Goal: Information Seeking & Learning: Find specific fact

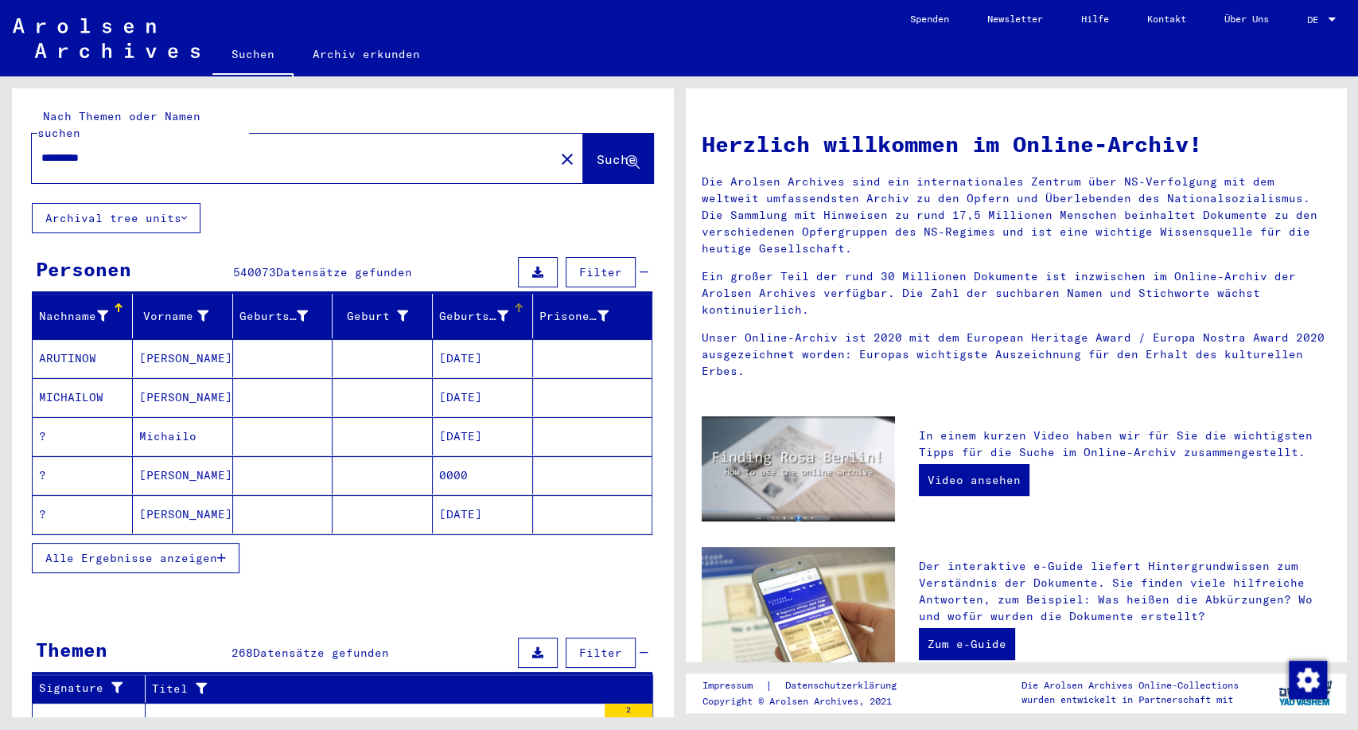
click at [465, 308] on div "Geburtsdatum" at bounding box center [473, 316] width 69 height 17
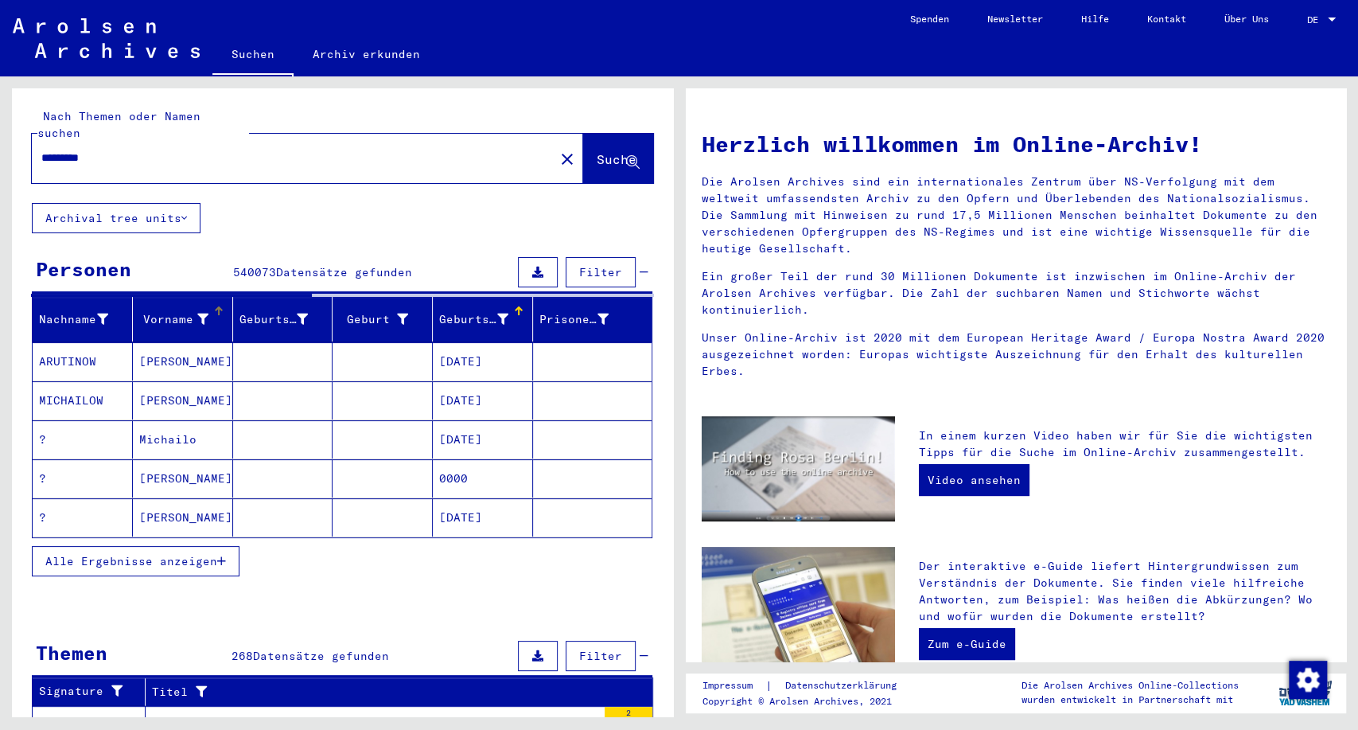
click at [159, 311] on div "Vorname" at bounding box center [173, 319] width 69 height 17
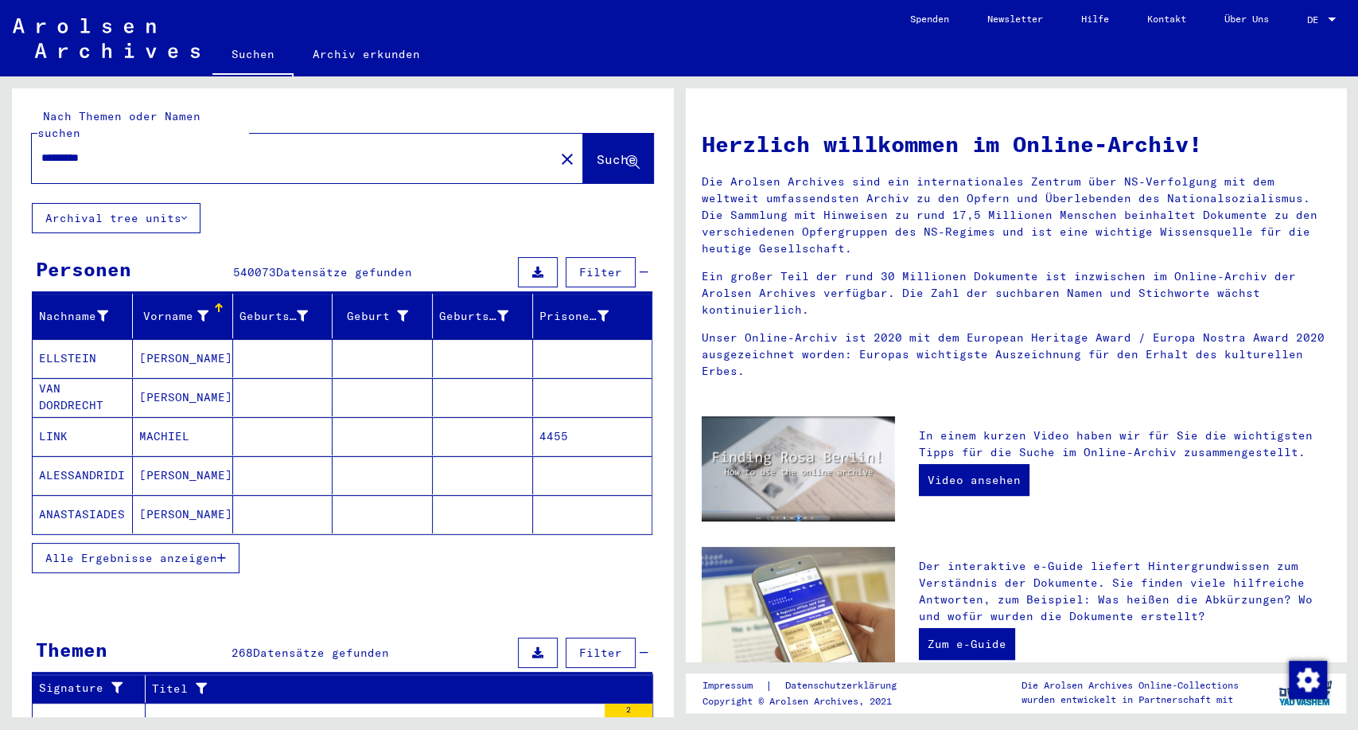
click at [178, 308] on div "Vorname" at bounding box center [173, 316] width 69 height 17
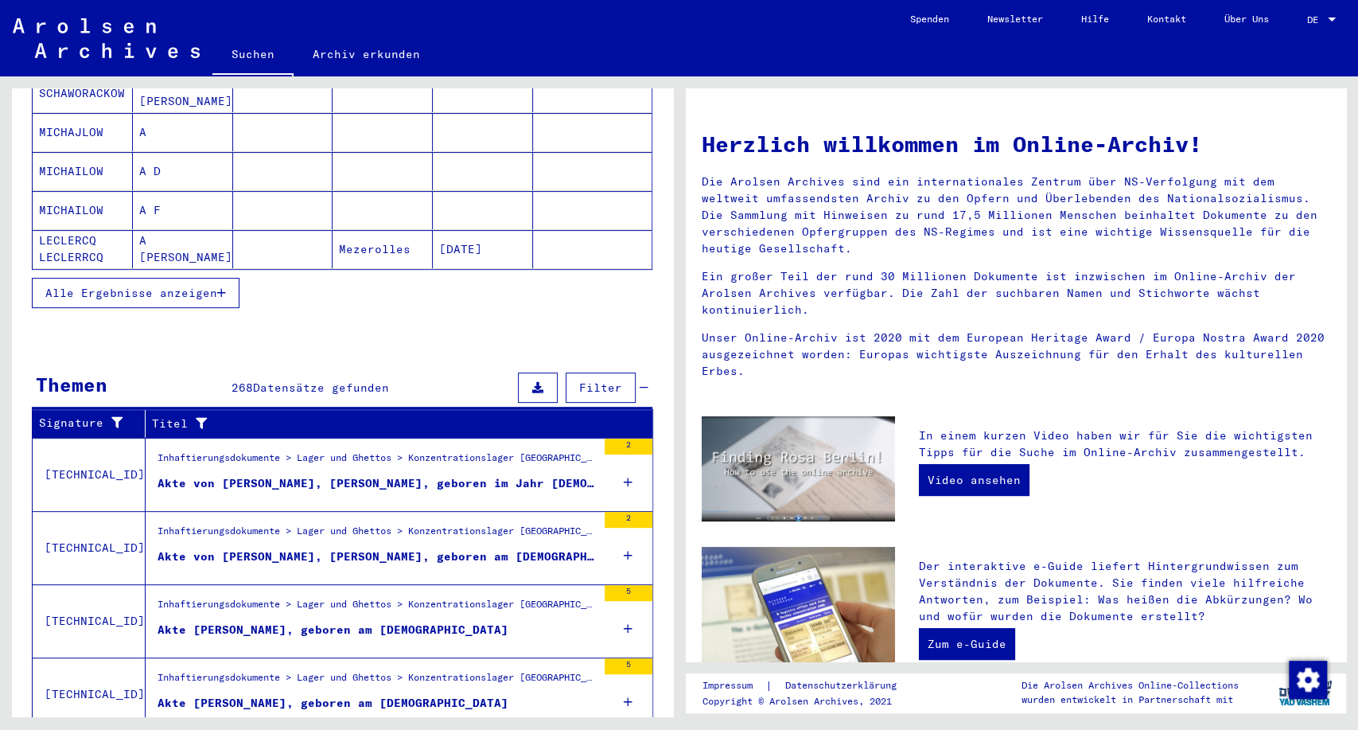
click at [218, 287] on icon "button" at bounding box center [221, 292] width 9 height 11
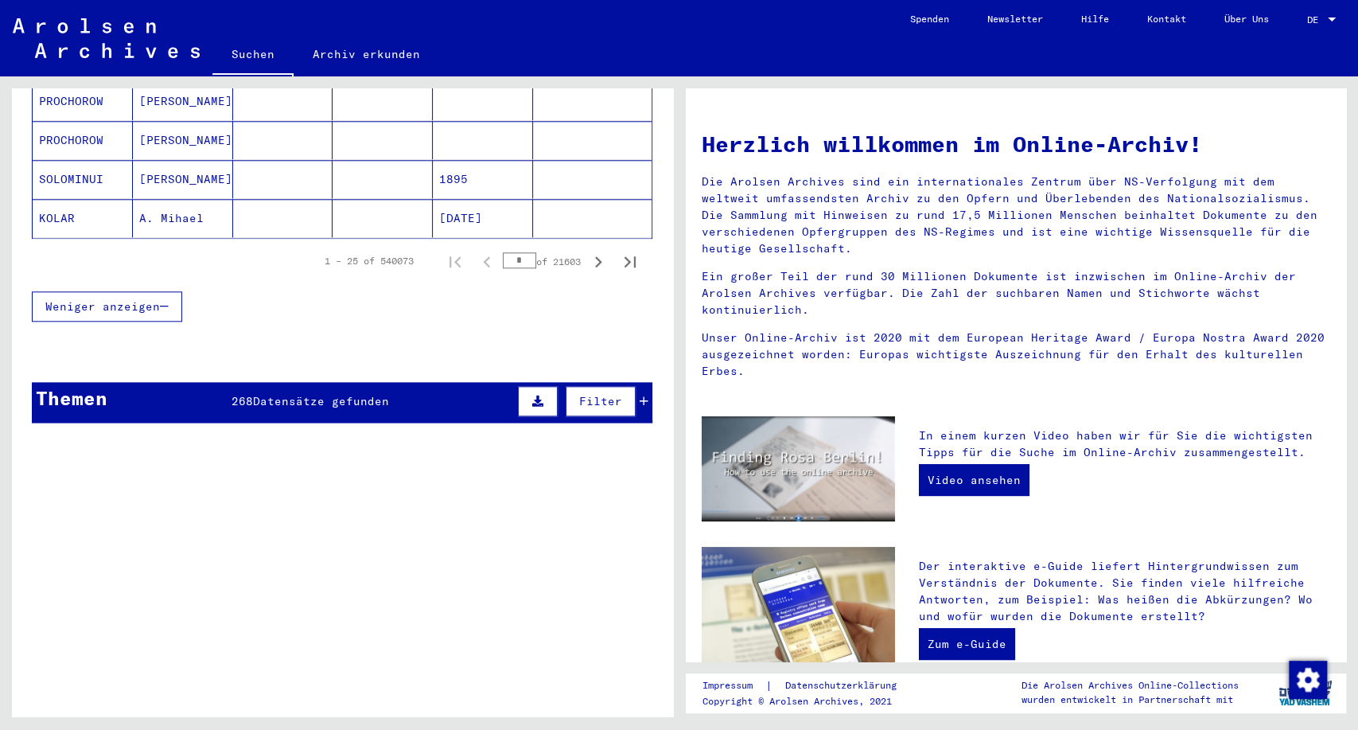
scroll to position [1012, 0]
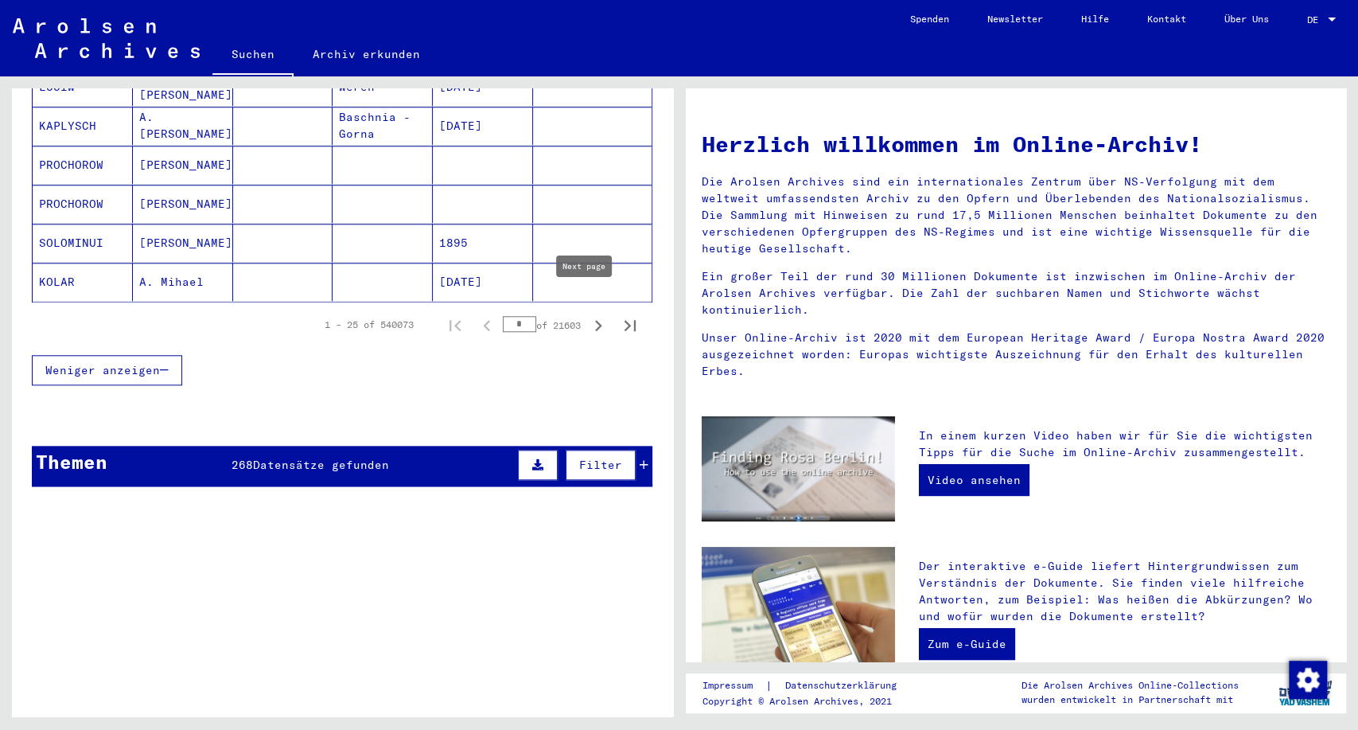
click at [587, 314] on icon "Next page" at bounding box center [598, 325] width 22 height 22
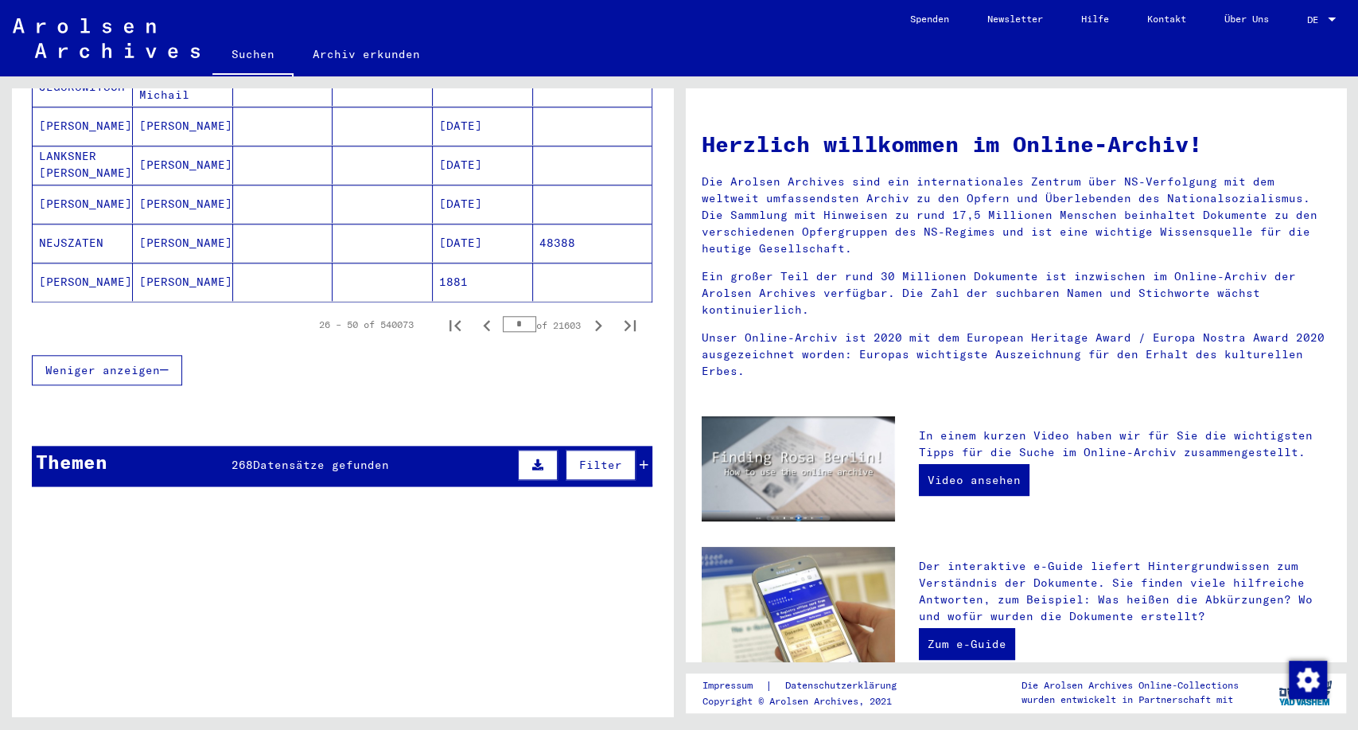
click at [587, 314] on icon "Next page" at bounding box center [598, 325] width 22 height 22
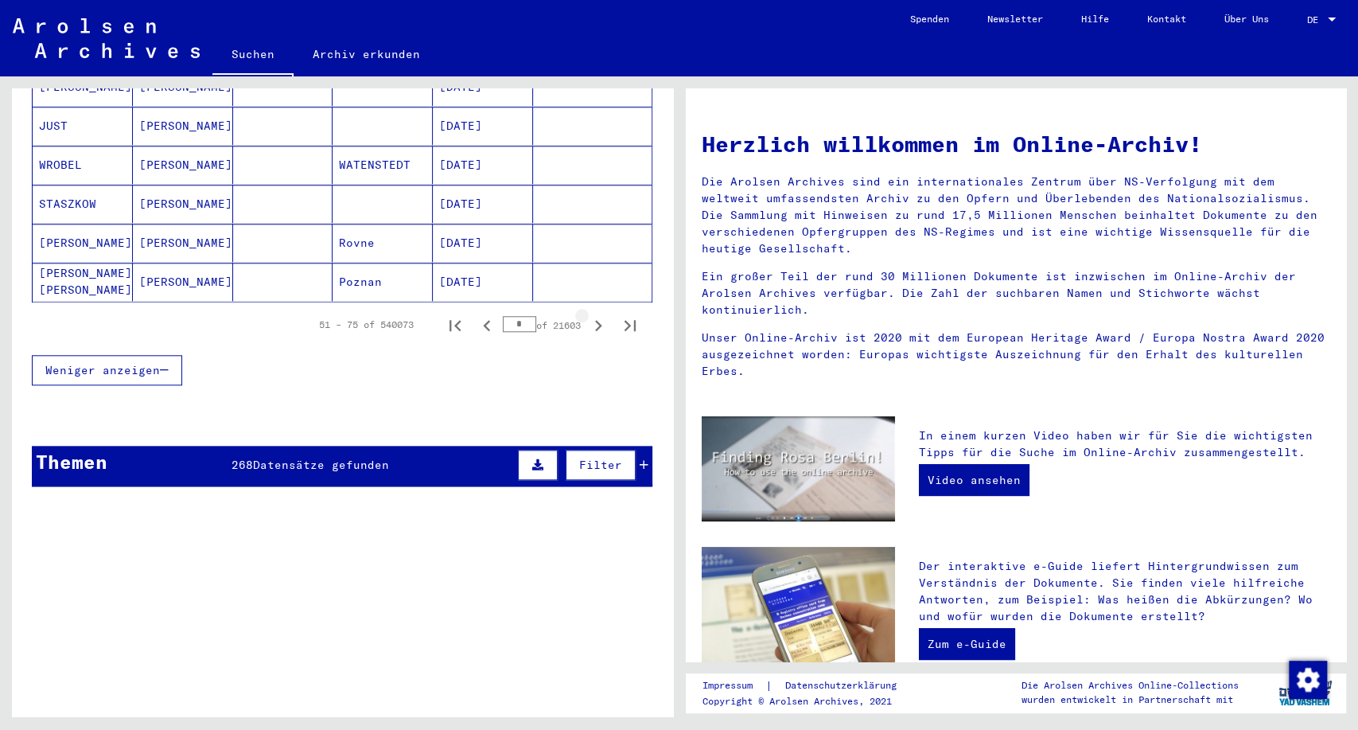
click at [587, 314] on icon "Next page" at bounding box center [598, 325] width 22 height 22
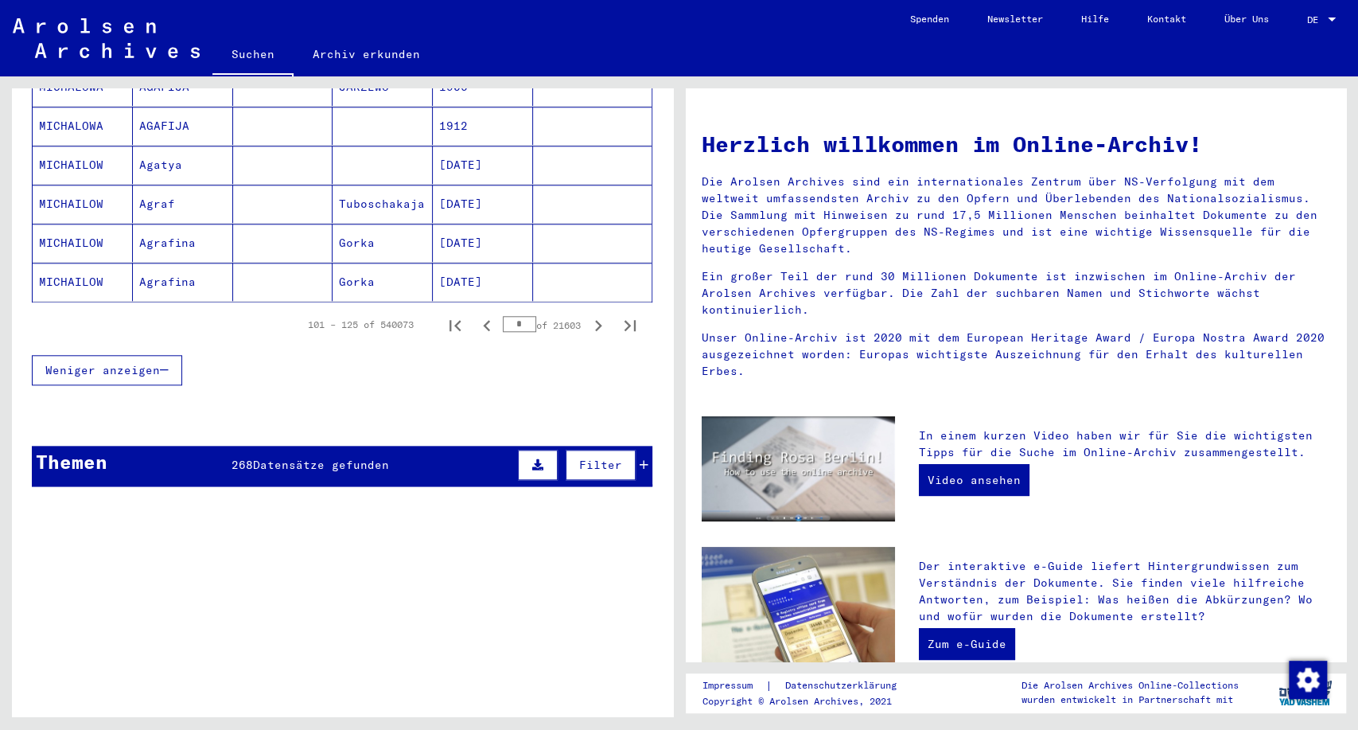
click at [587, 314] on icon "Next page" at bounding box center [598, 325] width 22 height 22
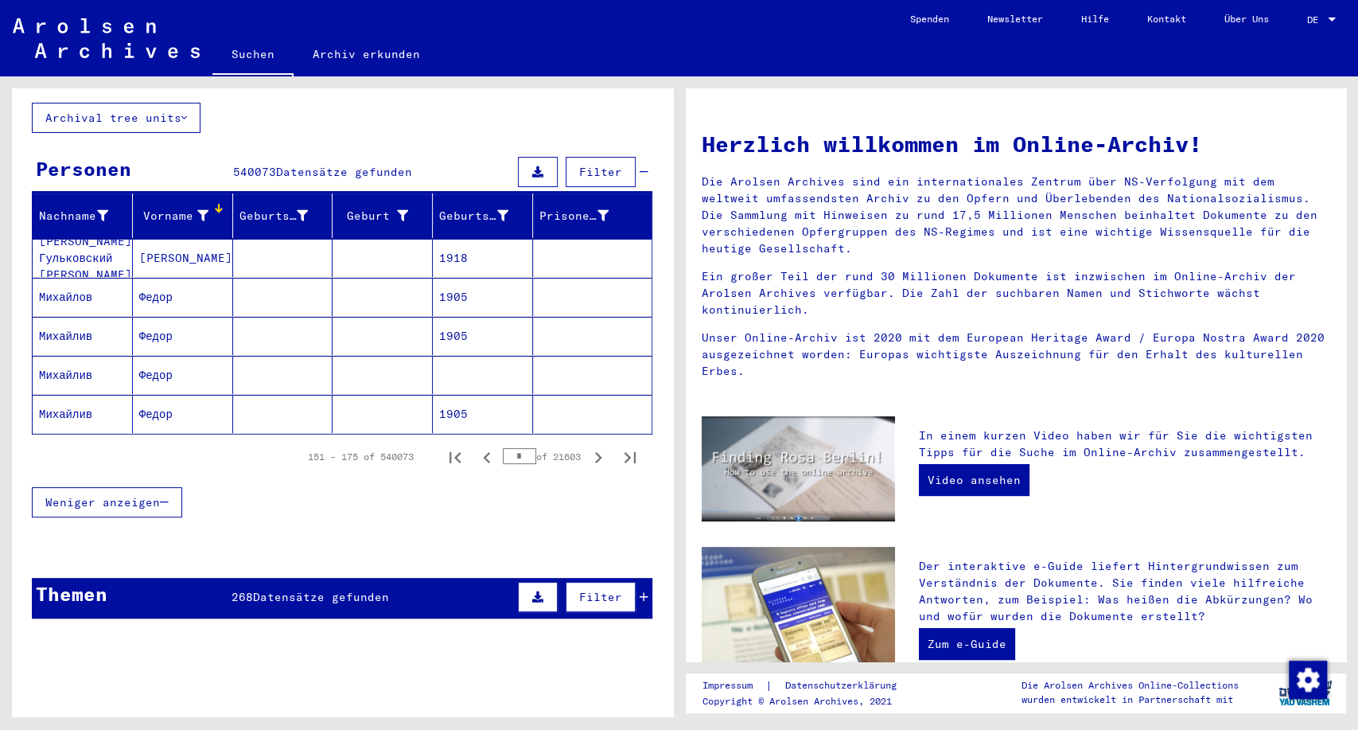
scroll to position [0, 0]
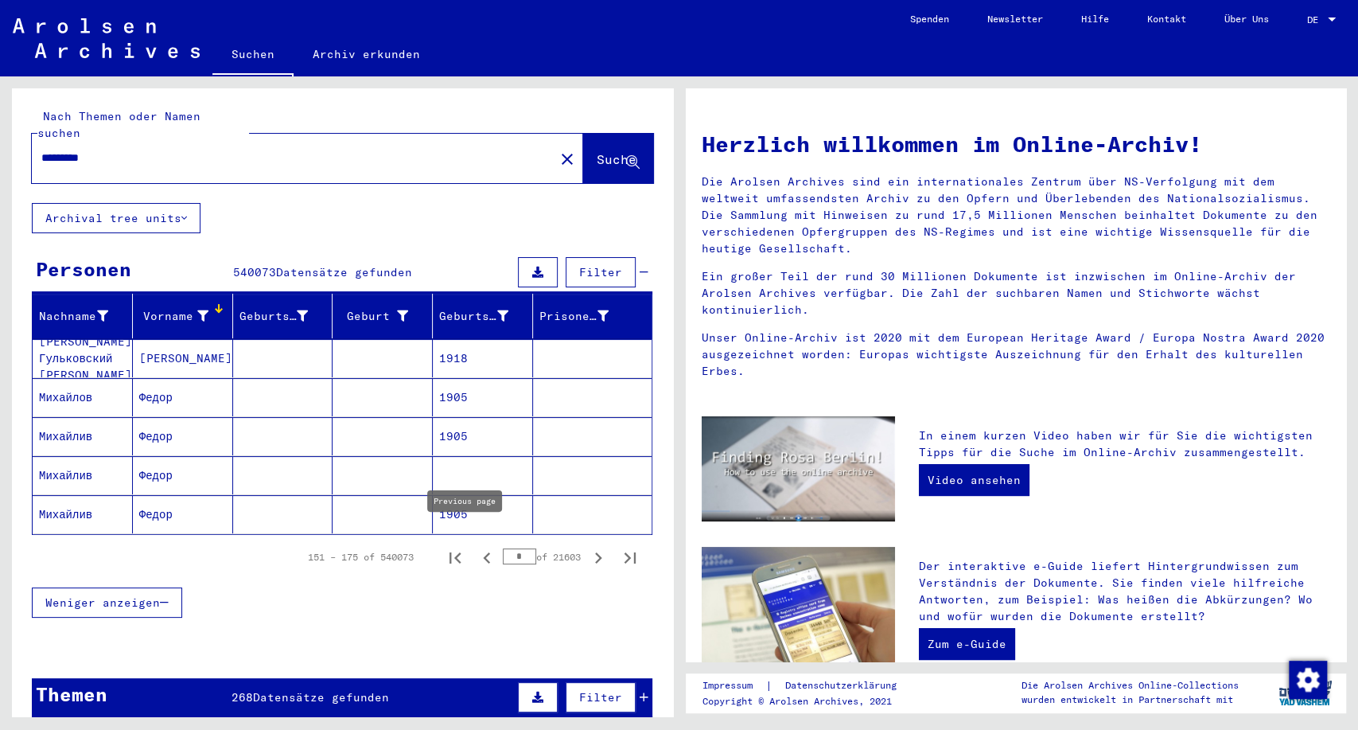
click at [476, 547] on icon "Previous page" at bounding box center [487, 558] width 22 height 22
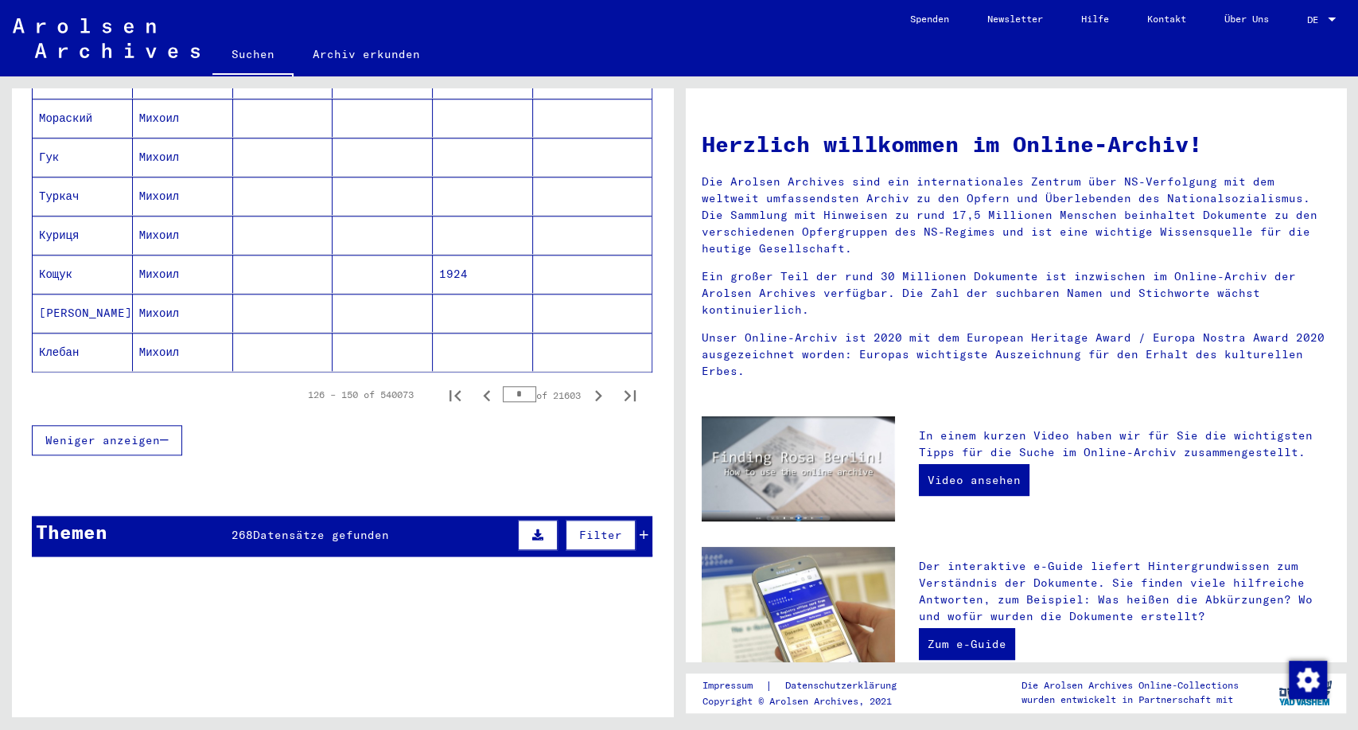
scroll to position [972, 0]
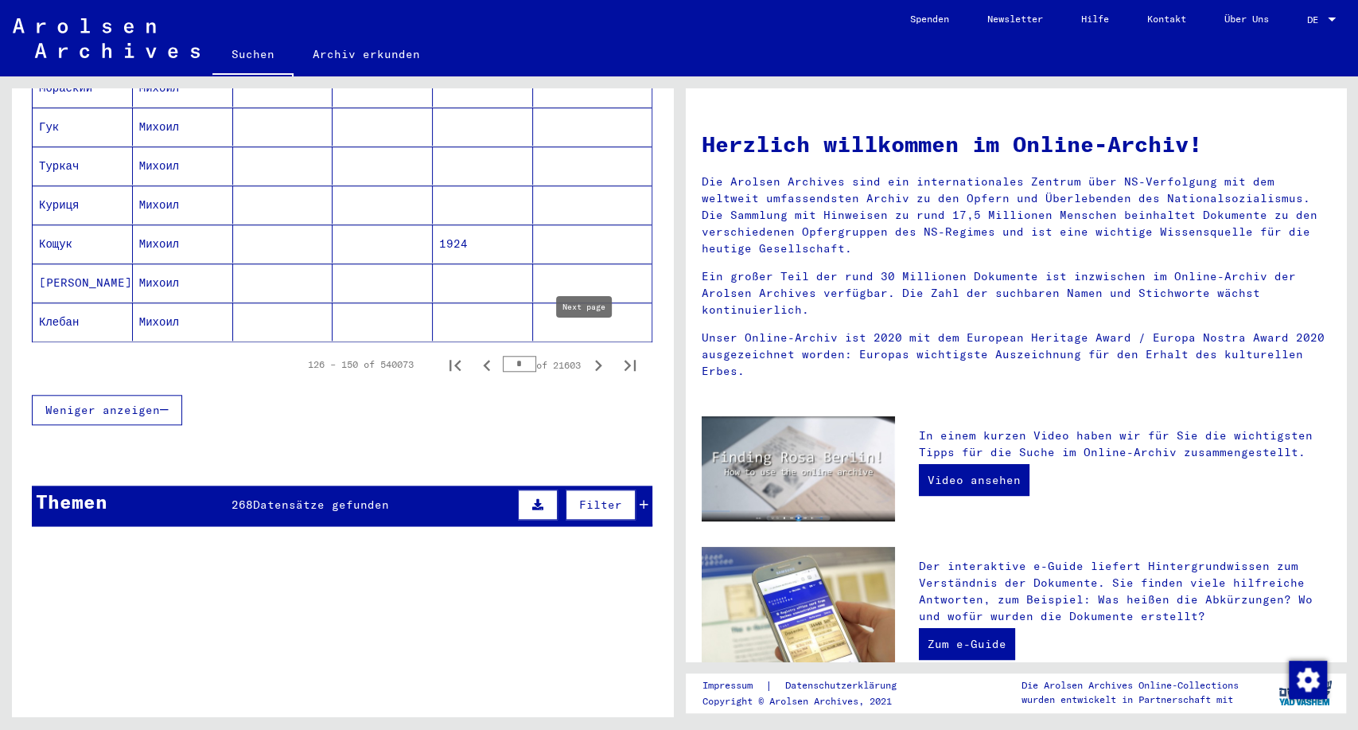
click at [587, 354] on icon "Next page" at bounding box center [598, 365] width 22 height 22
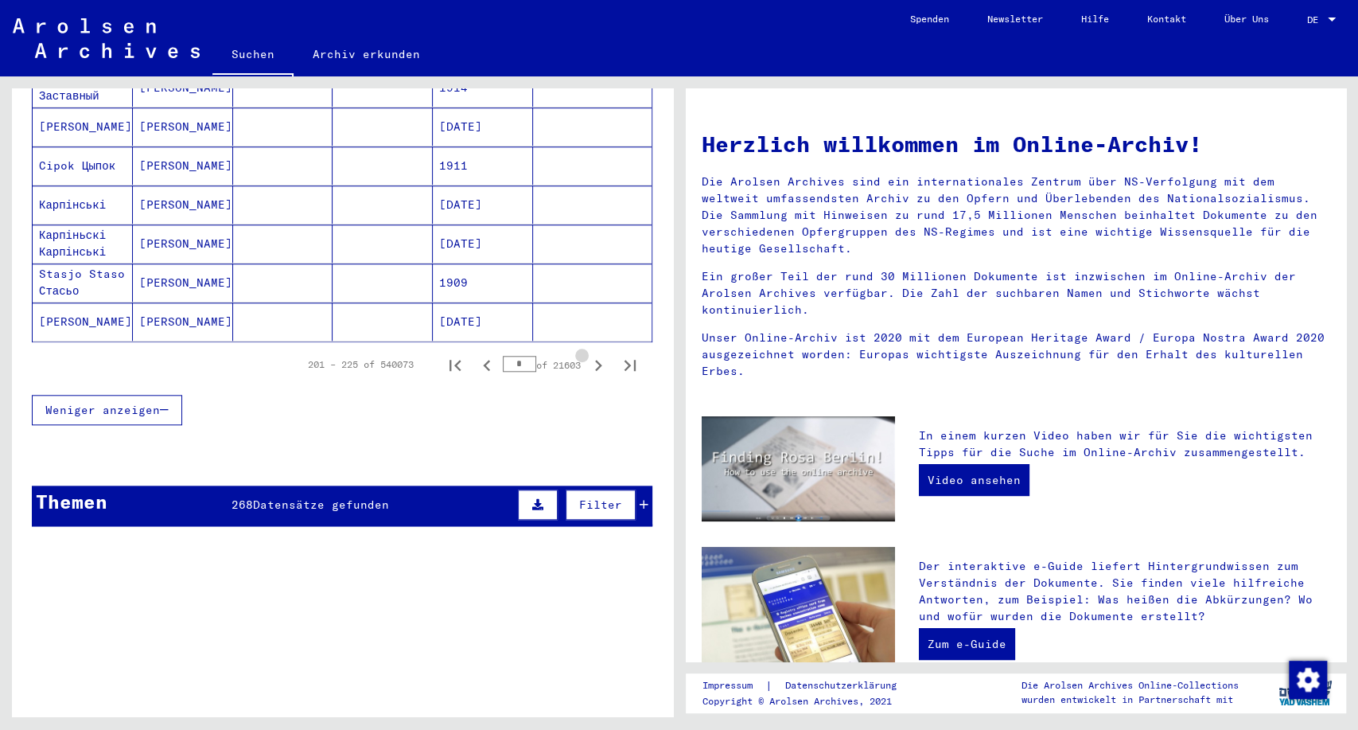
click at [587, 354] on icon "Next page" at bounding box center [598, 365] width 22 height 22
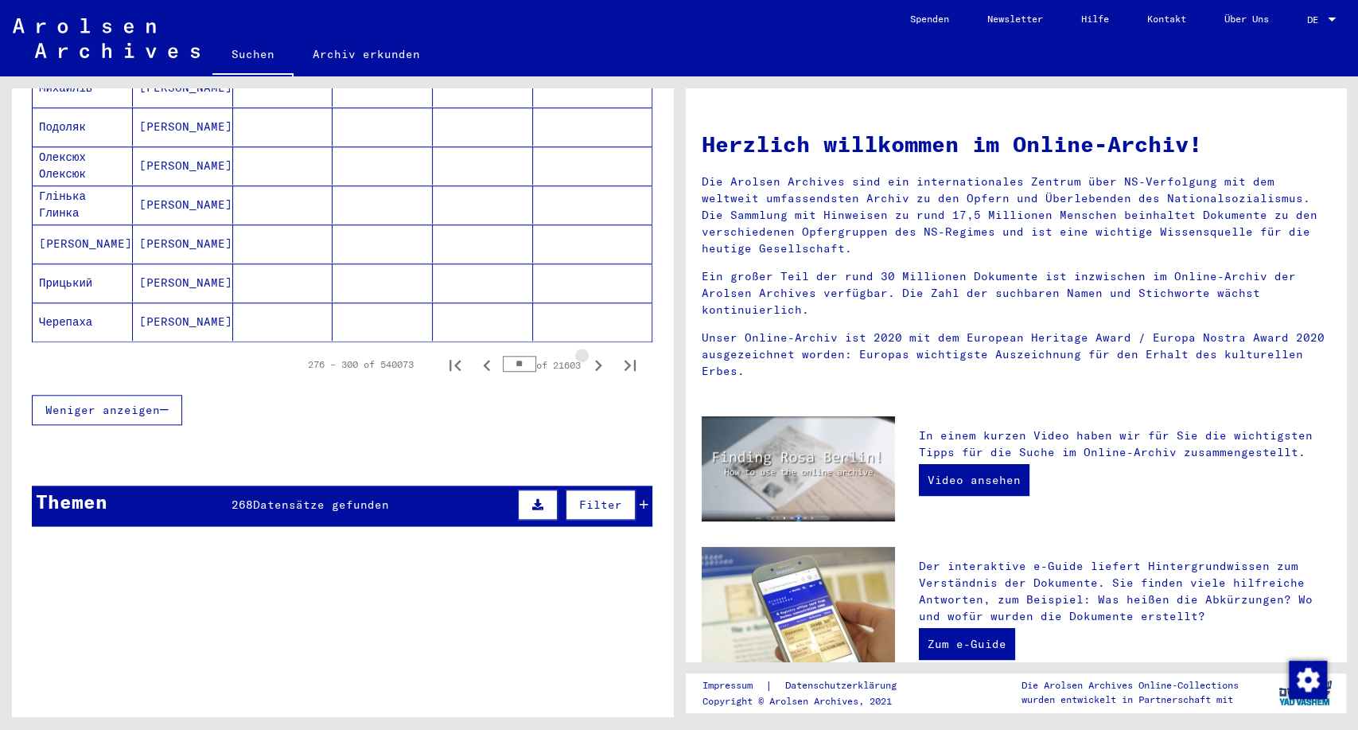
click at [587, 354] on icon "Next page" at bounding box center [598, 365] width 22 height 22
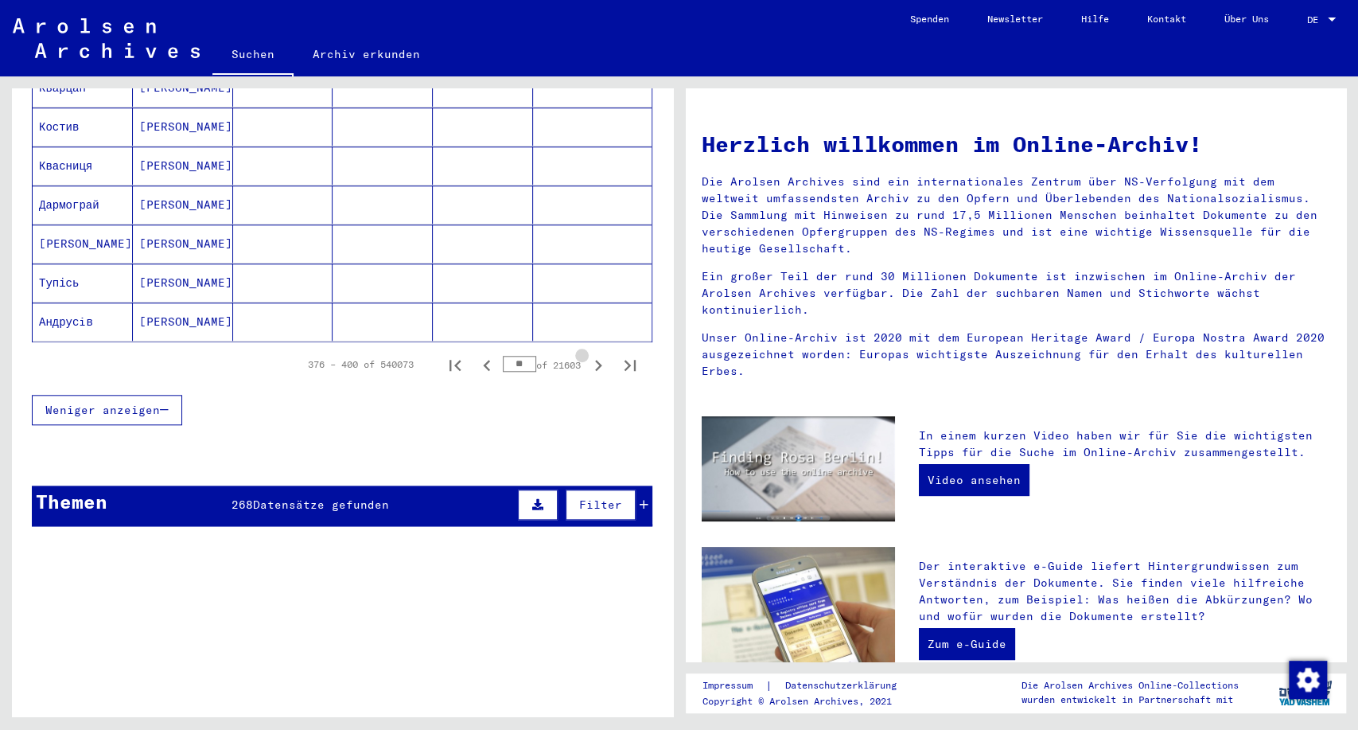
click at [587, 354] on icon "Next page" at bounding box center [598, 365] width 22 height 22
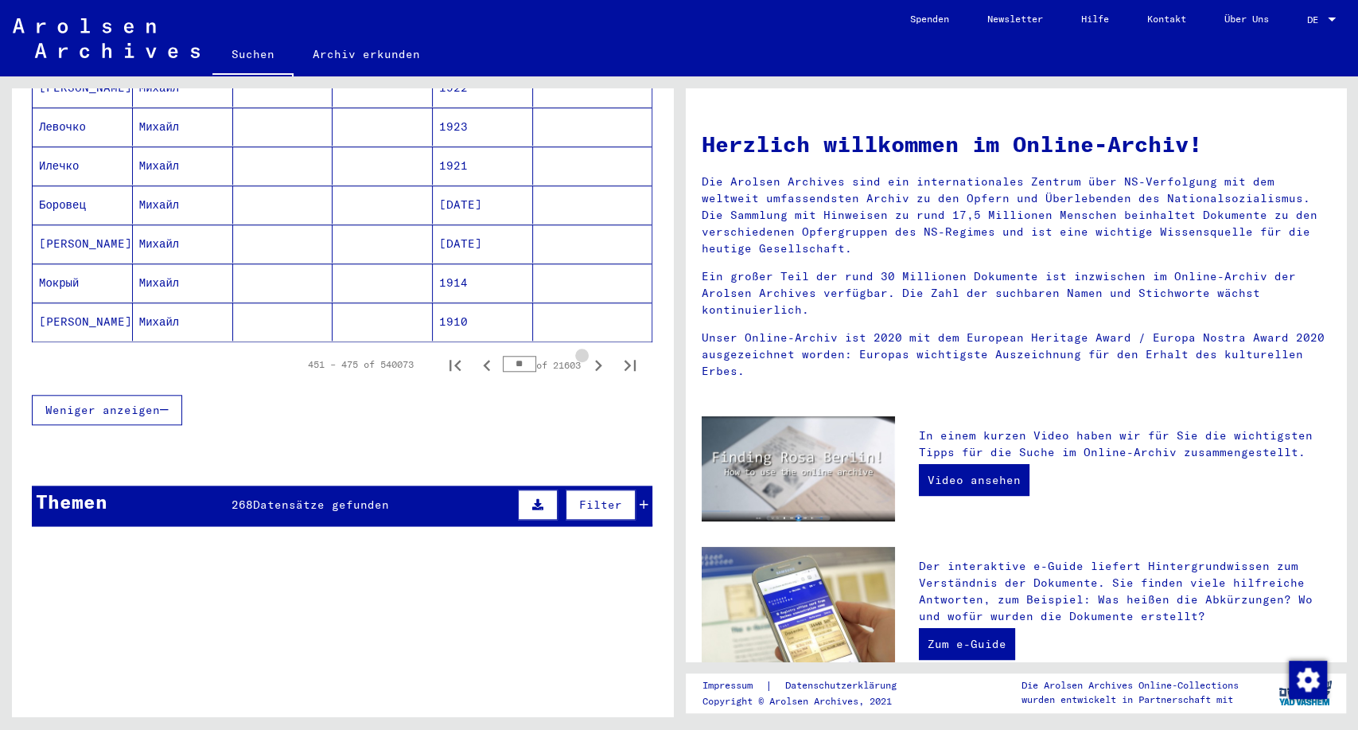
click at [587, 354] on icon "Next page" at bounding box center [598, 365] width 22 height 22
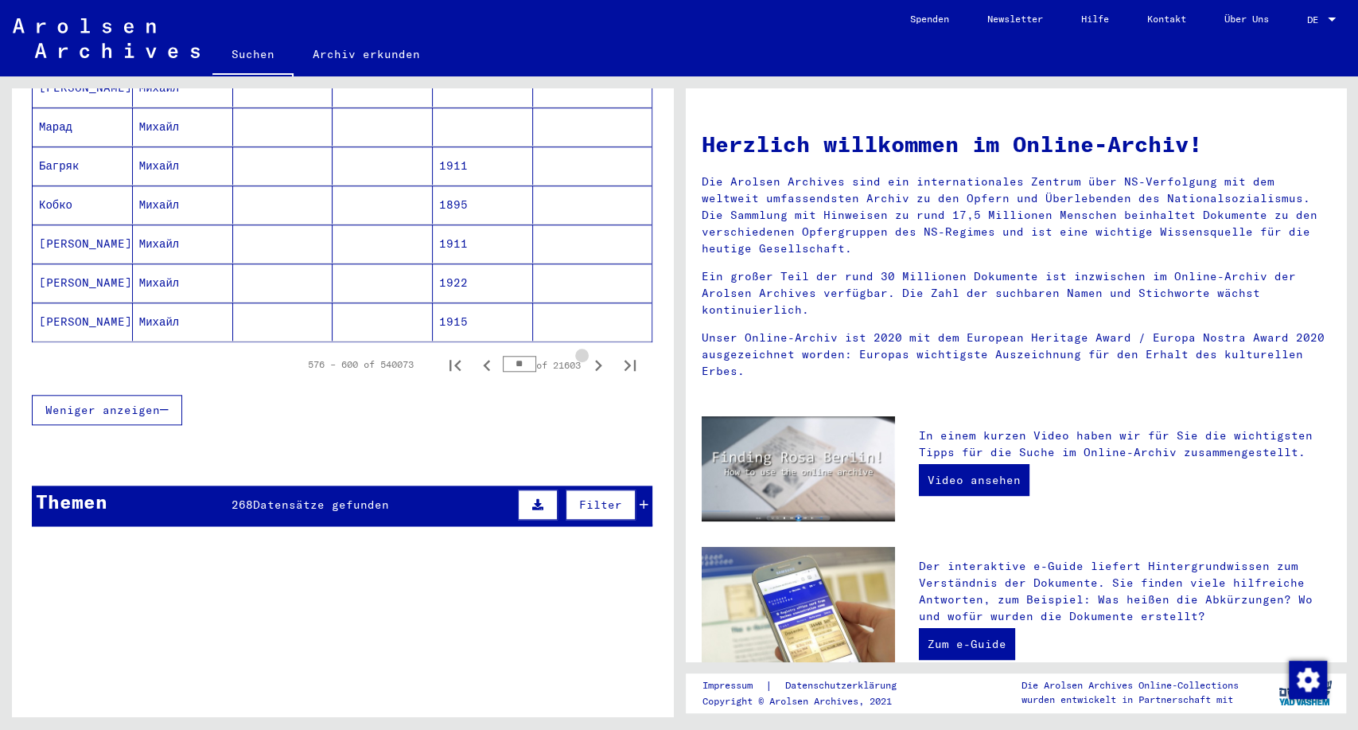
click at [587, 354] on icon "Next page" at bounding box center [598, 365] width 22 height 22
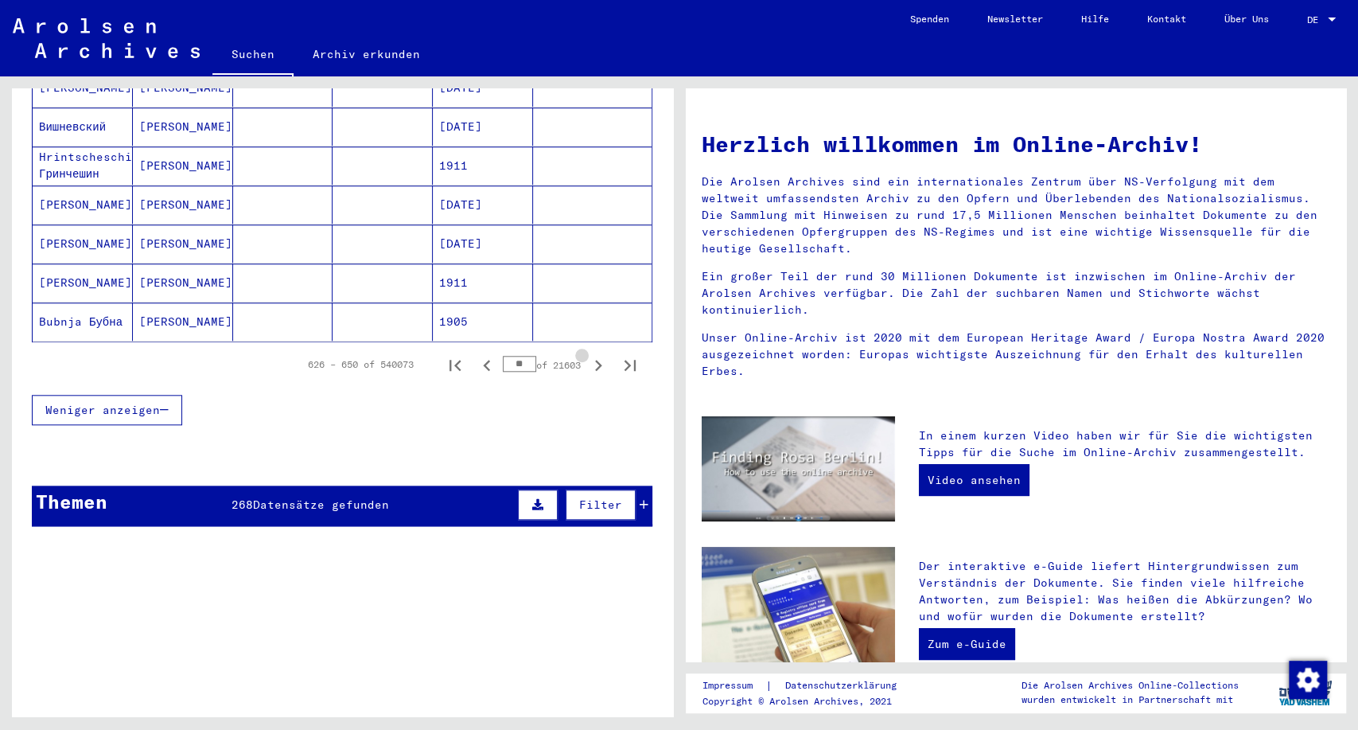
click at [587, 354] on icon "Next page" at bounding box center [598, 365] width 22 height 22
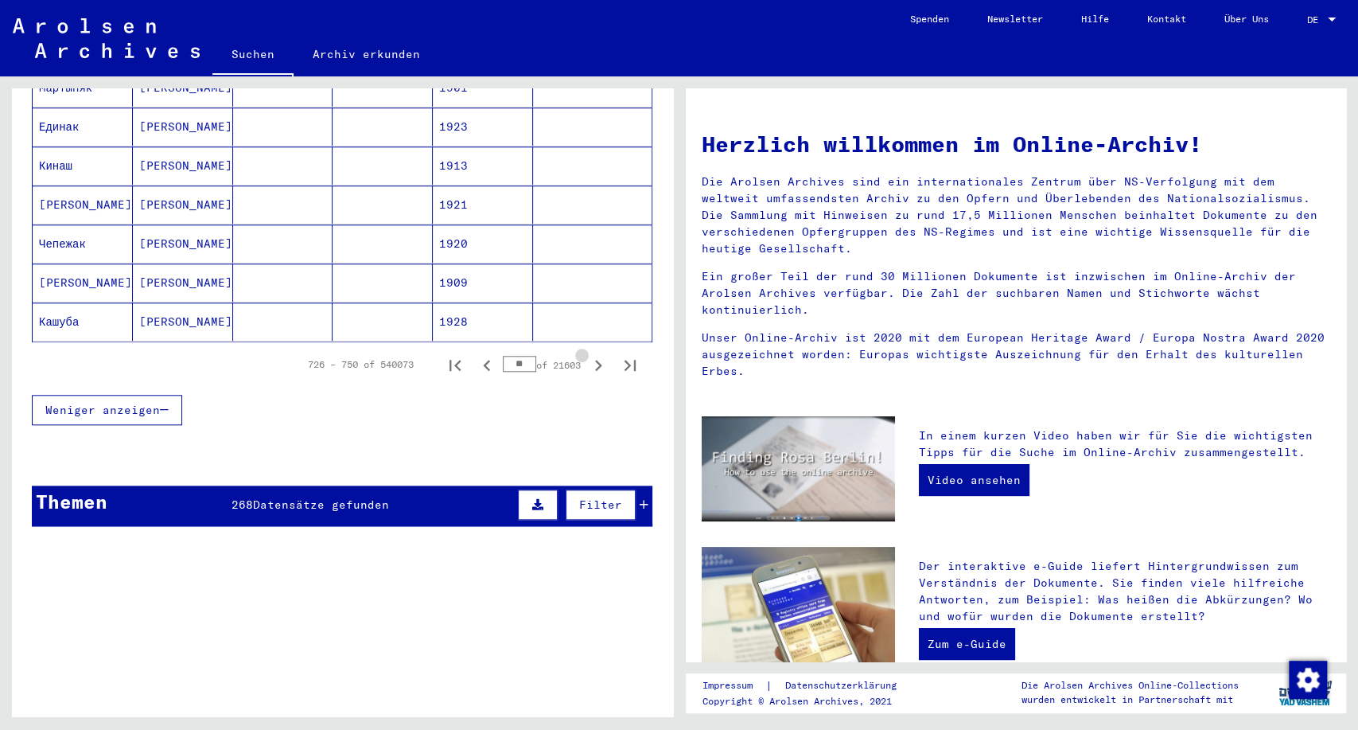
click at [587, 354] on icon "Next page" at bounding box center [598, 365] width 22 height 22
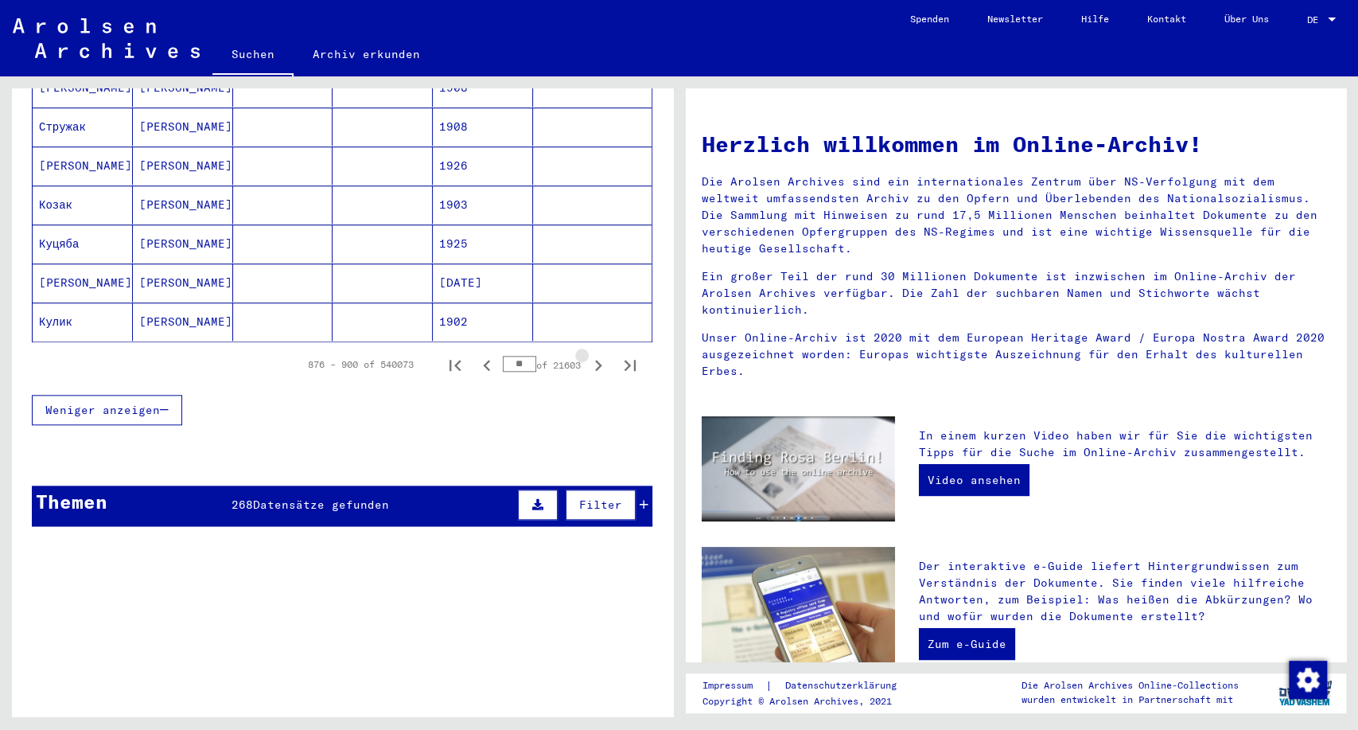
click at [587, 354] on icon "Next page" at bounding box center [598, 365] width 22 height 22
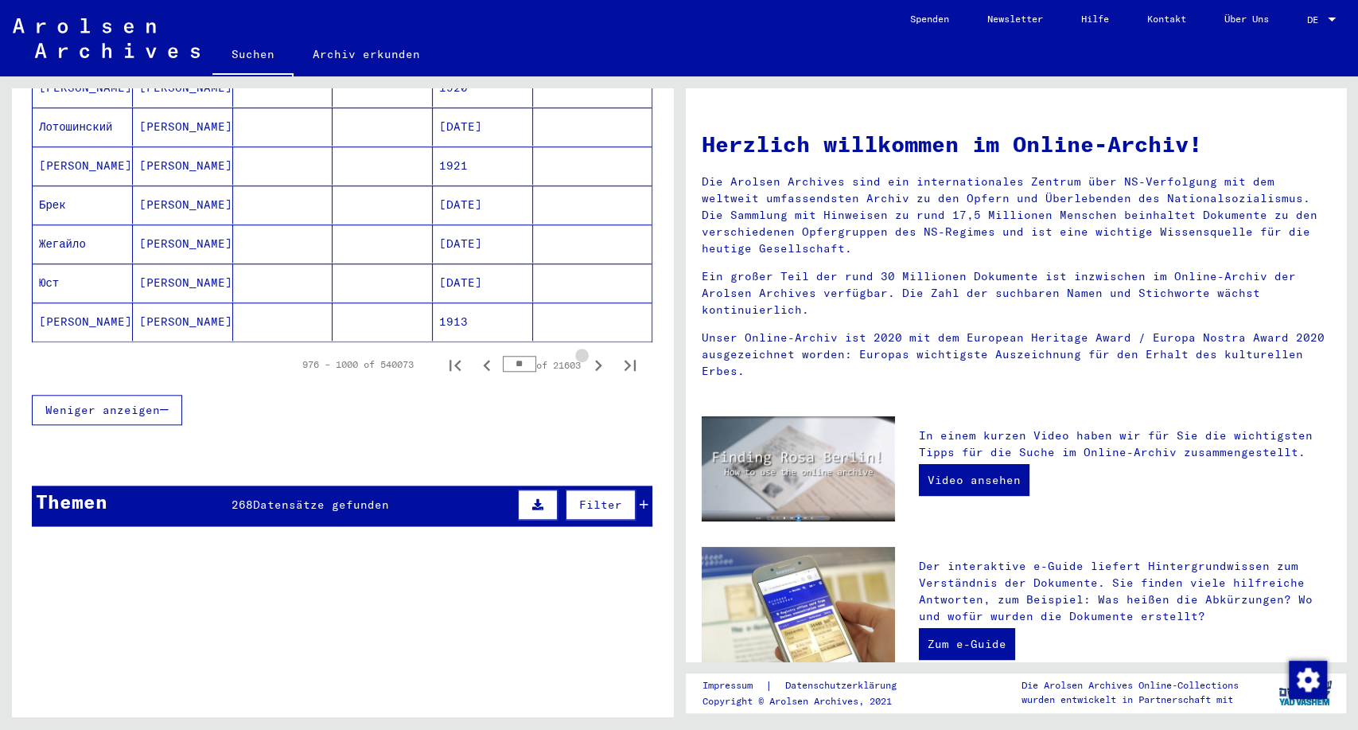
scroll to position [976, 0]
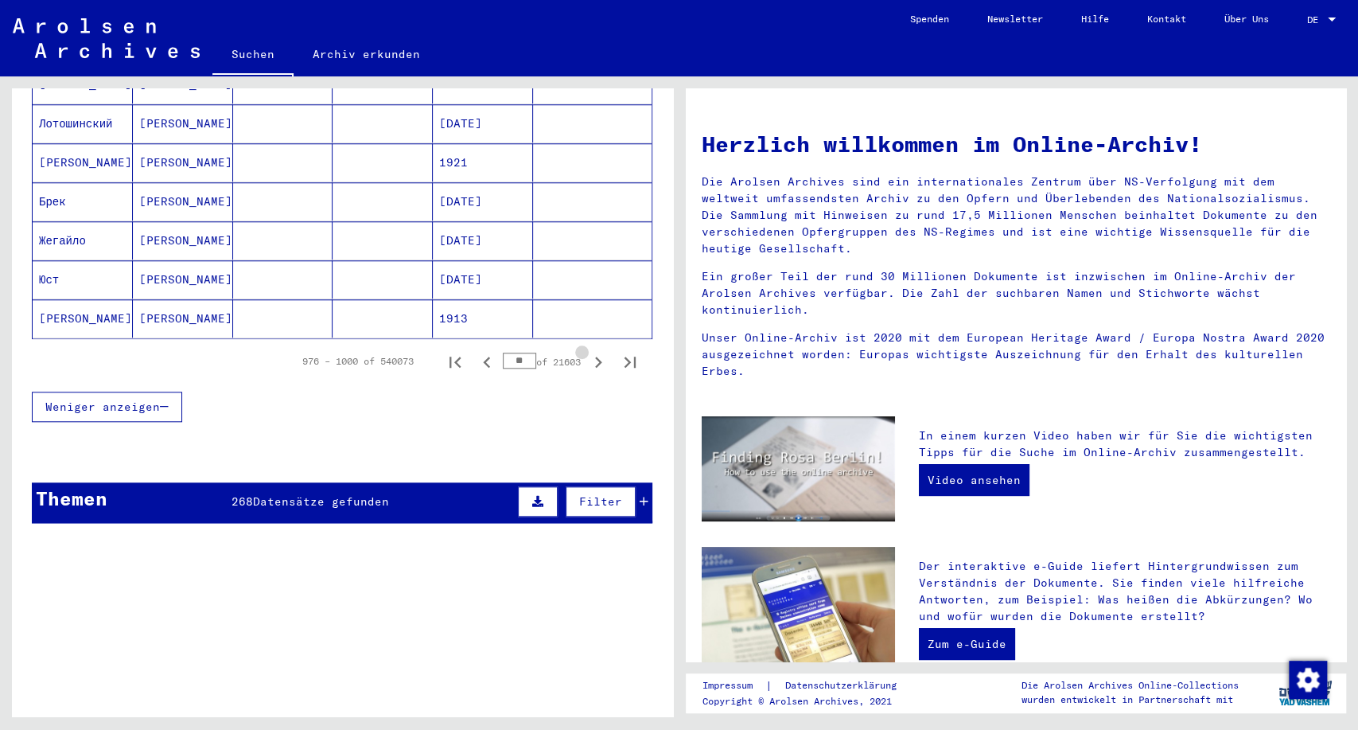
click at [587, 351] on icon "Next page" at bounding box center [598, 362] width 22 height 22
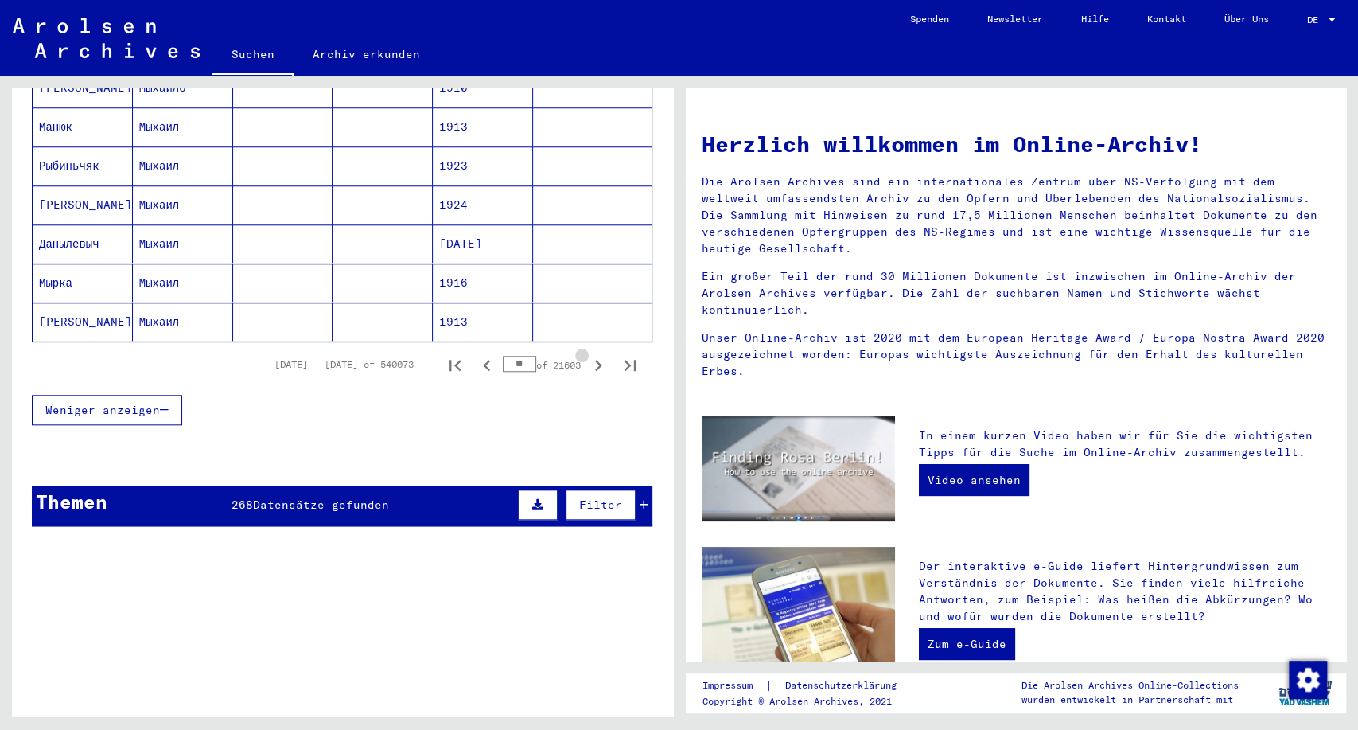
click at [587, 354] on icon "Next page" at bounding box center [598, 365] width 22 height 22
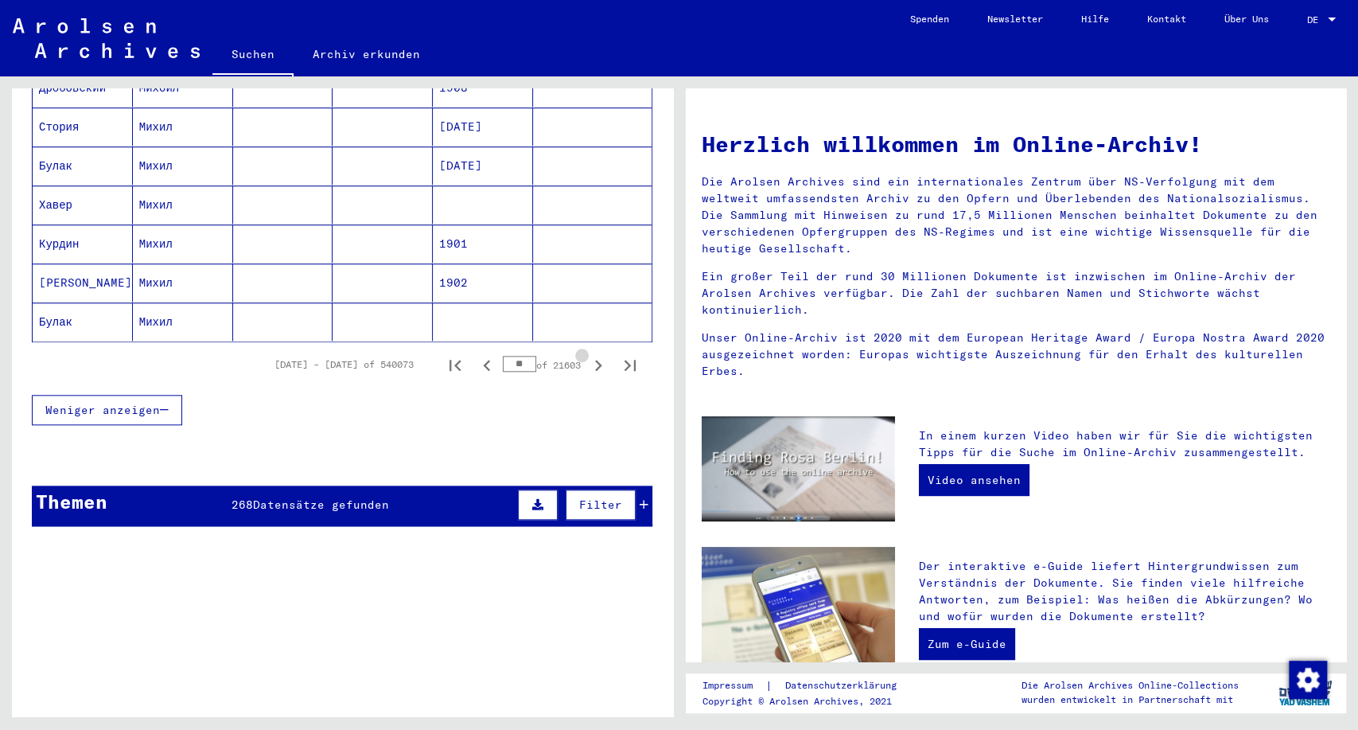
click at [587, 354] on icon "Next page" at bounding box center [598, 365] width 22 height 22
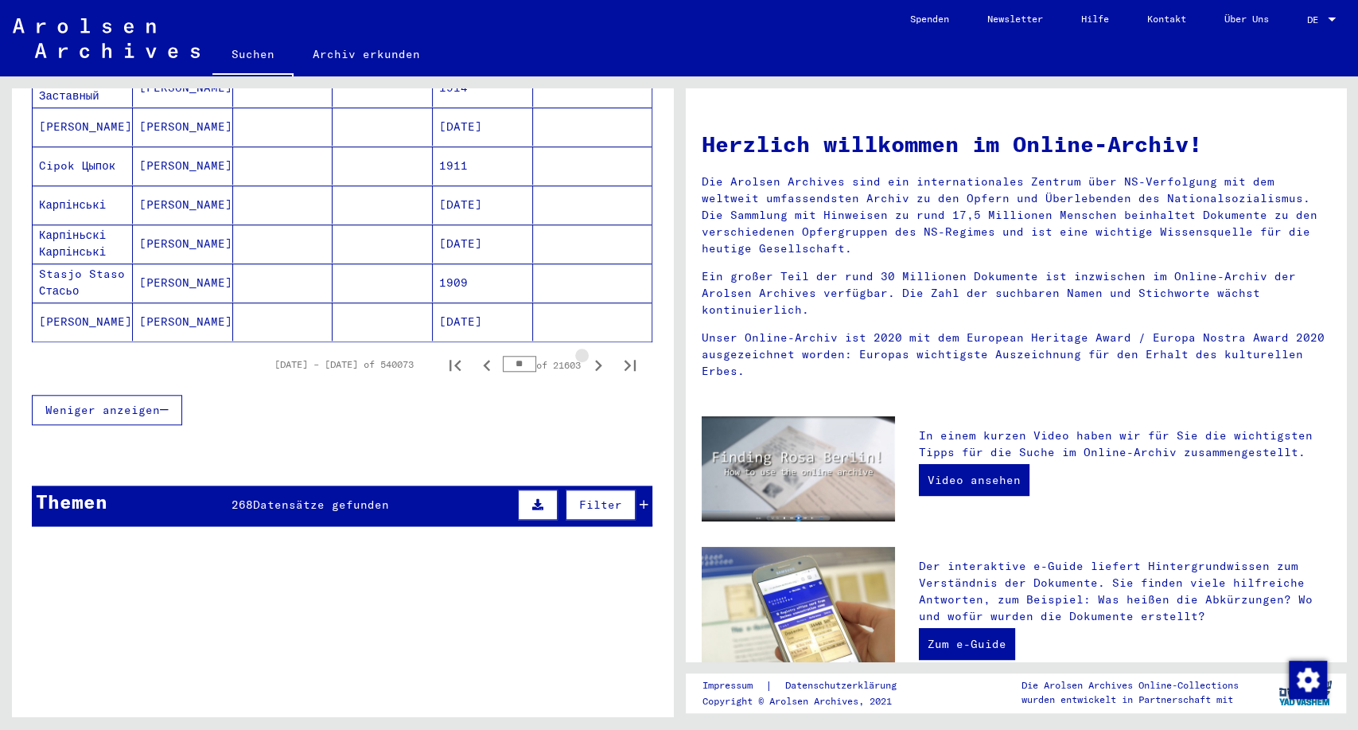
click at [587, 354] on icon "Next page" at bounding box center [598, 365] width 22 height 22
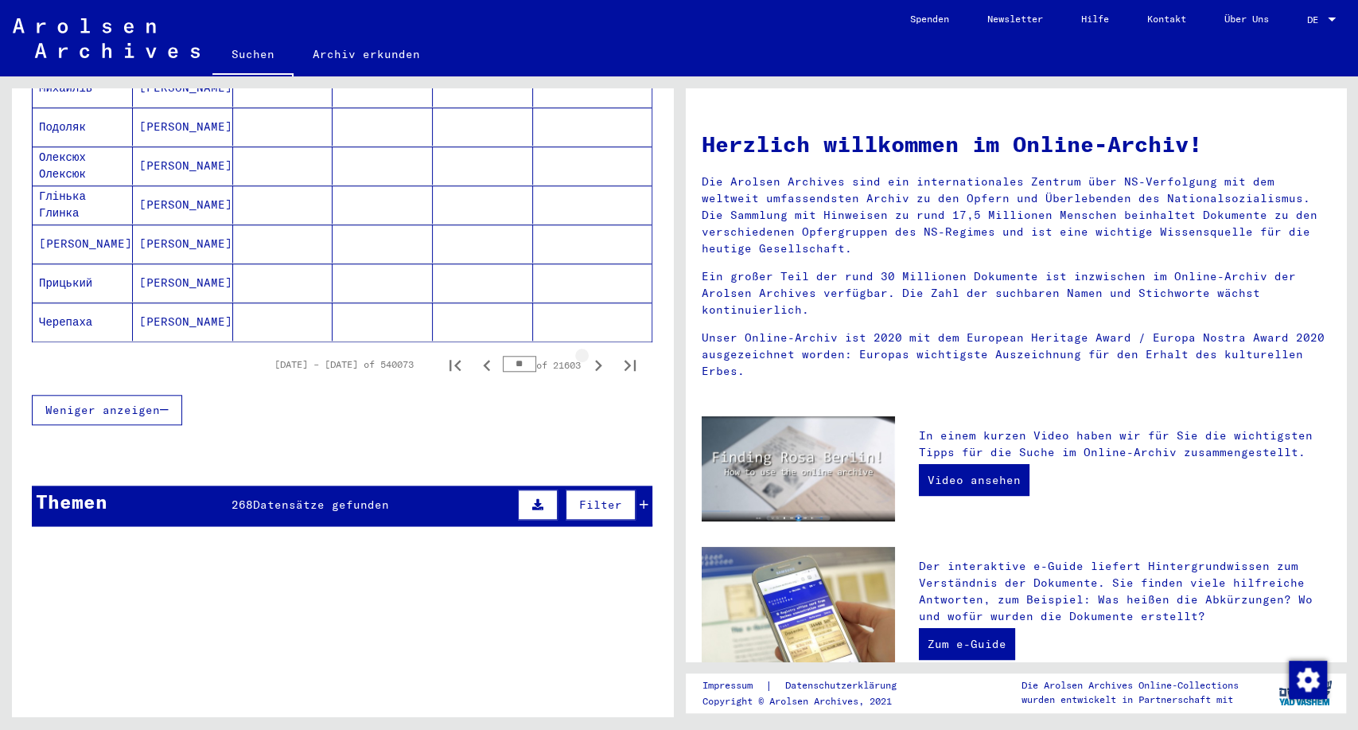
click at [587, 354] on icon "Next page" at bounding box center [598, 365] width 22 height 22
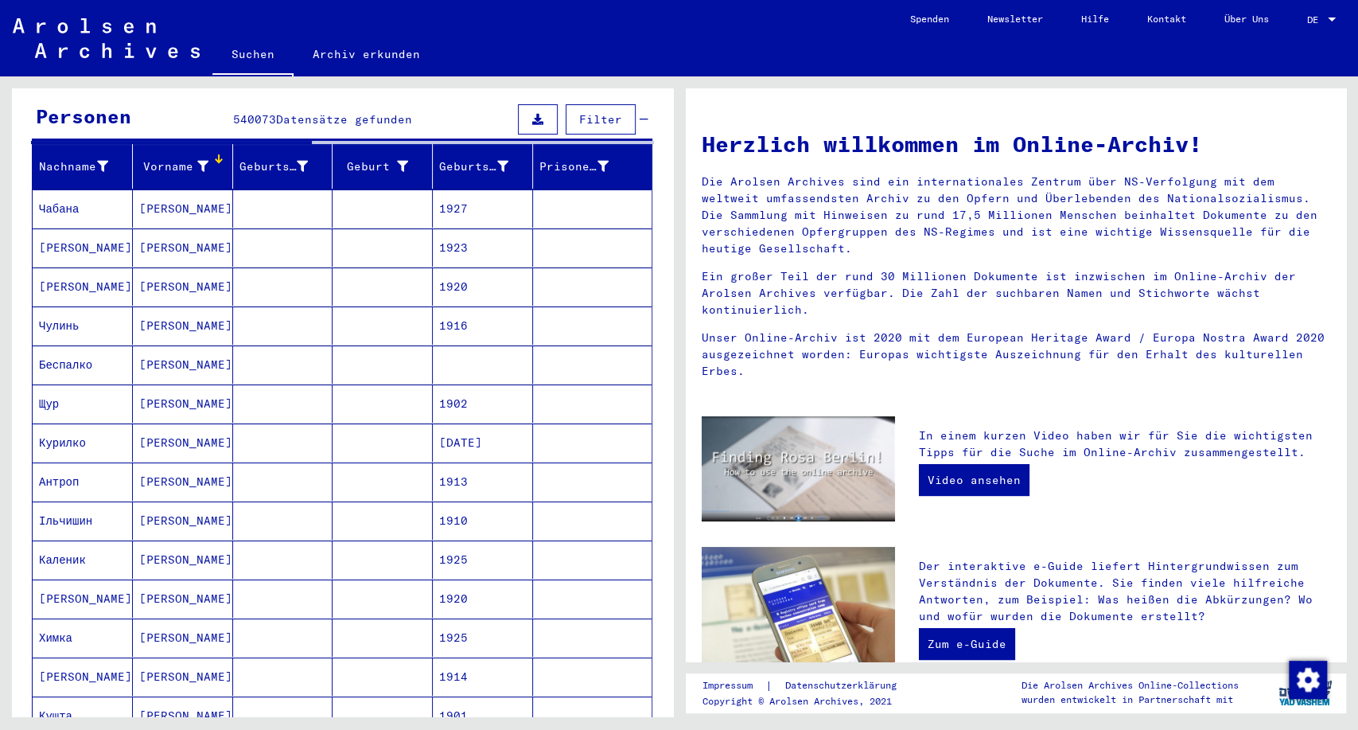
scroll to position [0, 0]
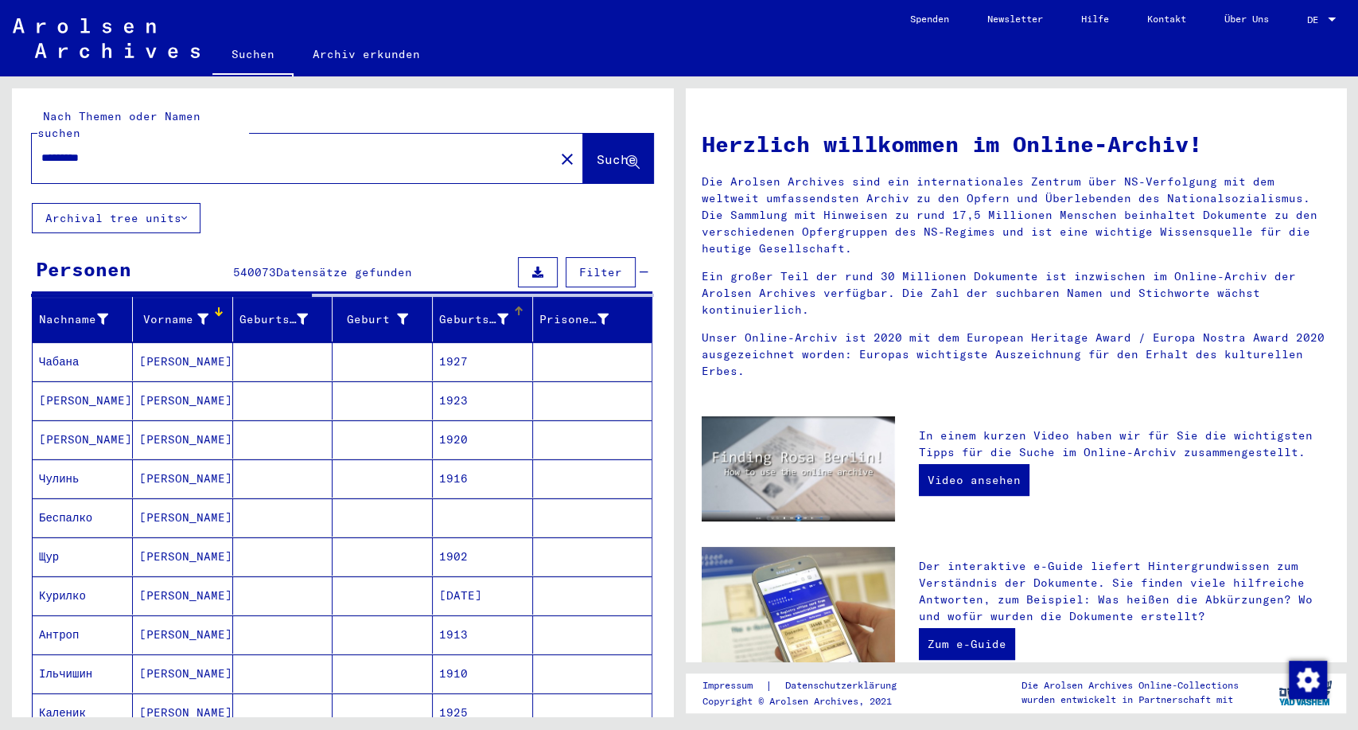
click at [469, 311] on div "Geburtsdatum" at bounding box center [473, 319] width 69 height 17
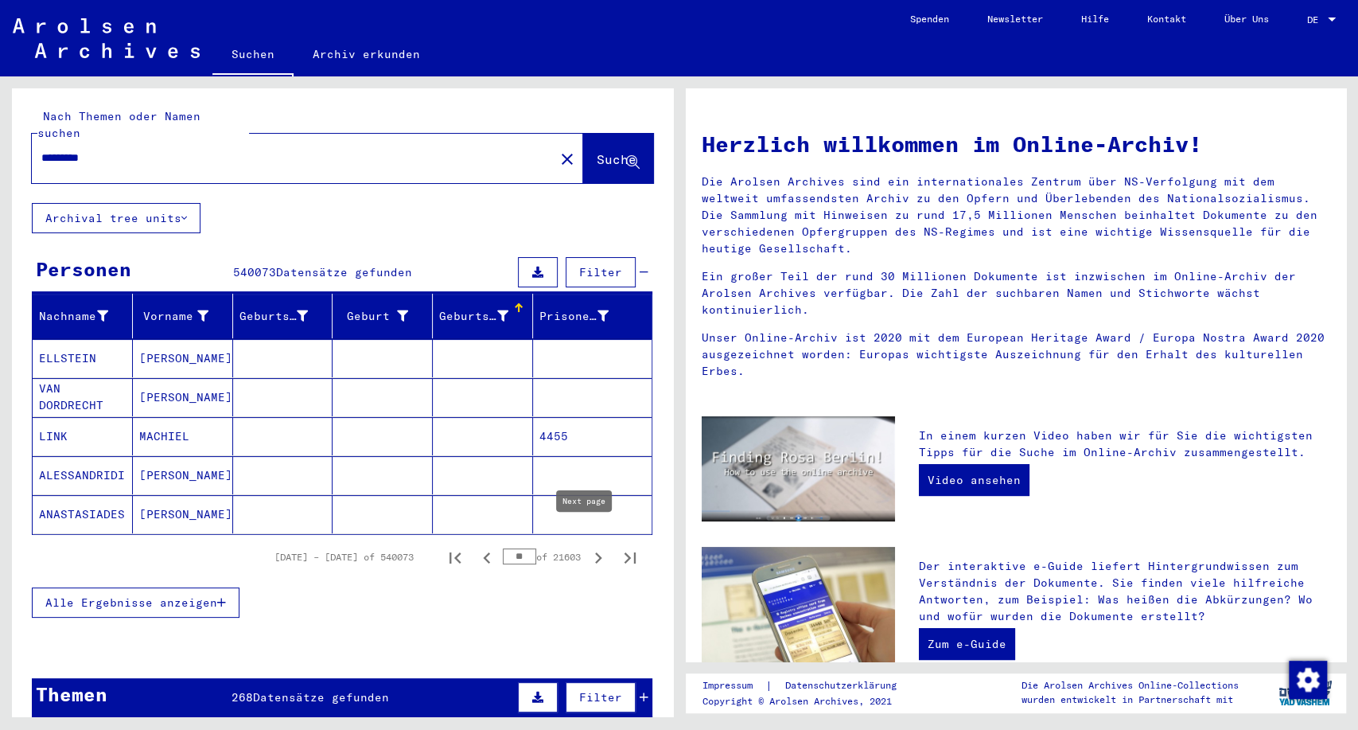
click at [595, 552] on icon "Next page" at bounding box center [598, 557] width 7 height 11
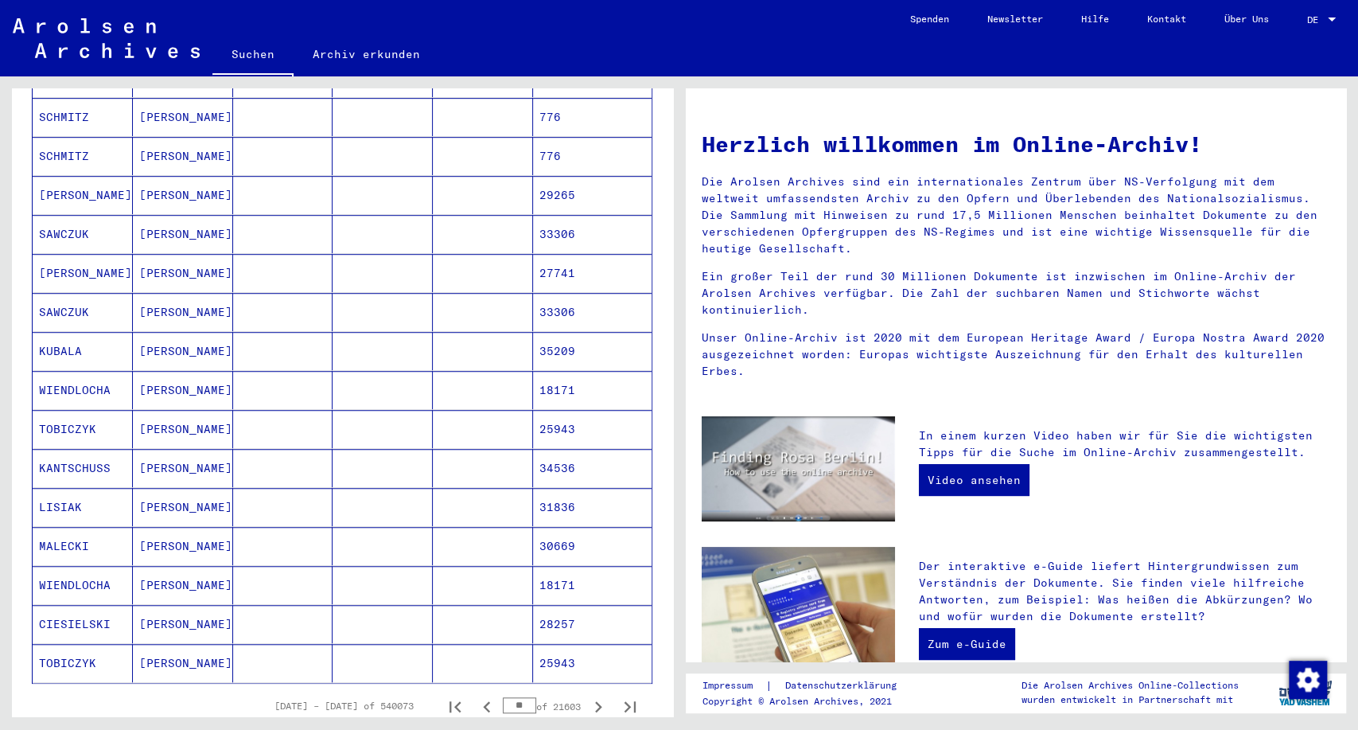
scroll to position [796, 0]
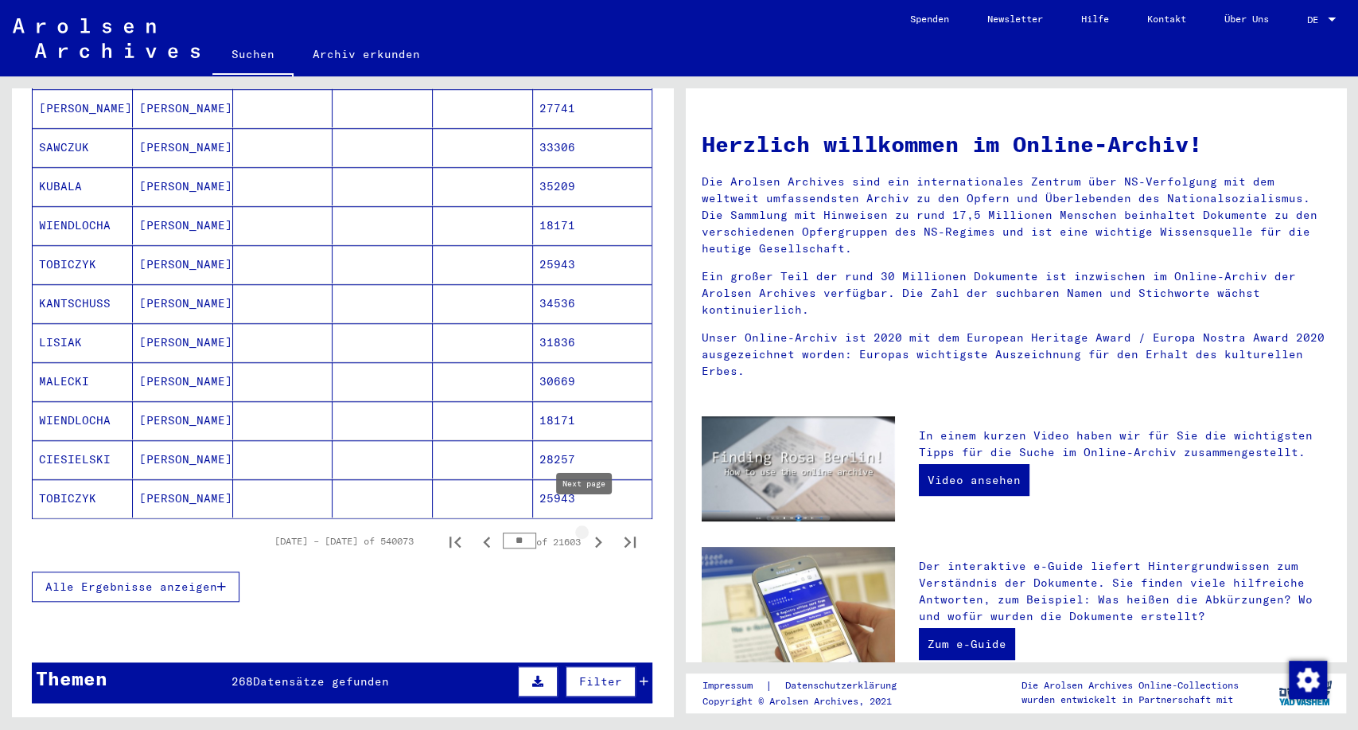
click at [587, 531] on icon "Next page" at bounding box center [598, 542] width 22 height 22
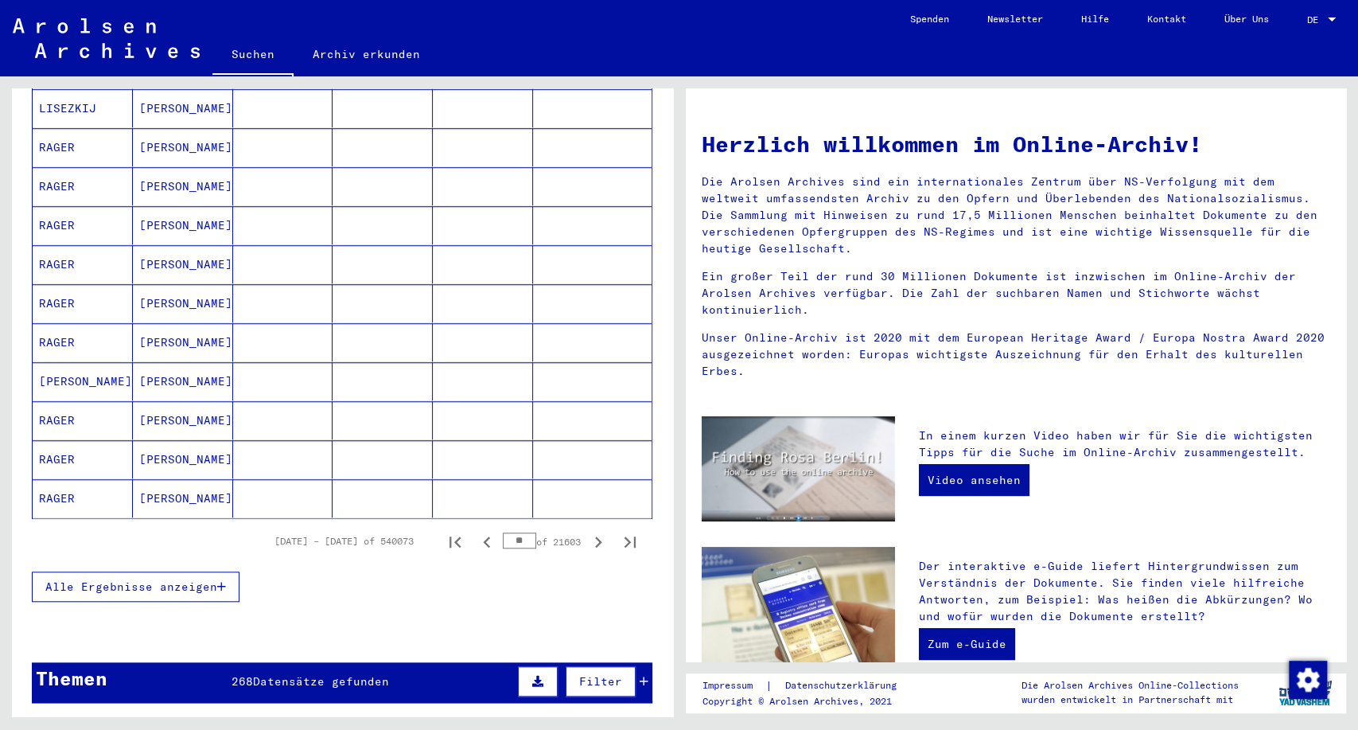
click at [587, 531] on icon "Next page" at bounding box center [598, 542] width 22 height 22
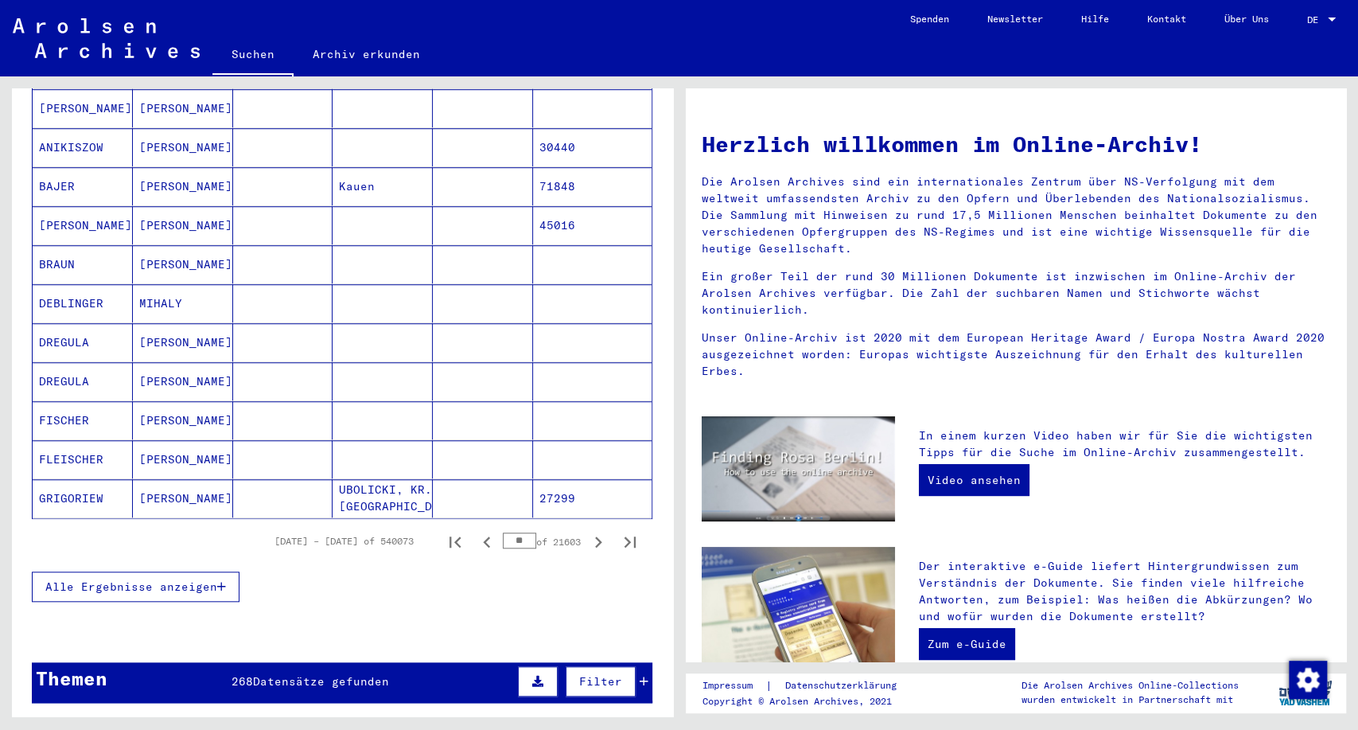
click at [587, 531] on icon "Next page" at bounding box center [598, 542] width 22 height 22
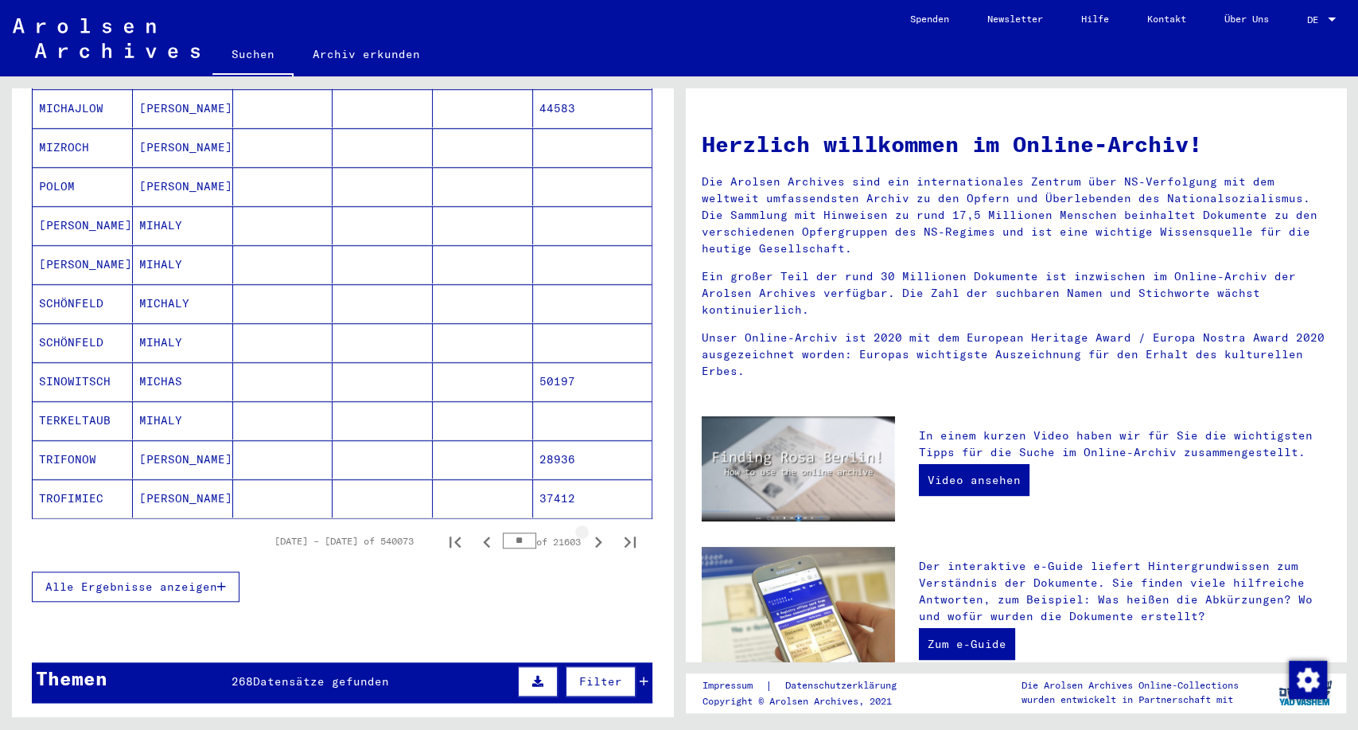
click at [587, 531] on icon "Next page" at bounding box center [598, 542] width 22 height 22
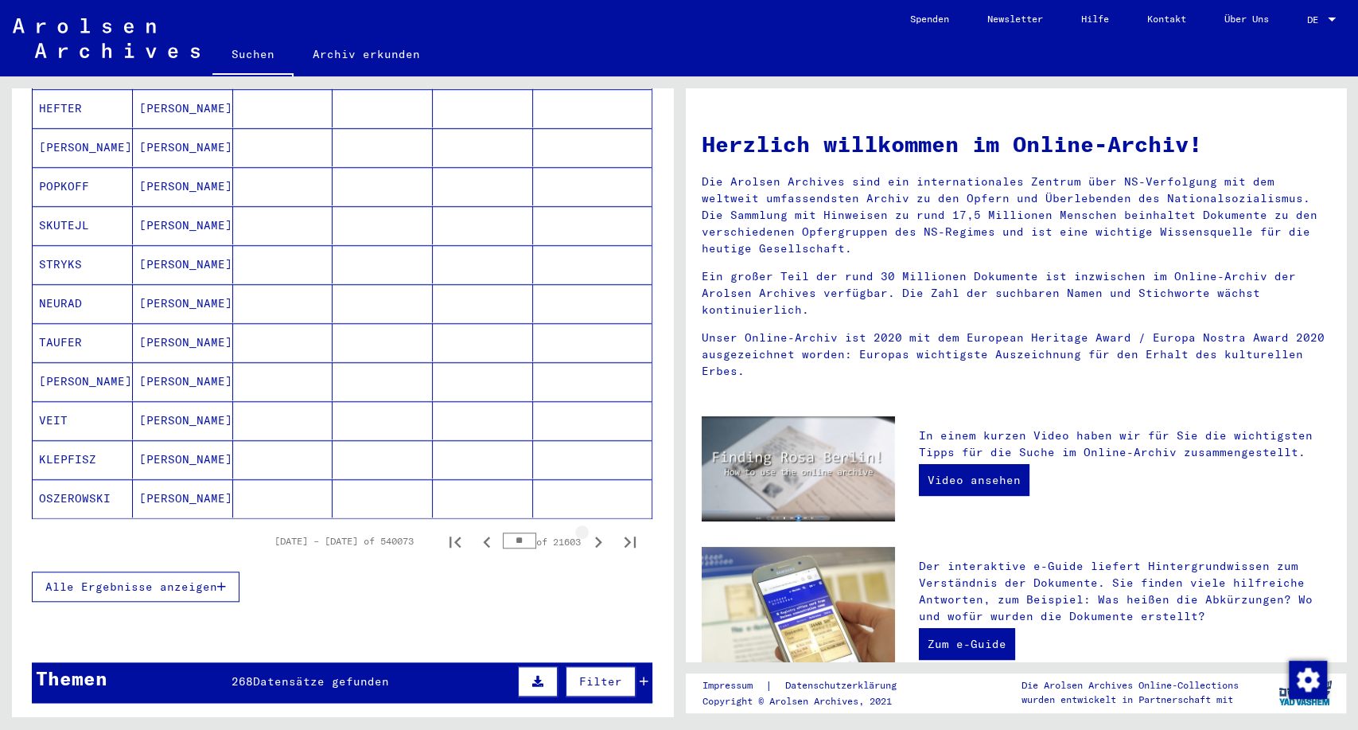
click at [587, 531] on icon "Next page" at bounding box center [598, 542] width 22 height 22
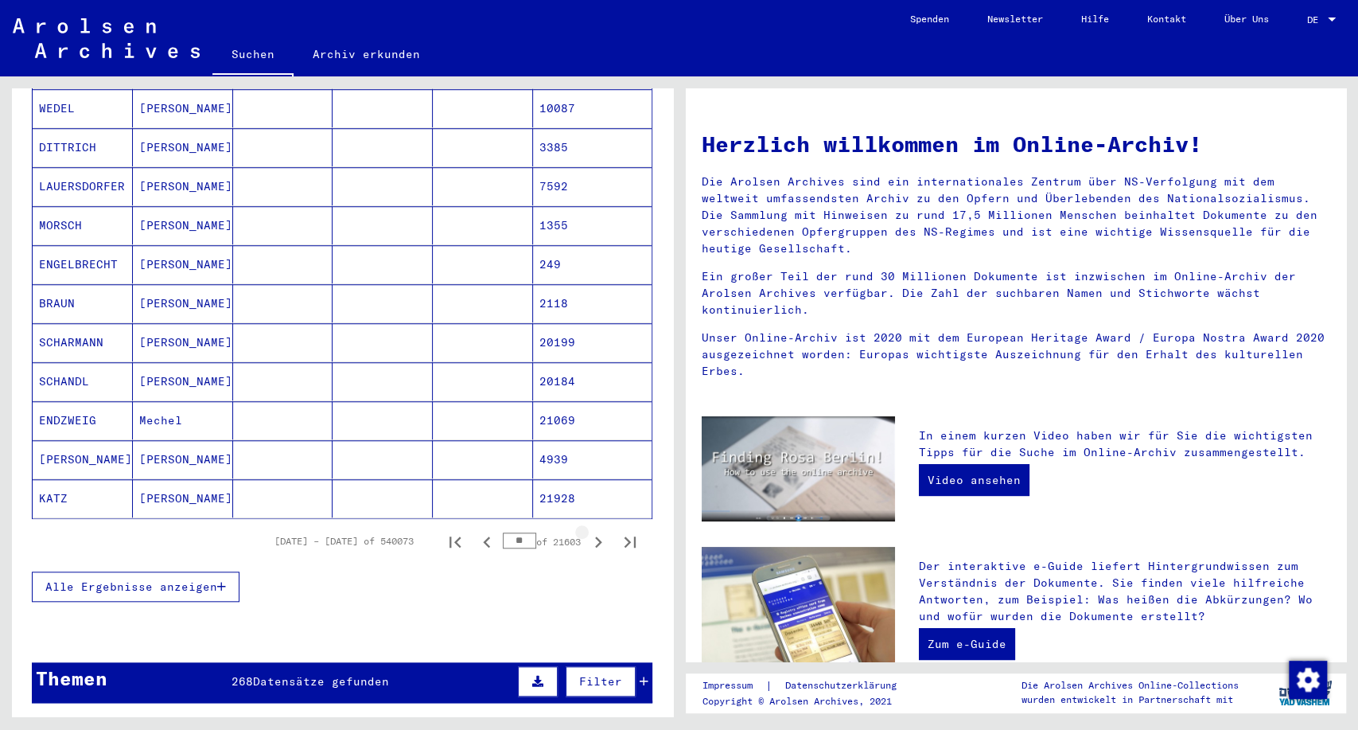
click at [587, 531] on icon "Next page" at bounding box center [598, 542] width 22 height 22
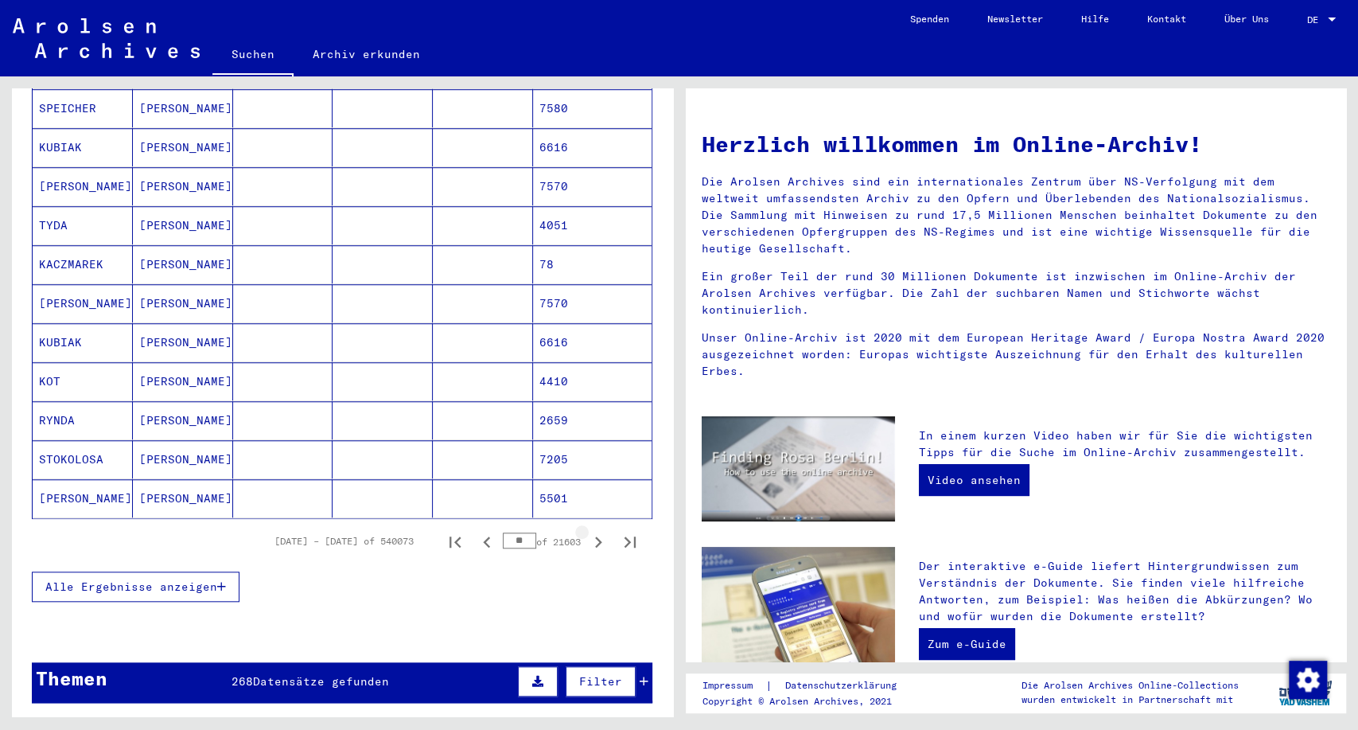
click at [587, 531] on icon "Next page" at bounding box center [598, 542] width 22 height 22
type input "**"
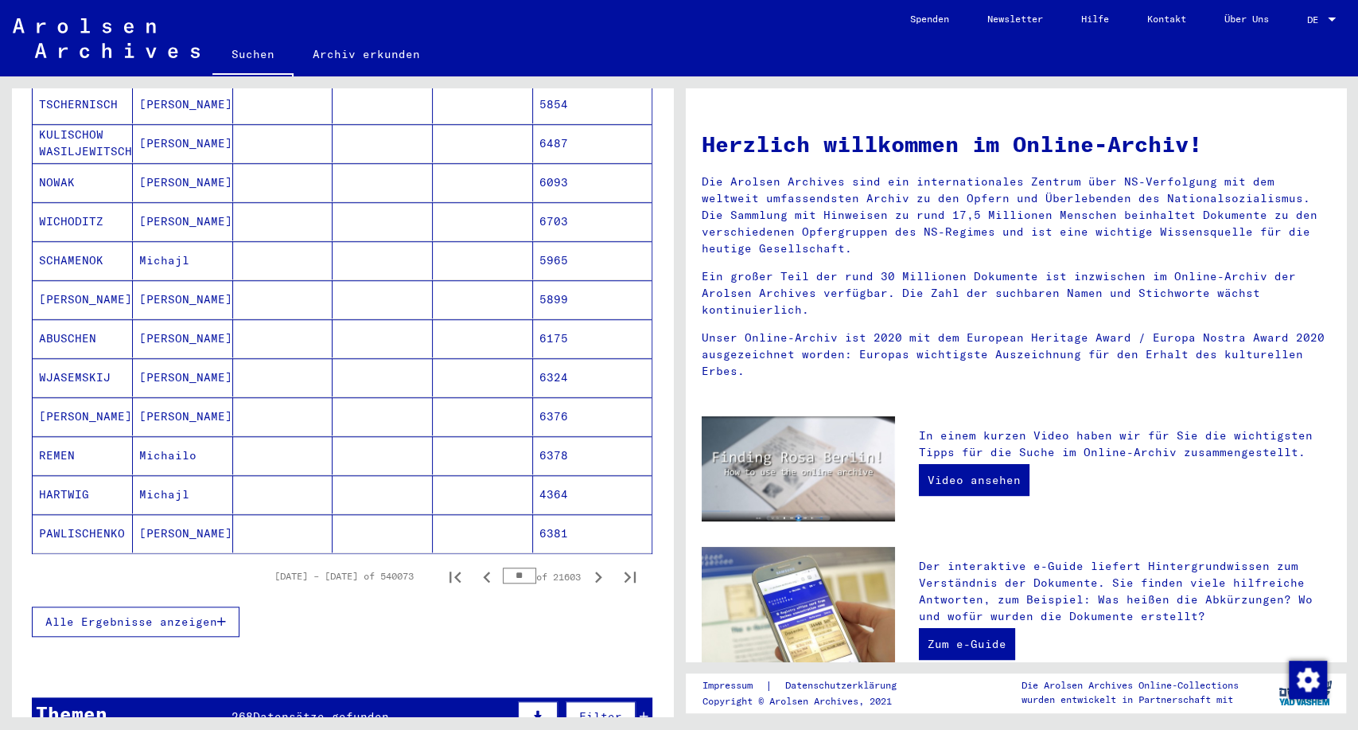
scroll to position [0, 0]
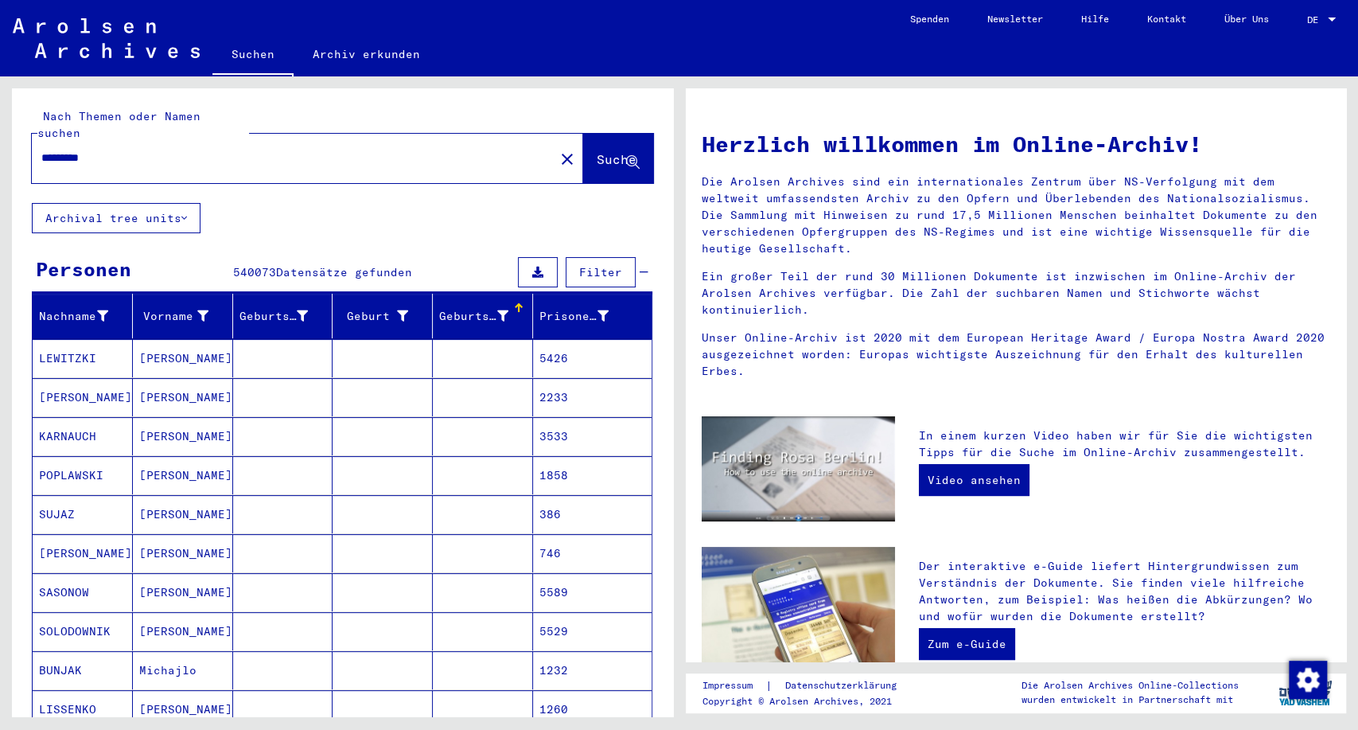
click at [497, 310] on icon at bounding box center [502, 315] width 11 height 11
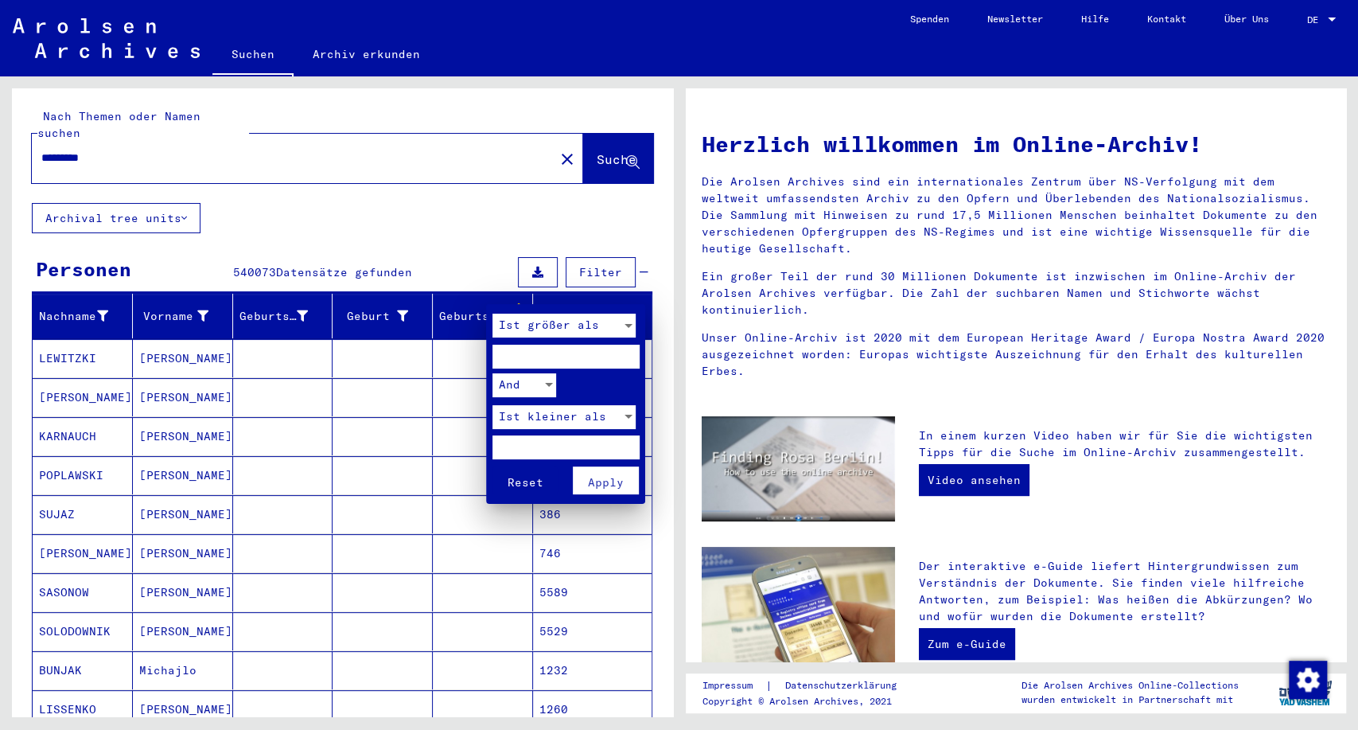
click at [617, 355] on input "number" at bounding box center [566, 357] width 147 height 24
type input "****"
click at [557, 448] on input "number" at bounding box center [566, 447] width 147 height 24
type input "****"
click at [493, 466] on button "Reset" at bounding box center [526, 480] width 66 height 28
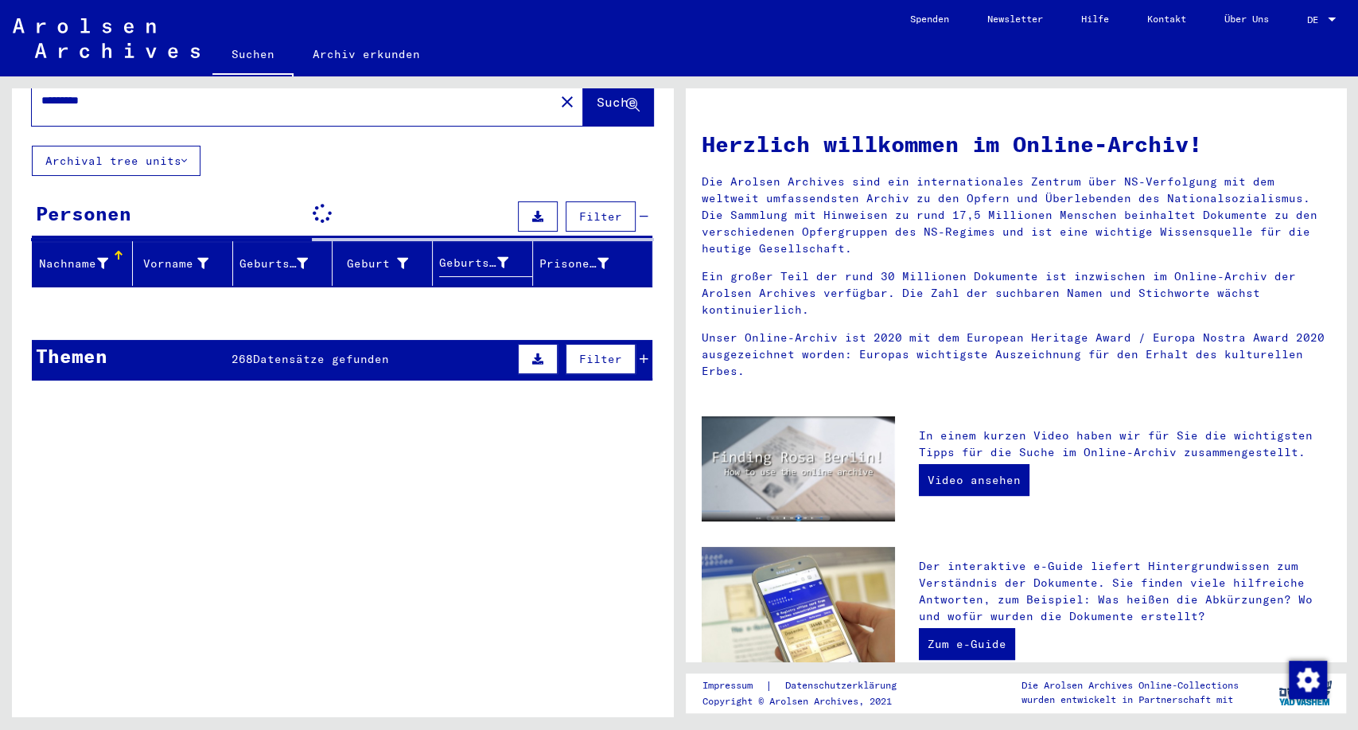
scroll to position [88, 0]
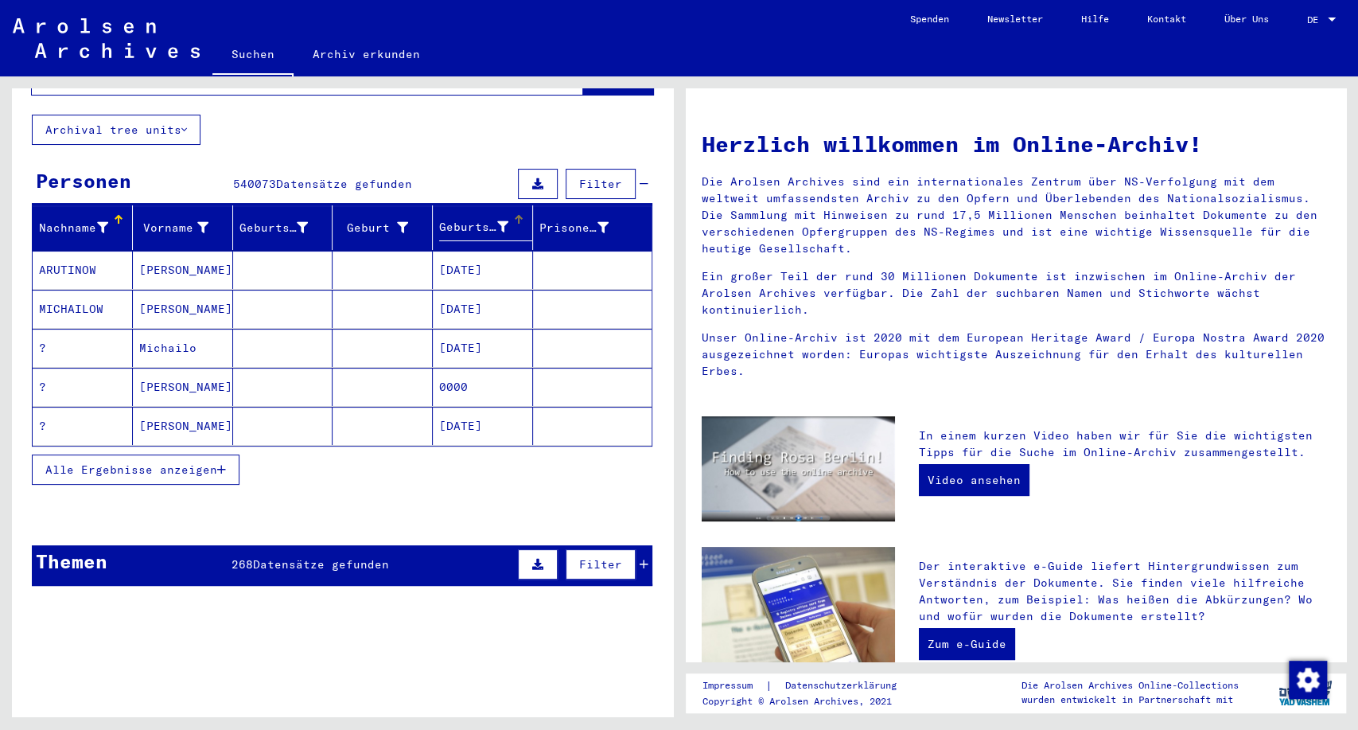
click at [465, 219] on div "Geburtsdatum" at bounding box center [473, 227] width 69 height 17
click at [216, 462] on span "Alle Ergebnisse anzeigen" at bounding box center [131, 469] width 172 height 14
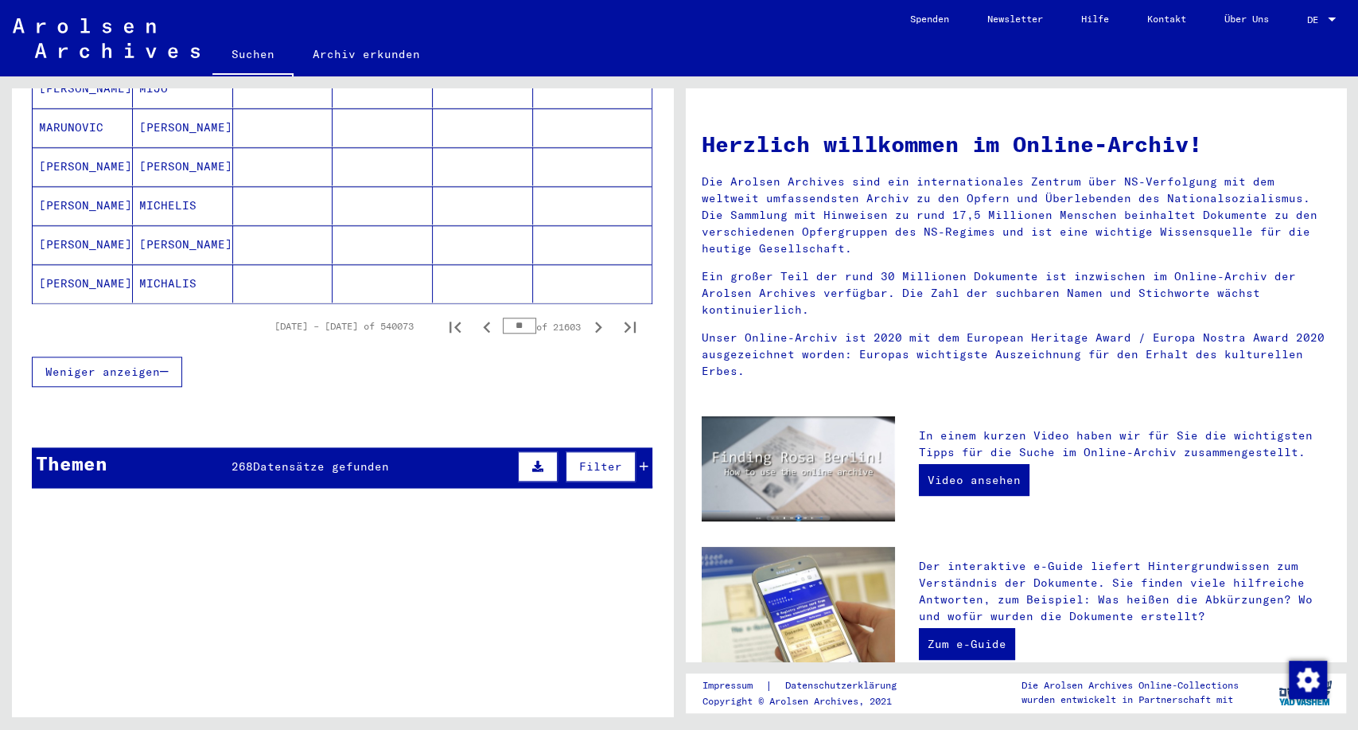
scroll to position [835, 0]
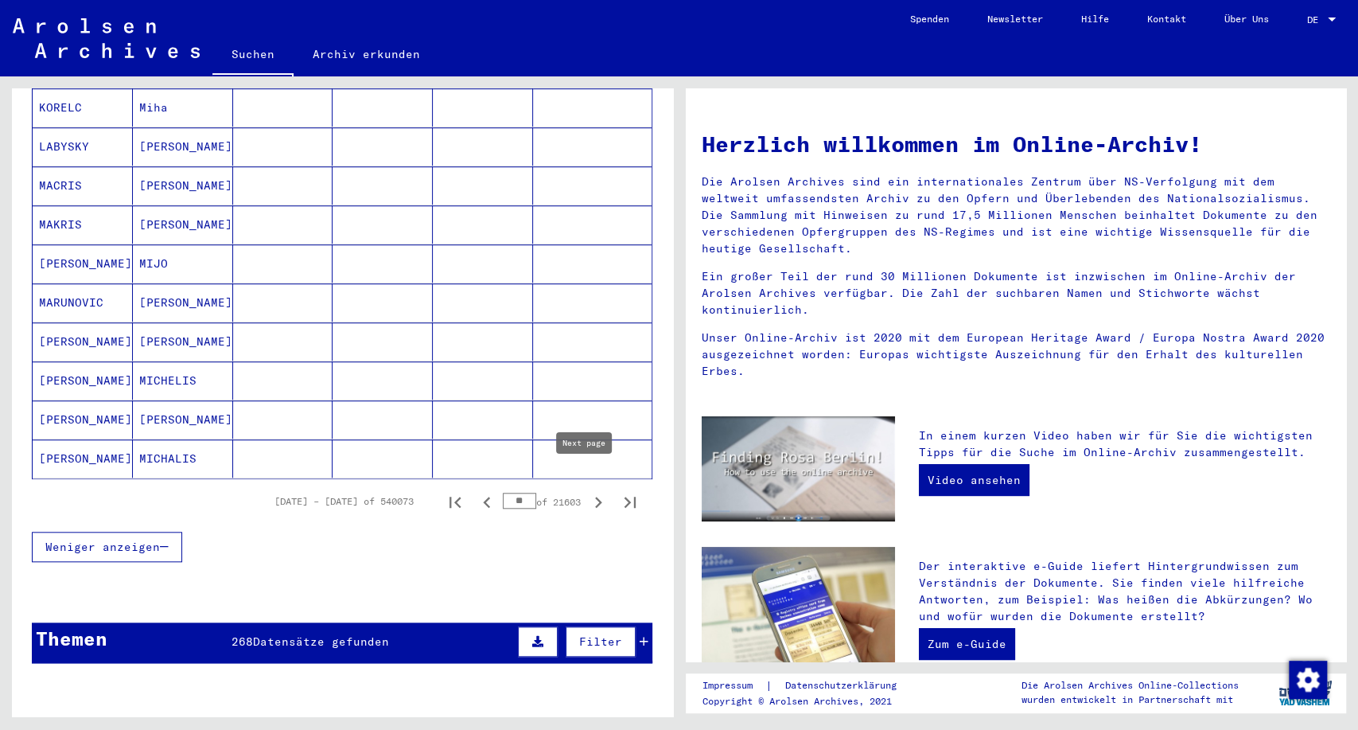
click at [587, 491] on icon "Next page" at bounding box center [598, 502] width 22 height 22
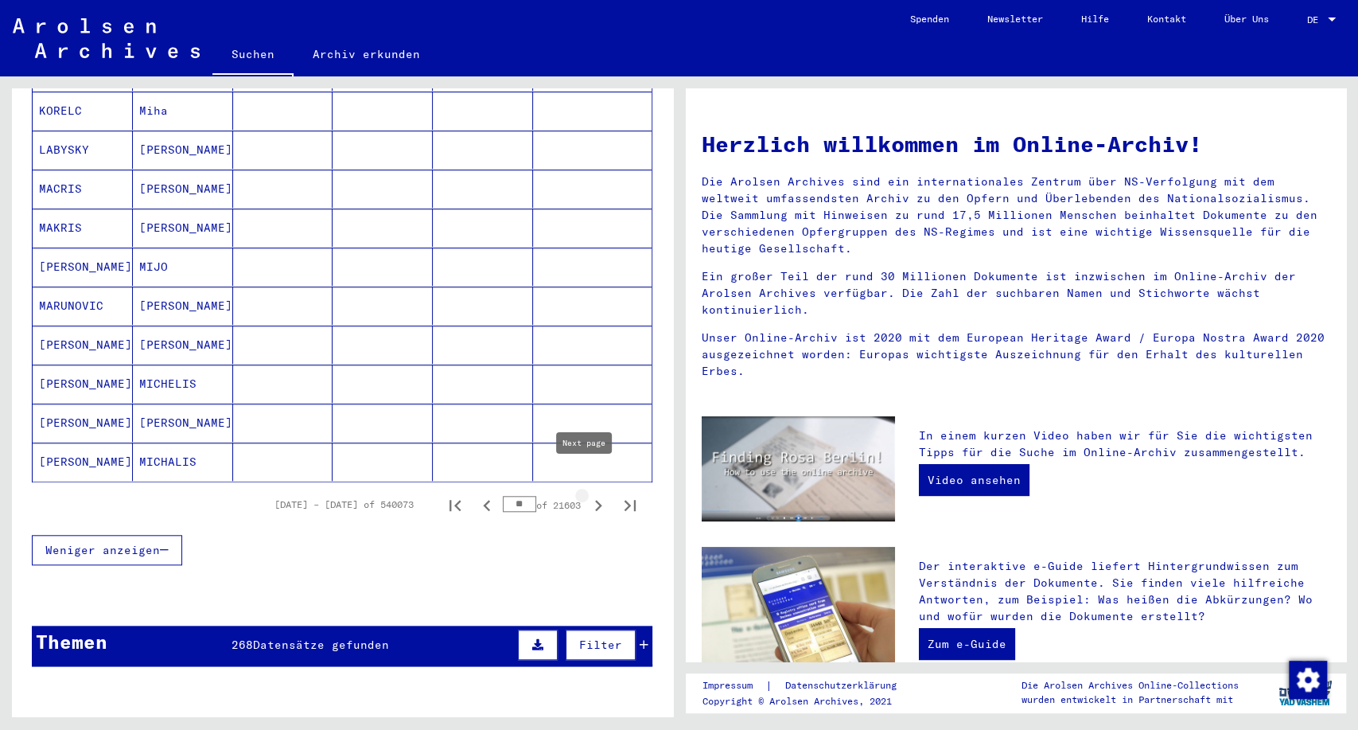
scroll to position [839, 0]
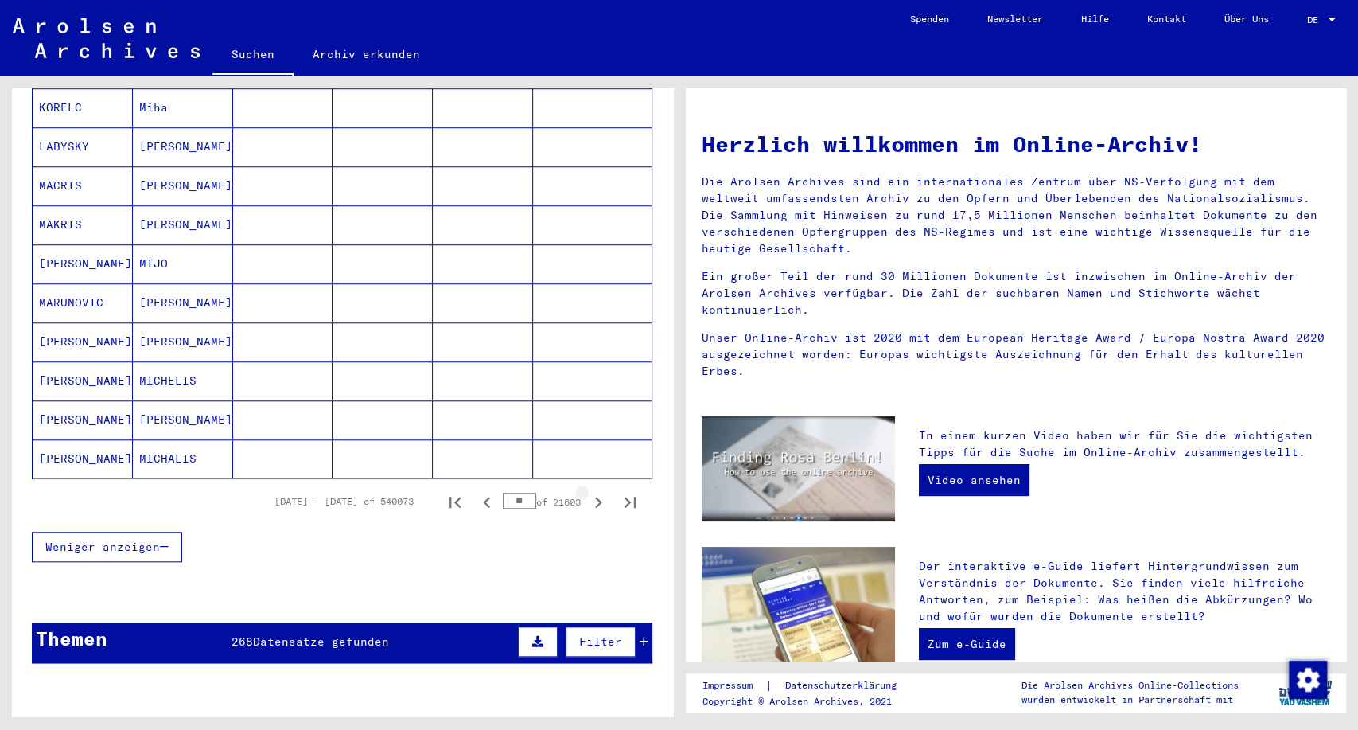
click at [587, 491] on icon "Next page" at bounding box center [598, 502] width 22 height 22
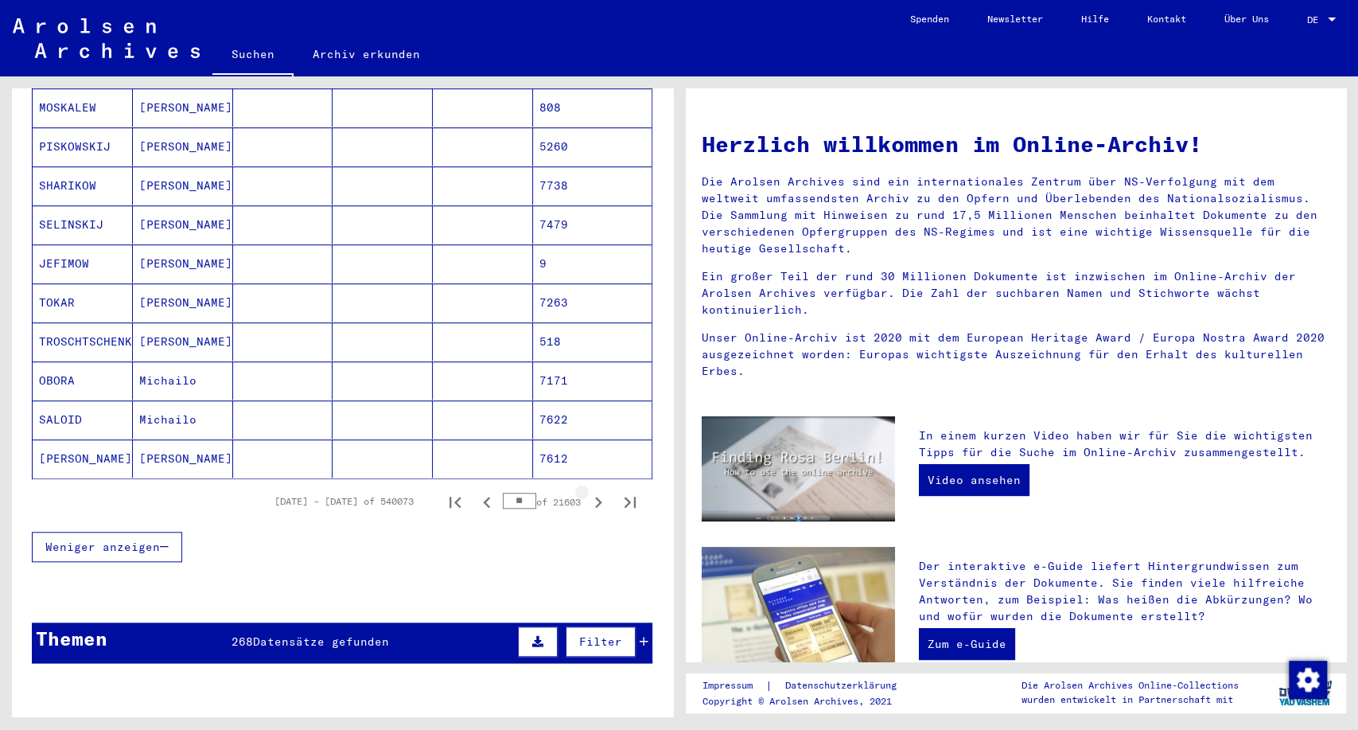
click at [587, 491] on icon "Next page" at bounding box center [598, 502] width 22 height 22
type input "**"
click at [1334, 21] on div at bounding box center [1332, 19] width 14 height 11
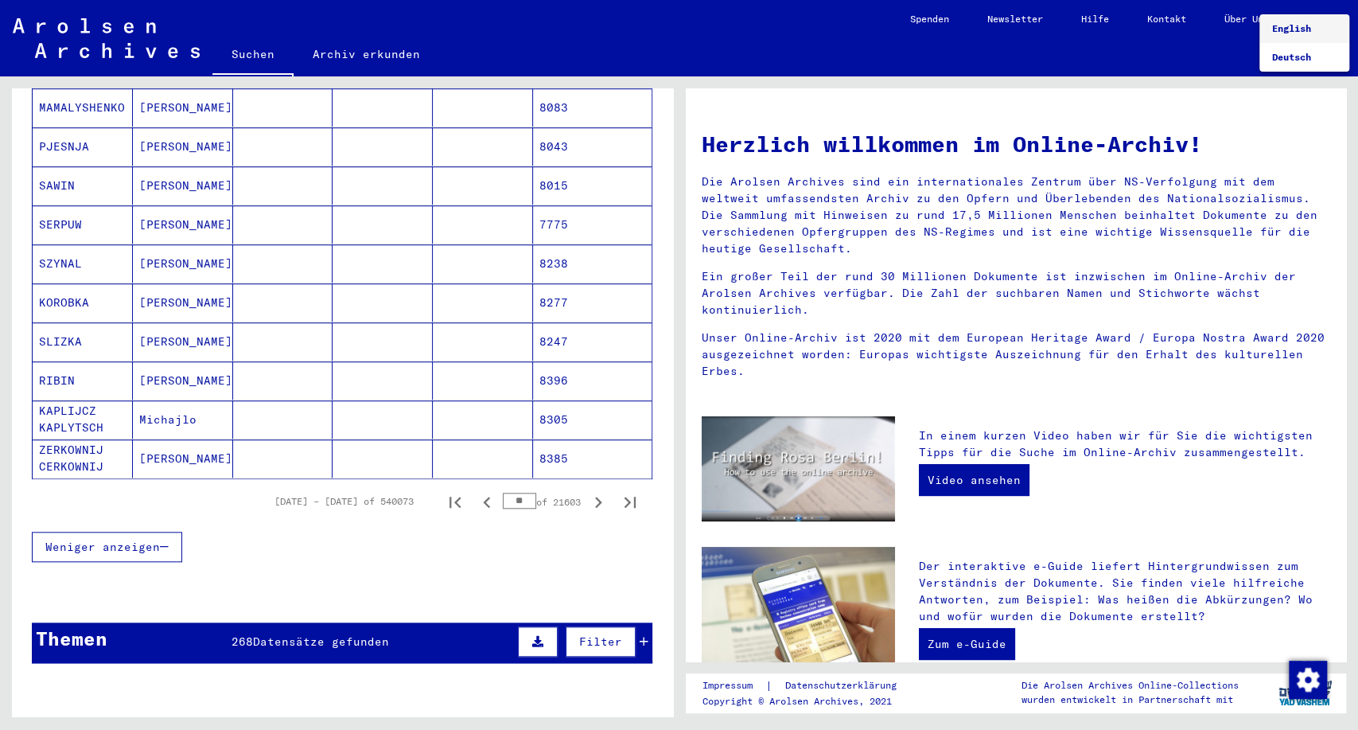
click at [1292, 27] on span "English" at bounding box center [1291, 28] width 39 height 12
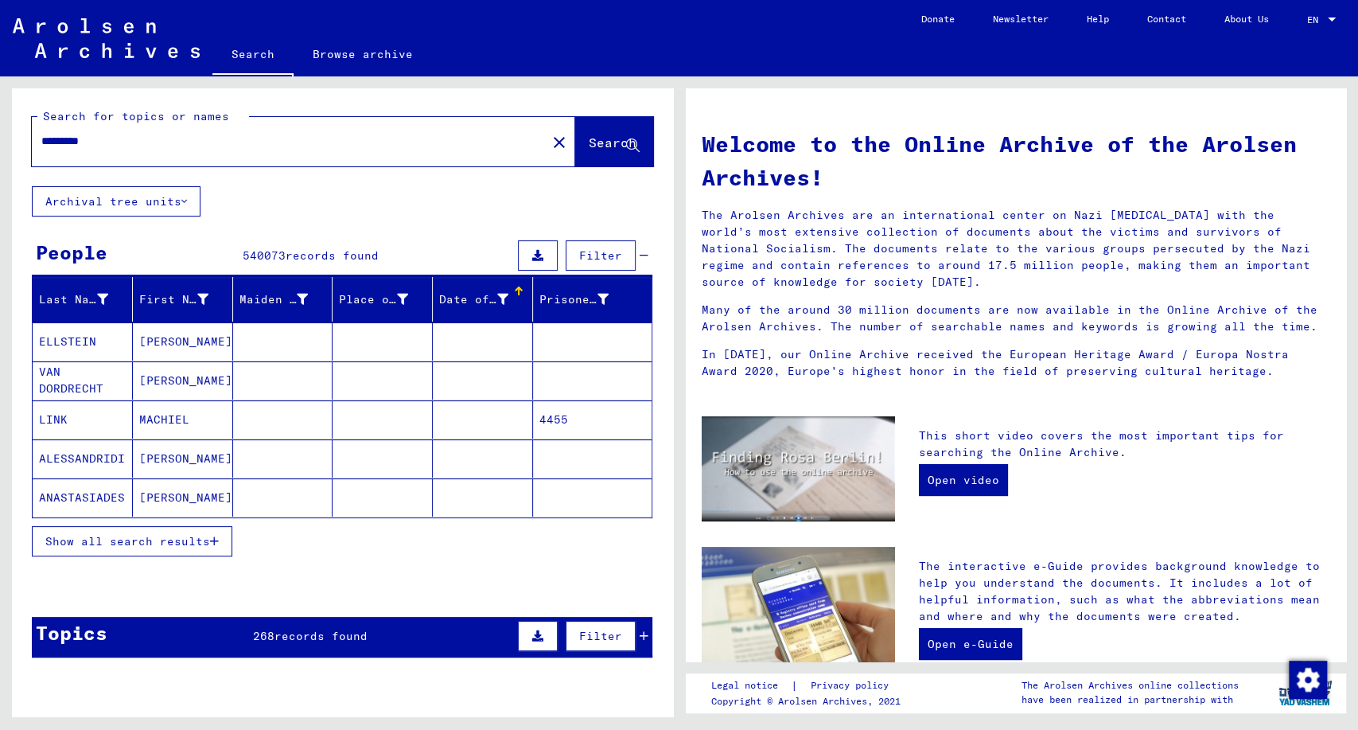
click at [218, 539] on icon "button" at bounding box center [214, 541] width 9 height 11
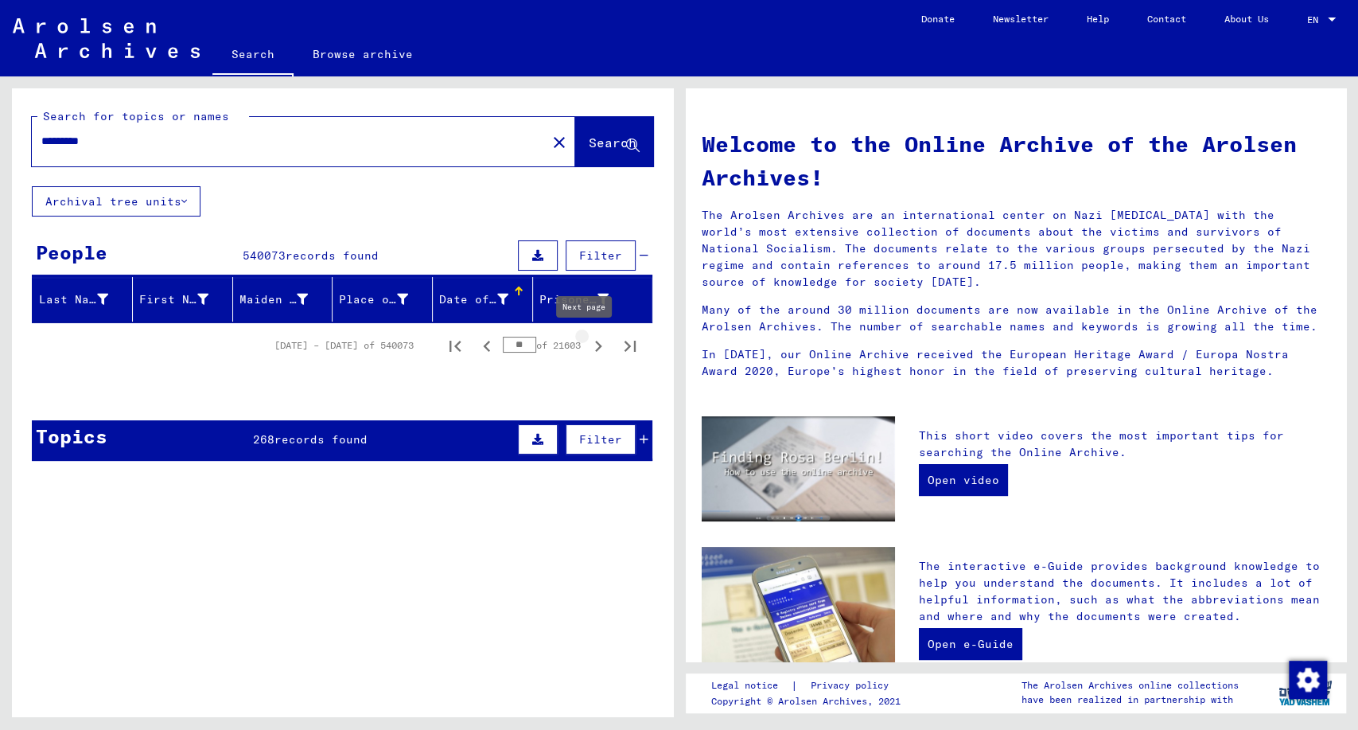
click at [589, 349] on icon "Next page" at bounding box center [598, 346] width 22 height 22
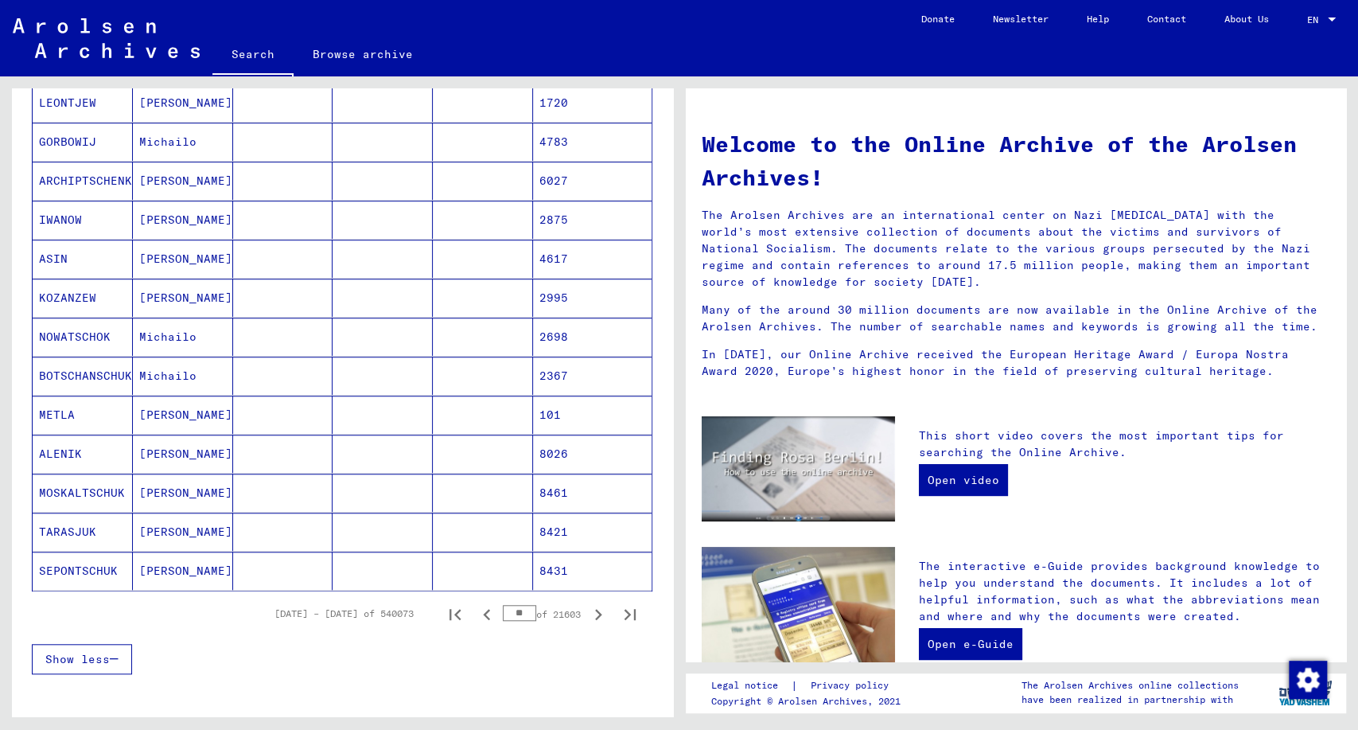
scroll to position [972, 0]
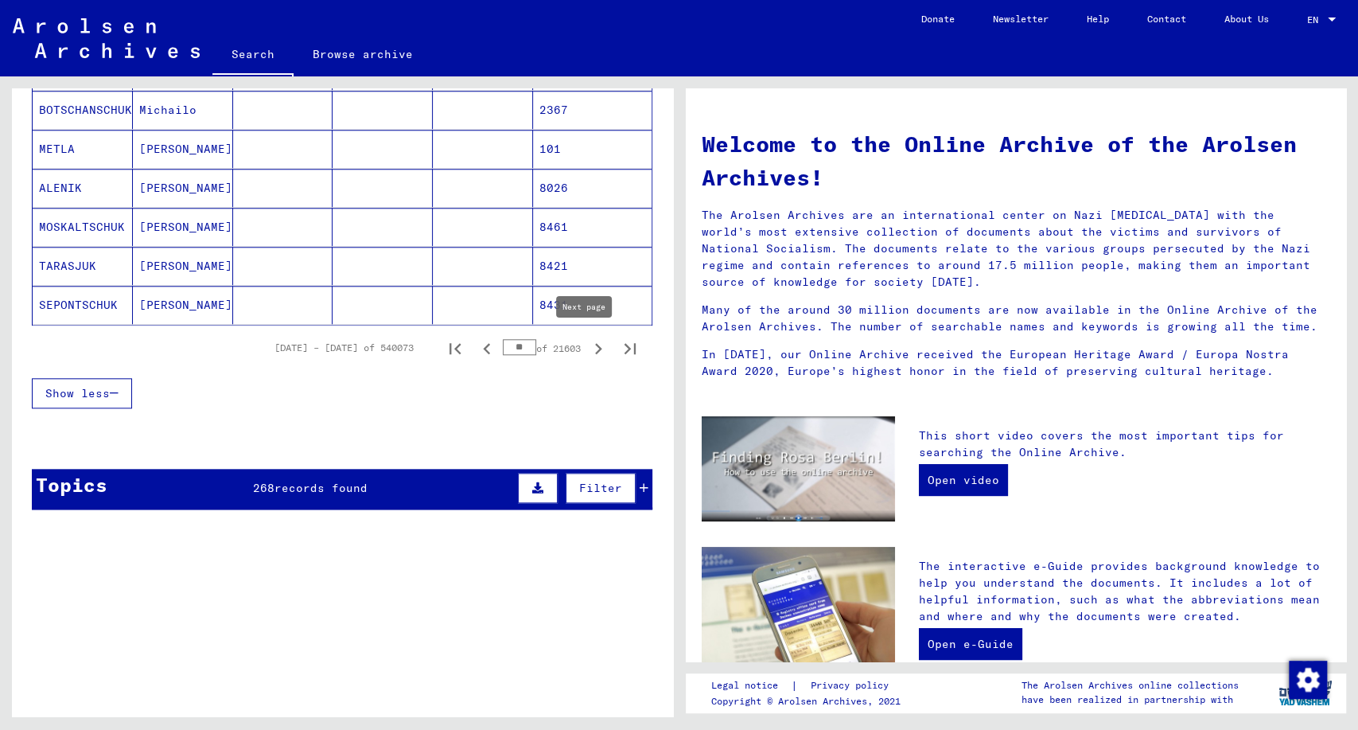
click at [587, 343] on icon "Next page" at bounding box center [598, 348] width 22 height 22
click at [595, 343] on icon "Next page" at bounding box center [598, 348] width 7 height 11
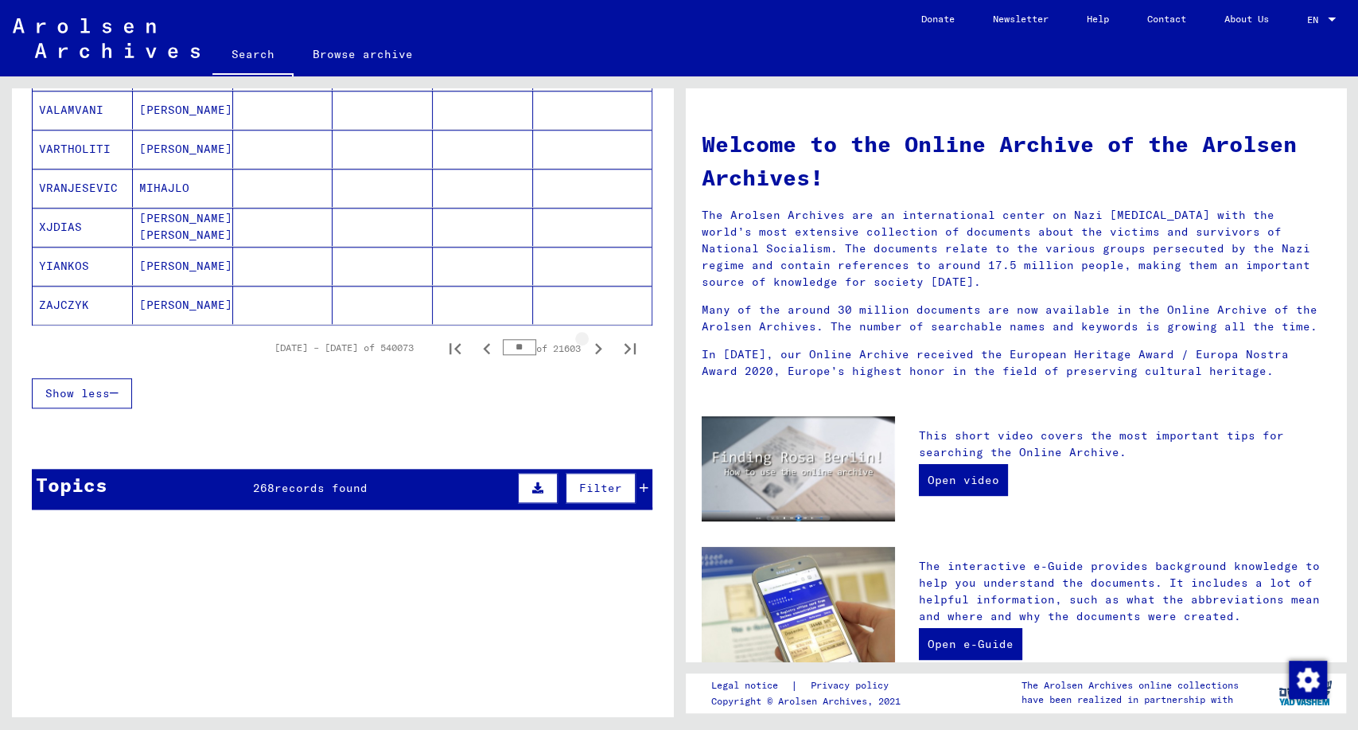
click at [595, 343] on icon "Next page" at bounding box center [598, 348] width 7 height 11
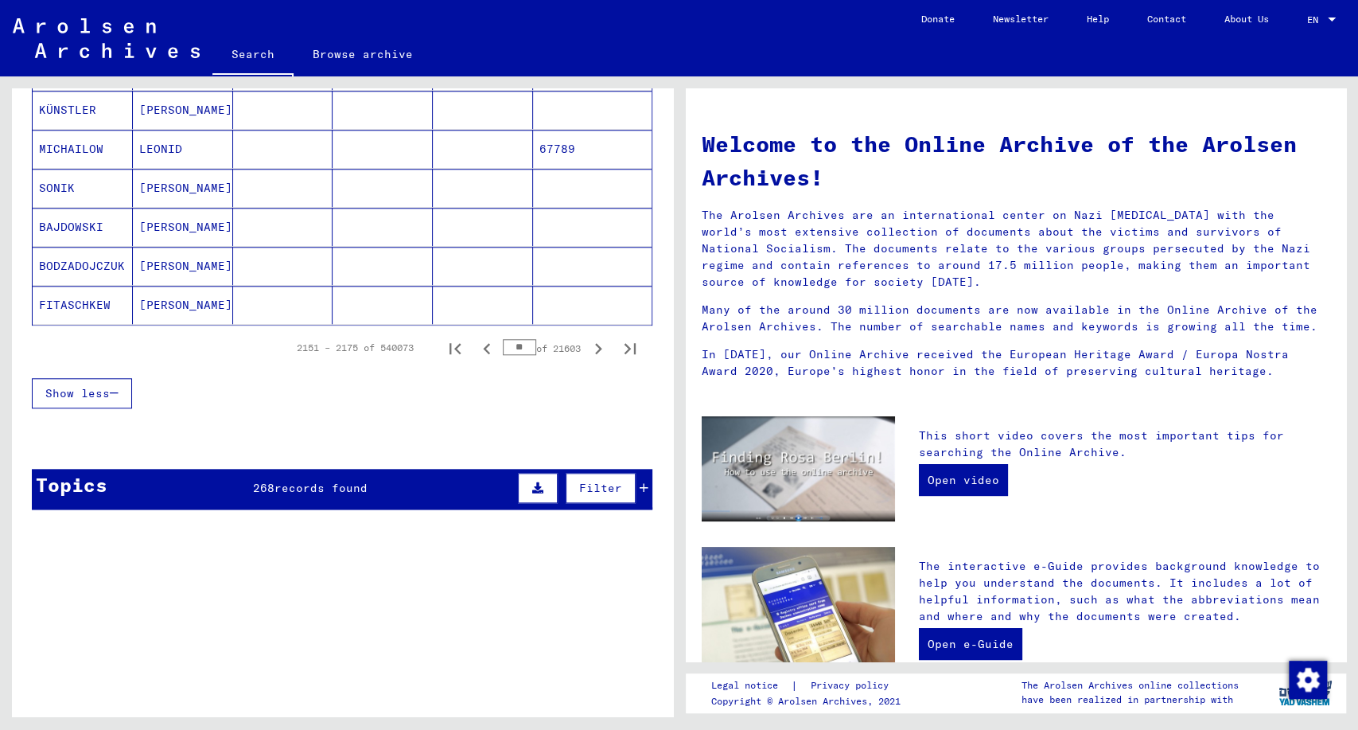
click at [595, 343] on icon "Next page" at bounding box center [598, 348] width 7 height 11
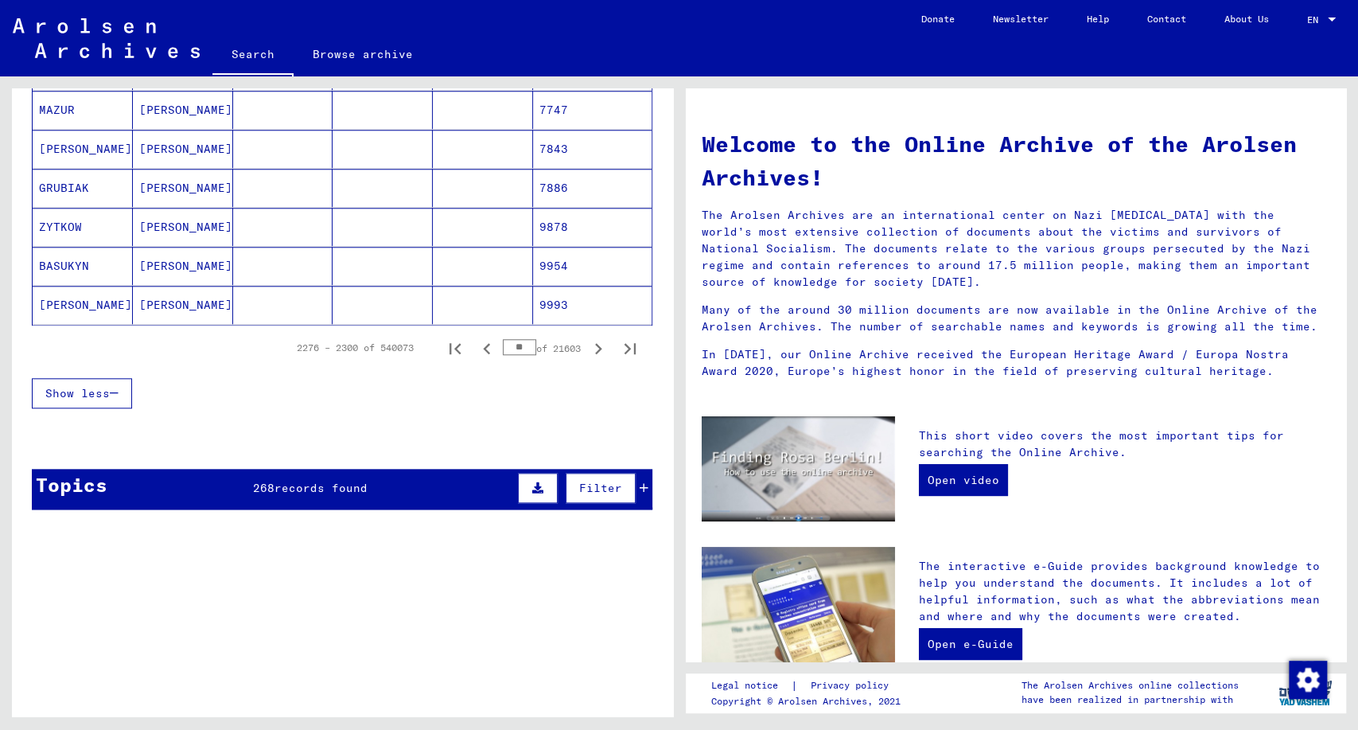
click at [595, 343] on icon "Next page" at bounding box center [598, 348] width 7 height 11
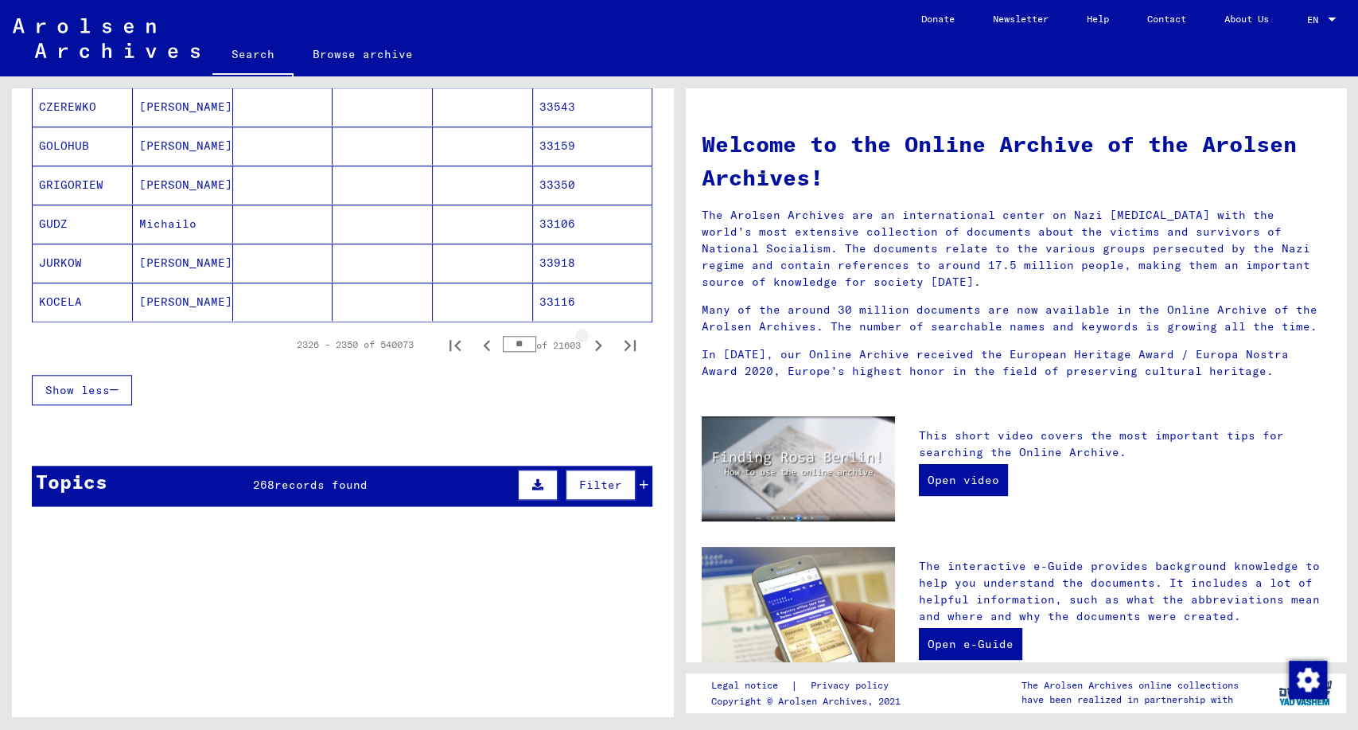
click at [587, 343] on icon "Next page" at bounding box center [598, 345] width 22 height 22
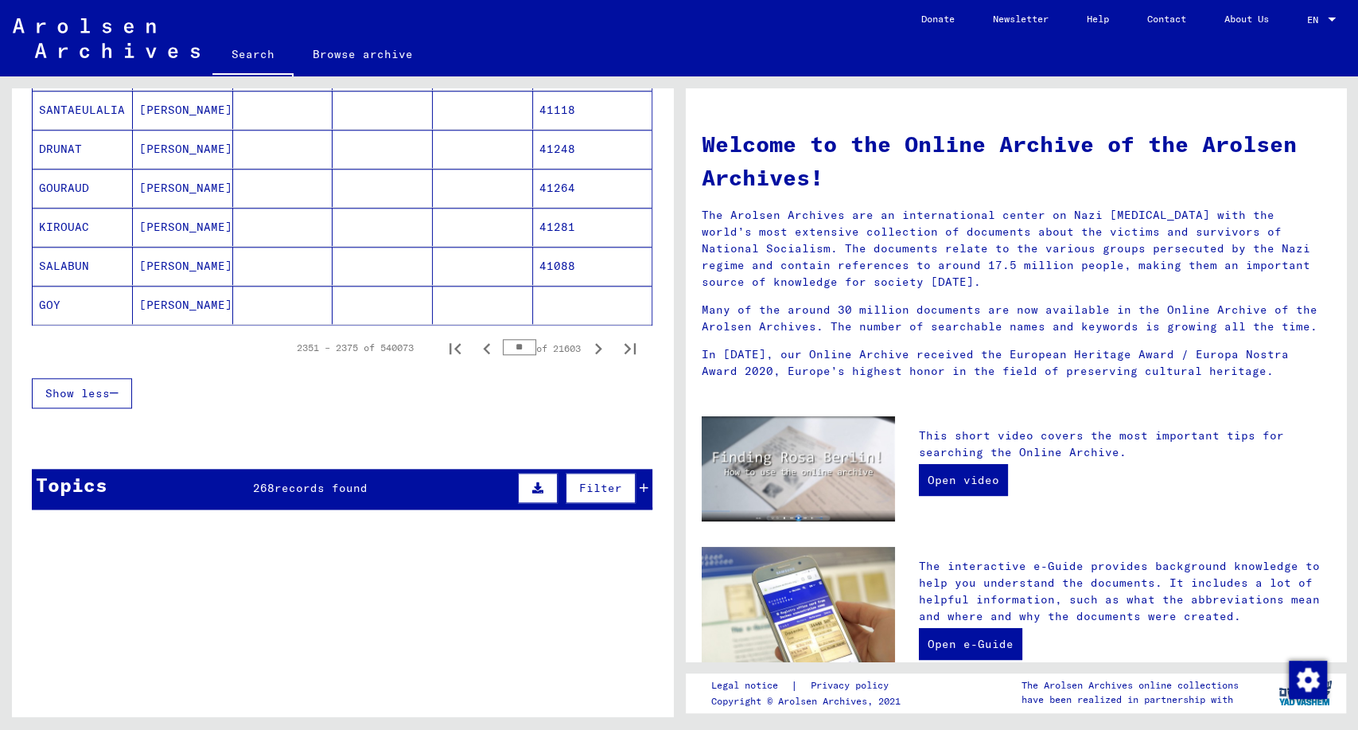
click at [587, 343] on icon "Next page" at bounding box center [598, 348] width 22 height 22
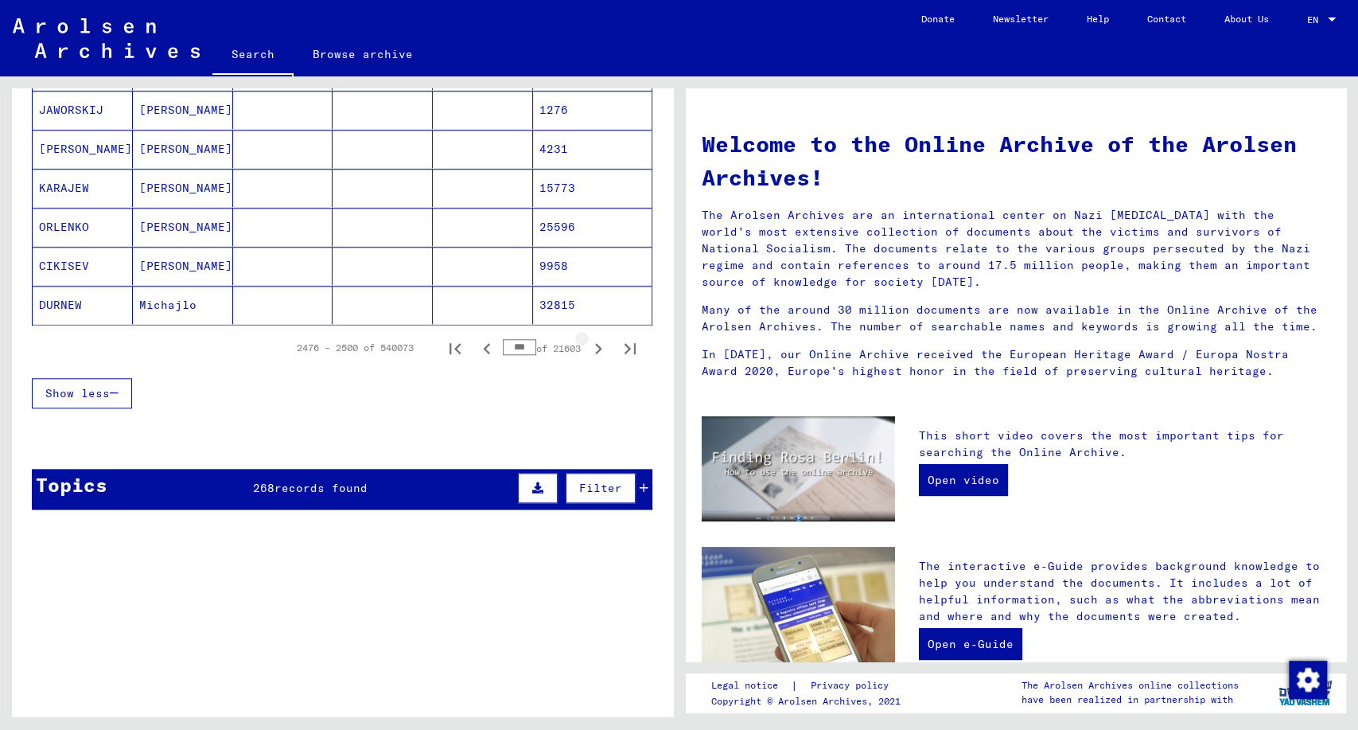
click at [587, 343] on icon "Next page" at bounding box center [598, 348] width 22 height 22
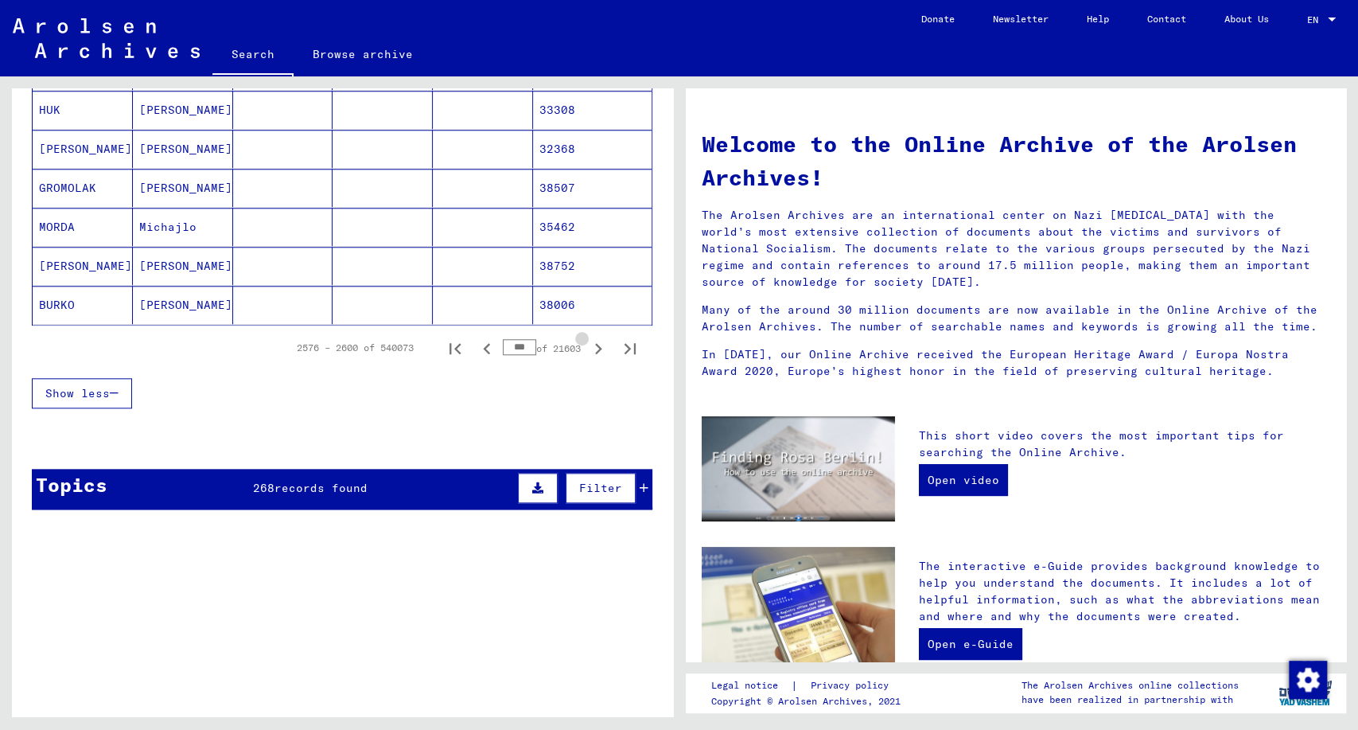
click at [587, 343] on icon "Next page" at bounding box center [598, 348] width 22 height 22
type input "***"
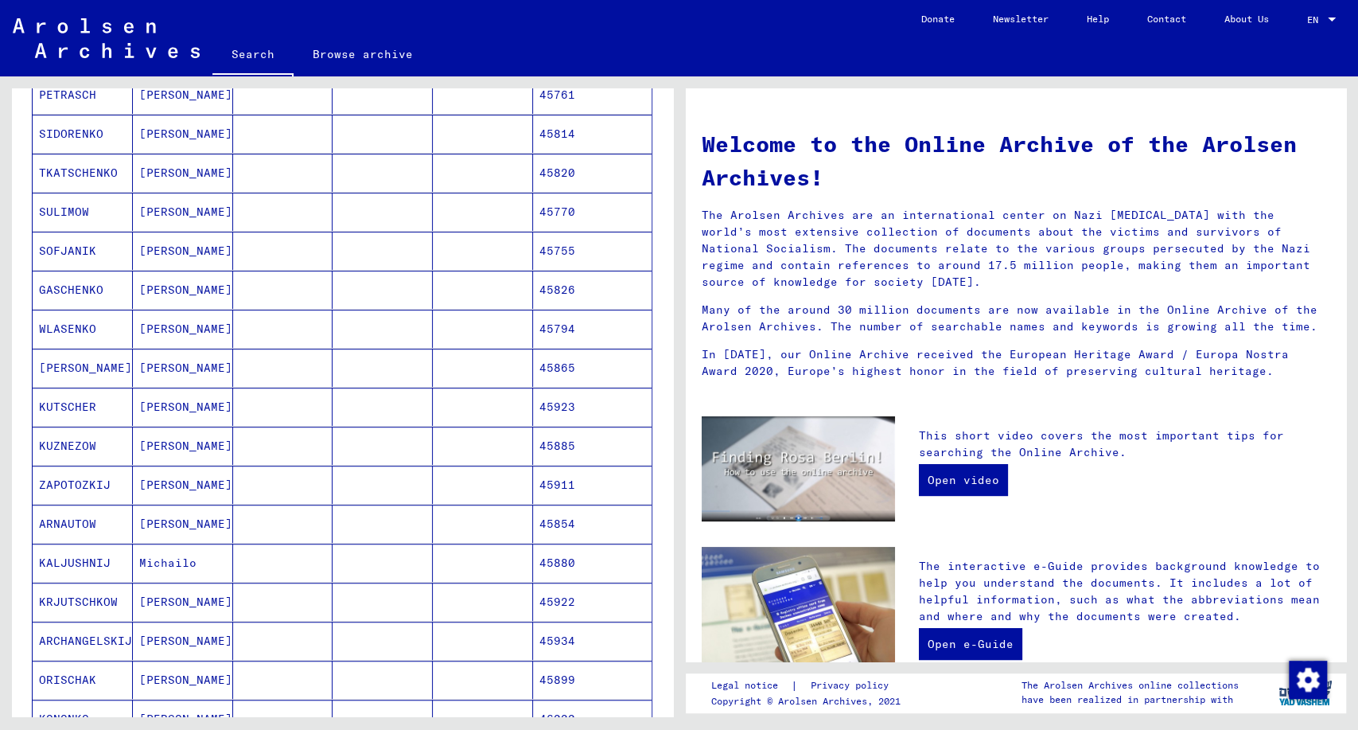
scroll to position [0, 0]
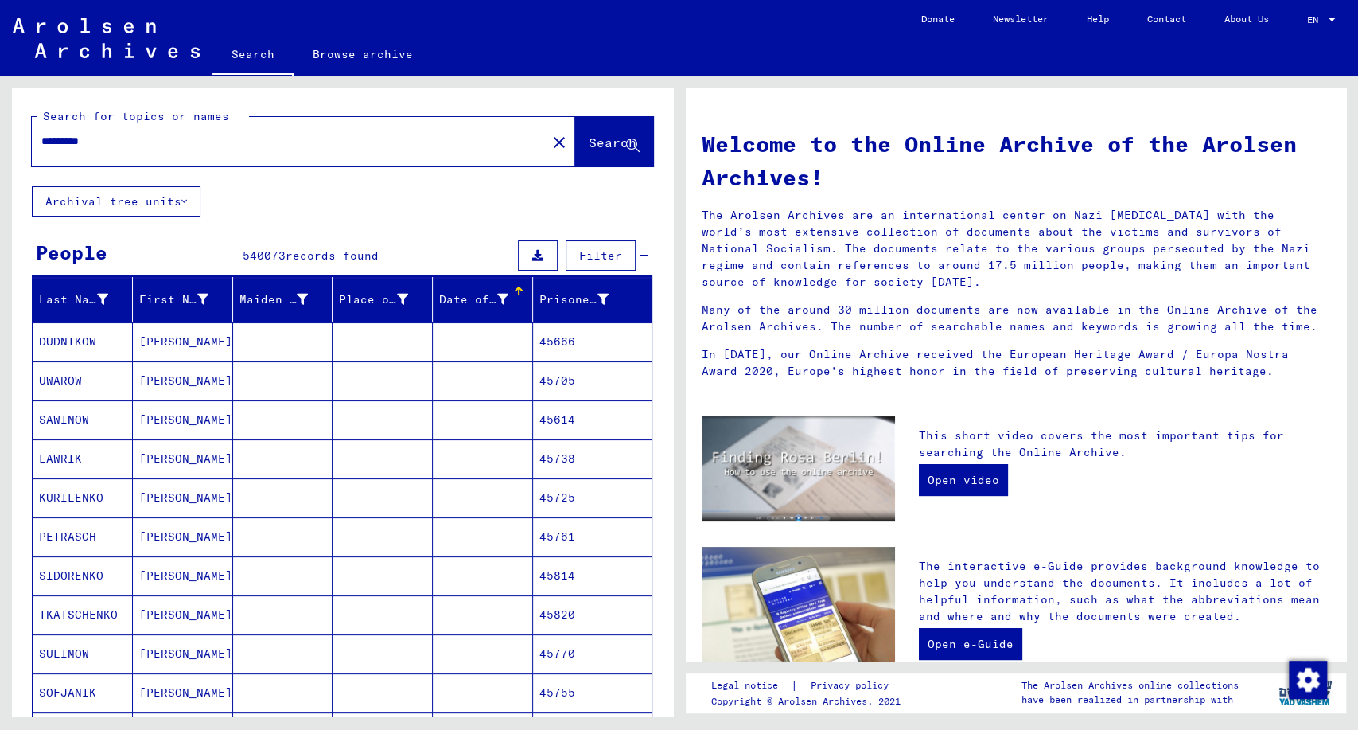
click at [154, 150] on div "*********" at bounding box center [280, 141] width 496 height 36
click at [222, 146] on input "*********" at bounding box center [284, 141] width 486 height 17
click at [143, 134] on input "*********" at bounding box center [284, 141] width 486 height 17
paste input "**********"
click at [140, 138] on input "**********" at bounding box center [284, 141] width 486 height 17
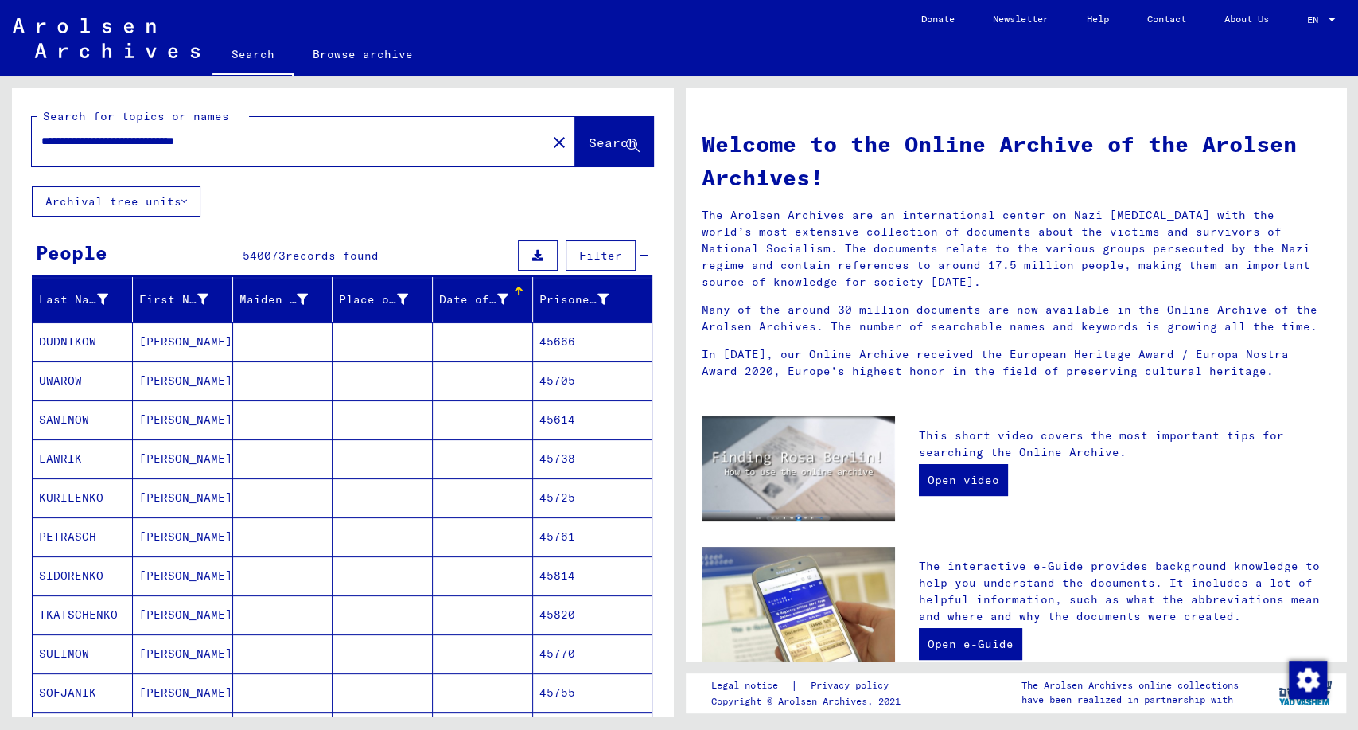
click at [140, 138] on input "**********" at bounding box center [284, 141] width 486 height 17
drag, startPoint x: 203, startPoint y: 138, endPoint x: 166, endPoint y: 136, distance: 37.4
click at [166, 136] on input "**********" at bounding box center [284, 141] width 486 height 17
type input "**********"
click at [589, 134] on span "Search" at bounding box center [613, 142] width 48 height 16
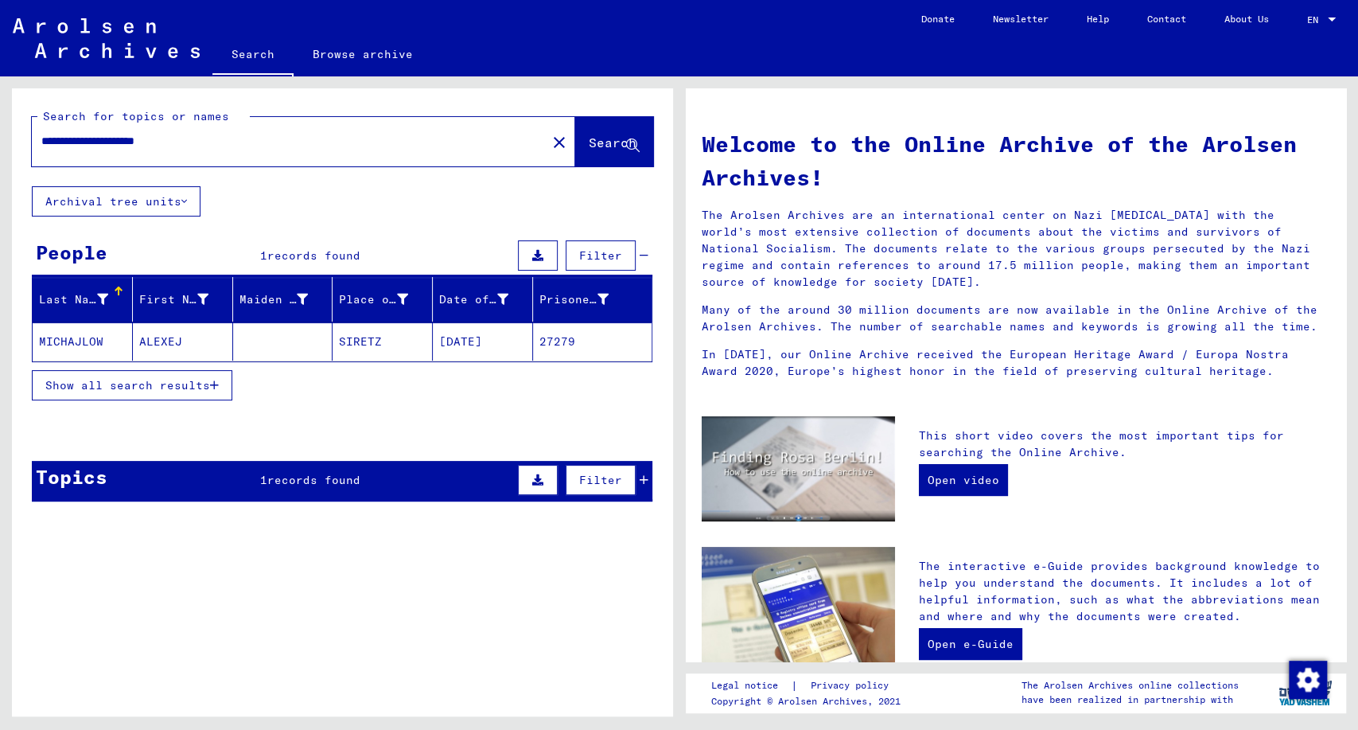
click at [477, 337] on mat-cell "[DATE]" at bounding box center [483, 341] width 100 height 38
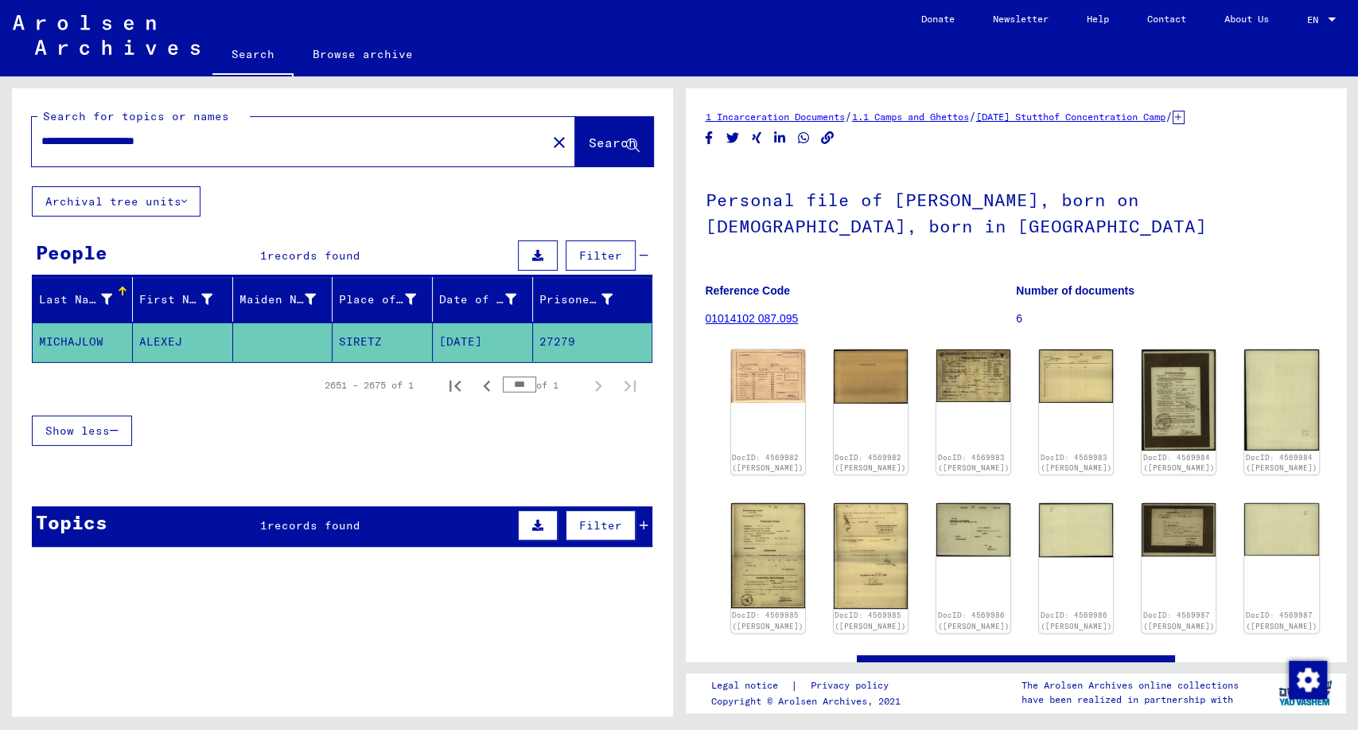
scroll to position [63, 0]
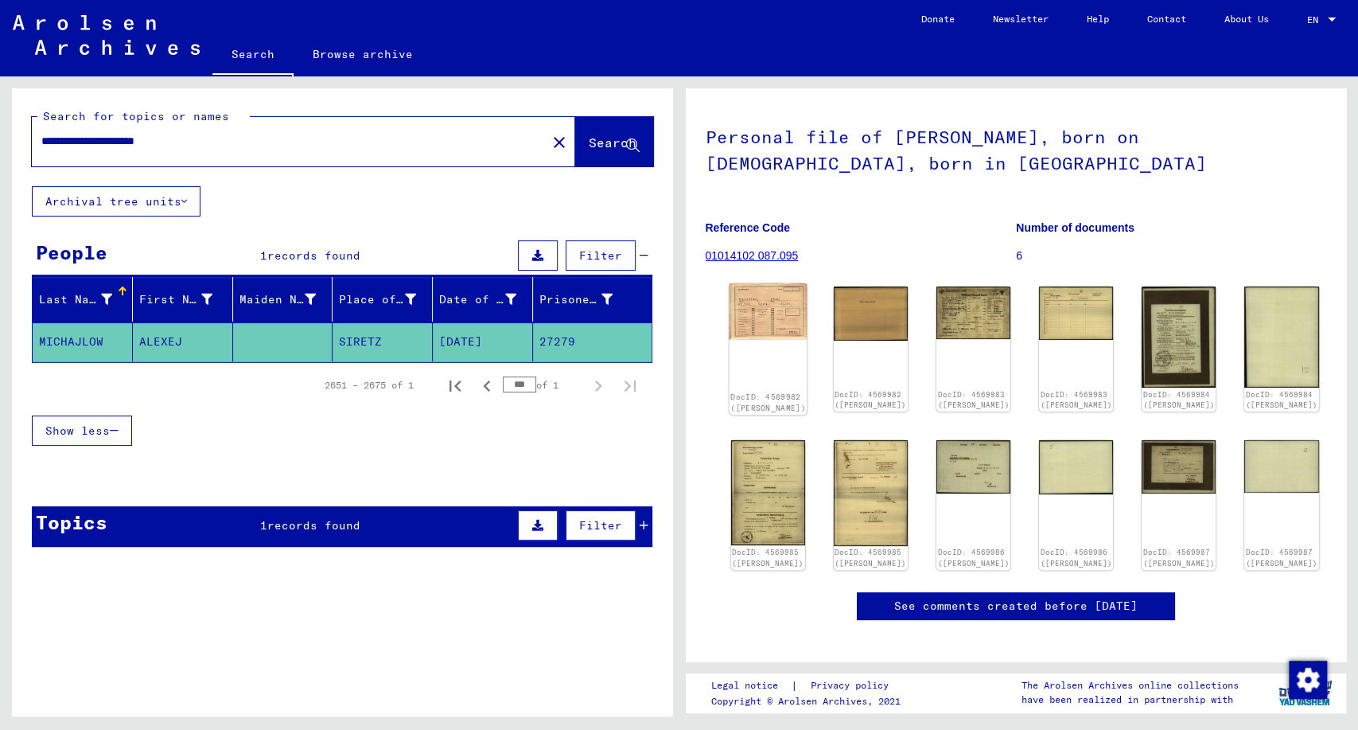
click at [751, 308] on img at bounding box center [768, 311] width 78 height 56
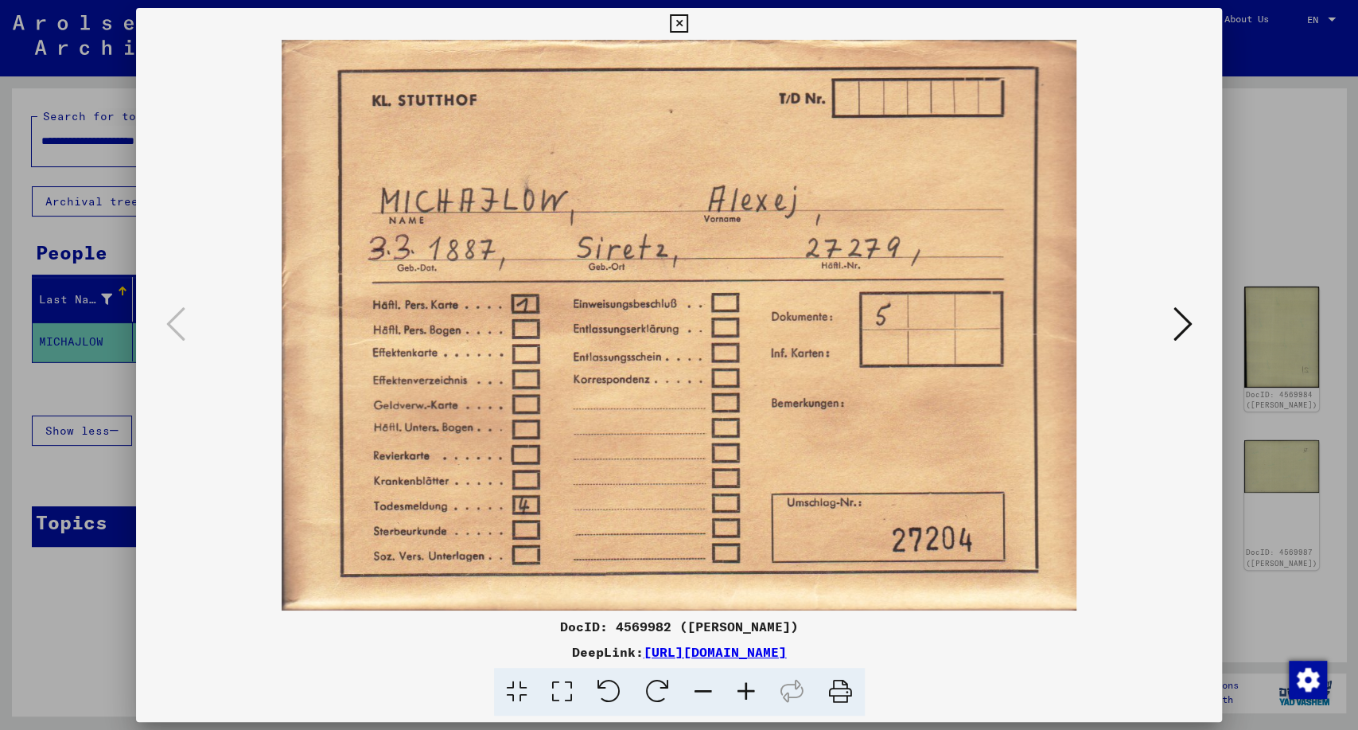
scroll to position [0, 0]
click at [1187, 325] on icon at bounding box center [1182, 324] width 19 height 38
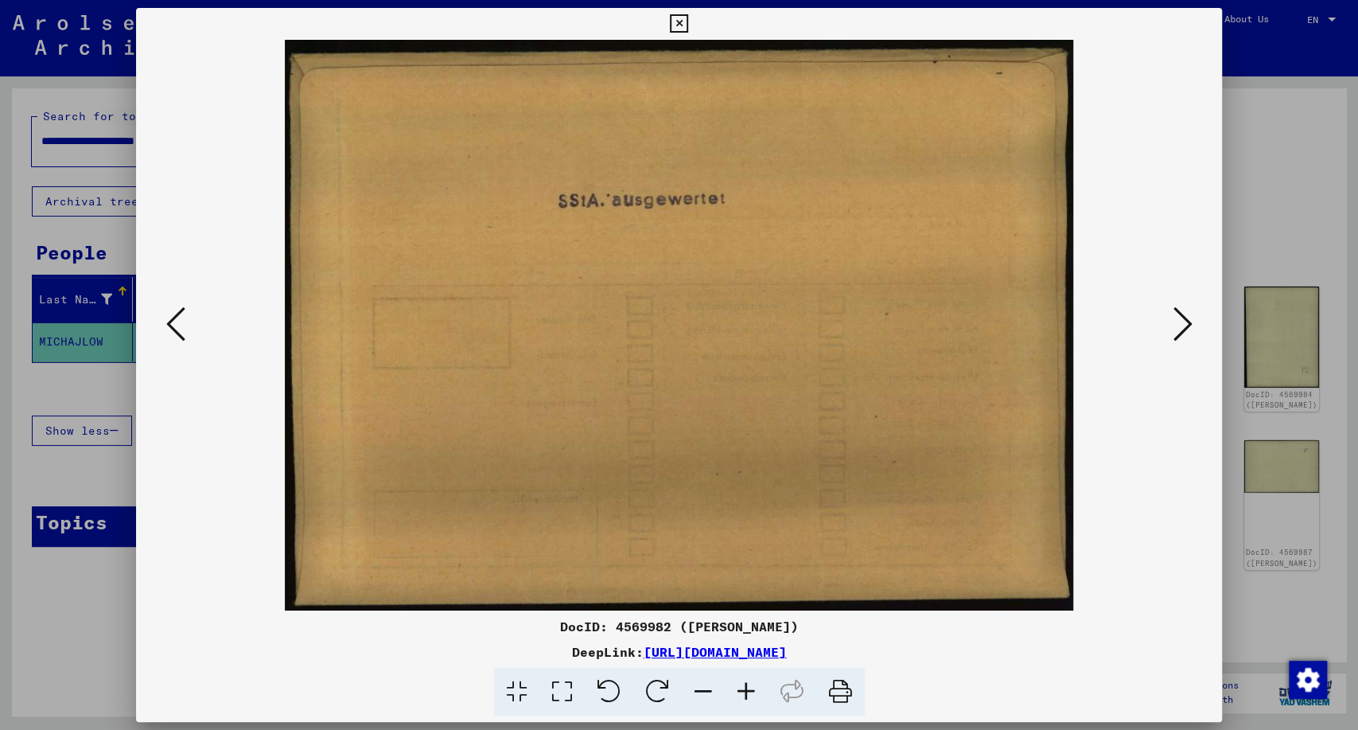
click at [1186, 324] on icon at bounding box center [1182, 324] width 19 height 38
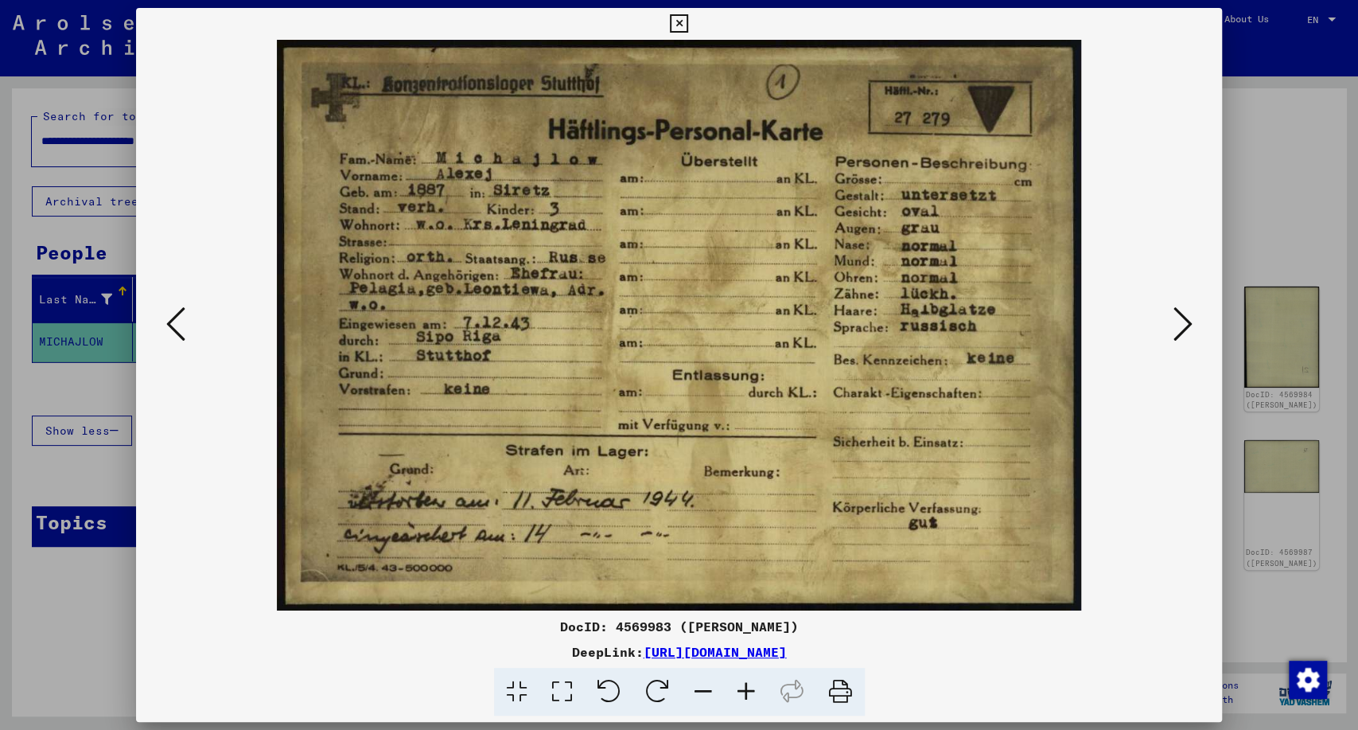
click at [1174, 317] on icon at bounding box center [1182, 324] width 19 height 38
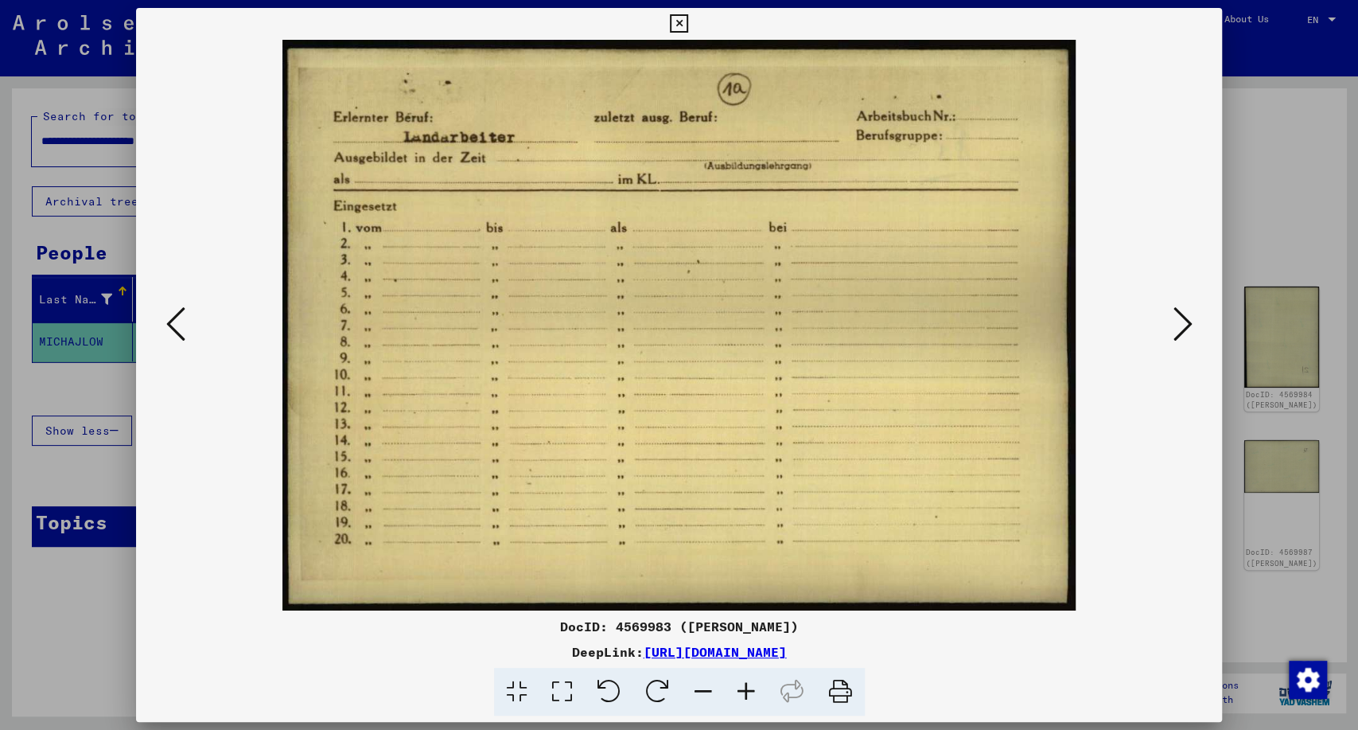
click at [1174, 316] on icon at bounding box center [1182, 324] width 19 height 38
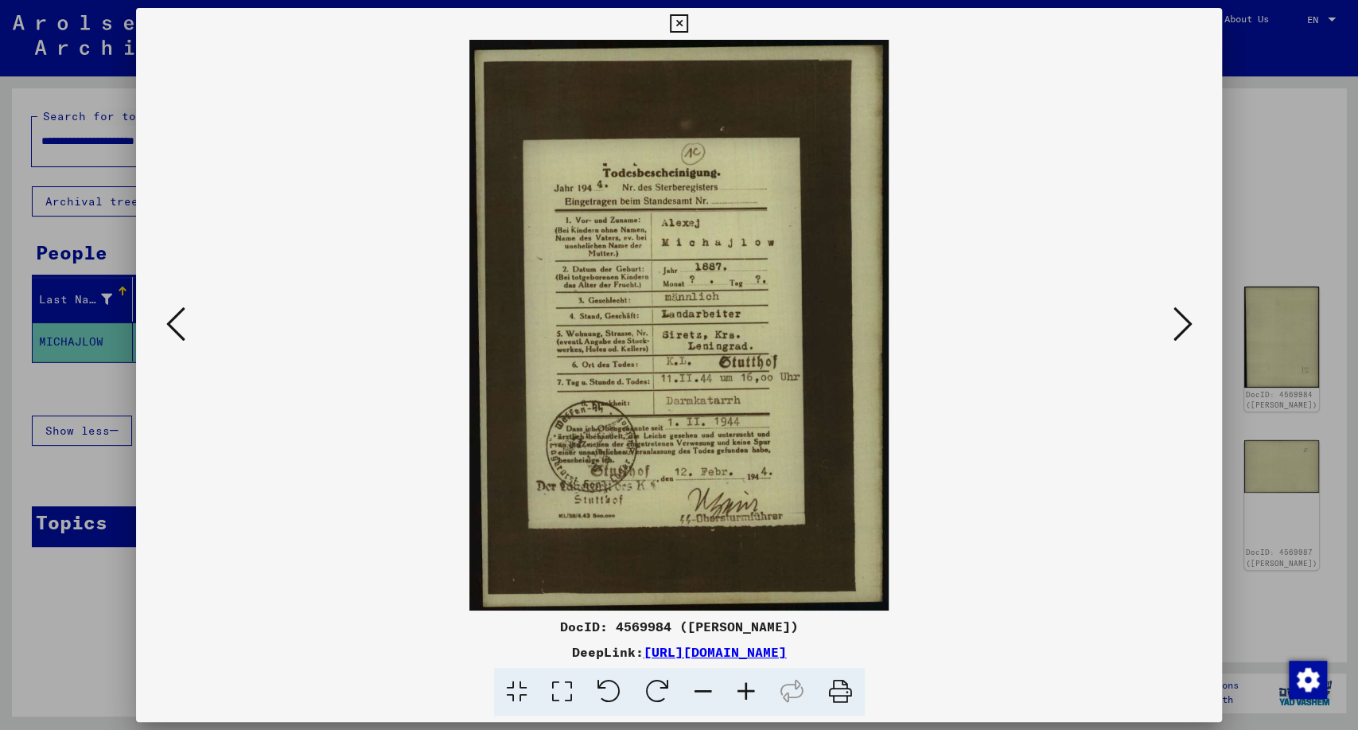
click at [1184, 323] on icon at bounding box center [1182, 324] width 19 height 38
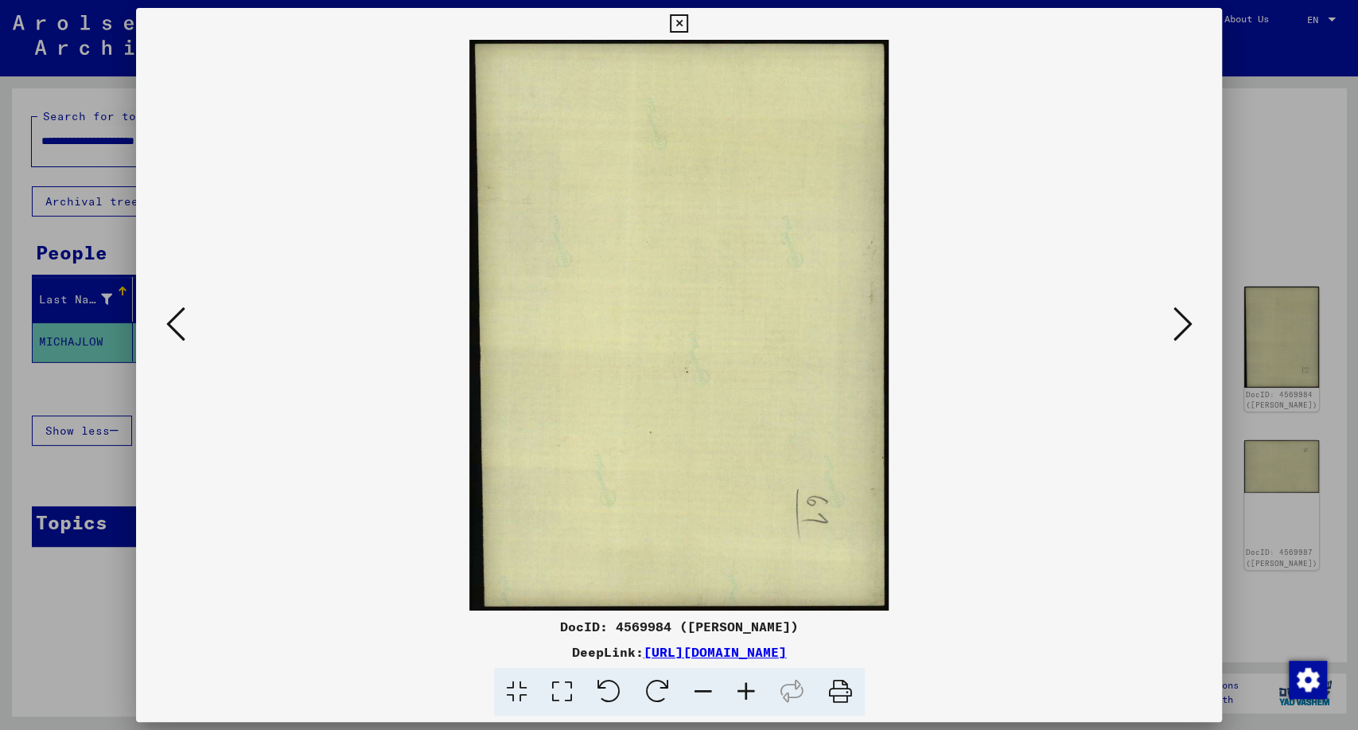
click at [1184, 323] on icon at bounding box center [1182, 324] width 19 height 38
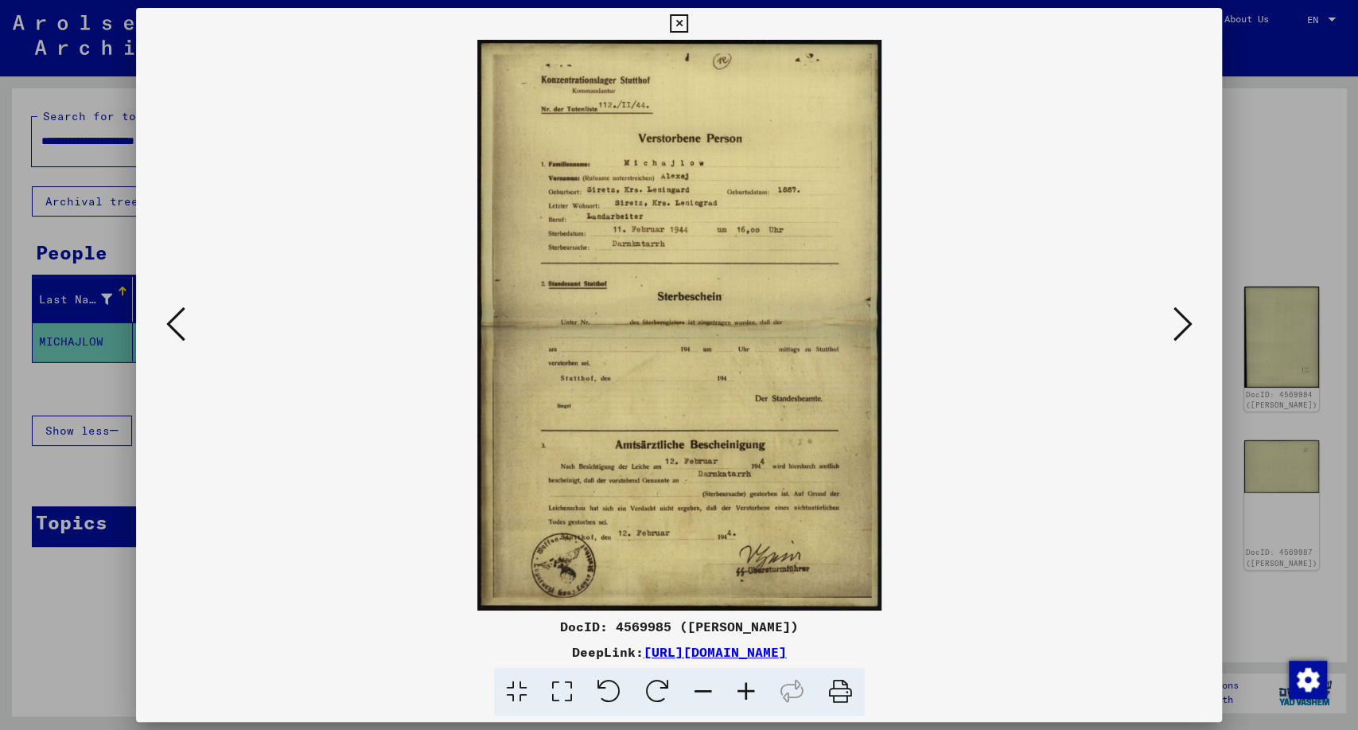
click at [1184, 323] on icon at bounding box center [1182, 324] width 19 height 38
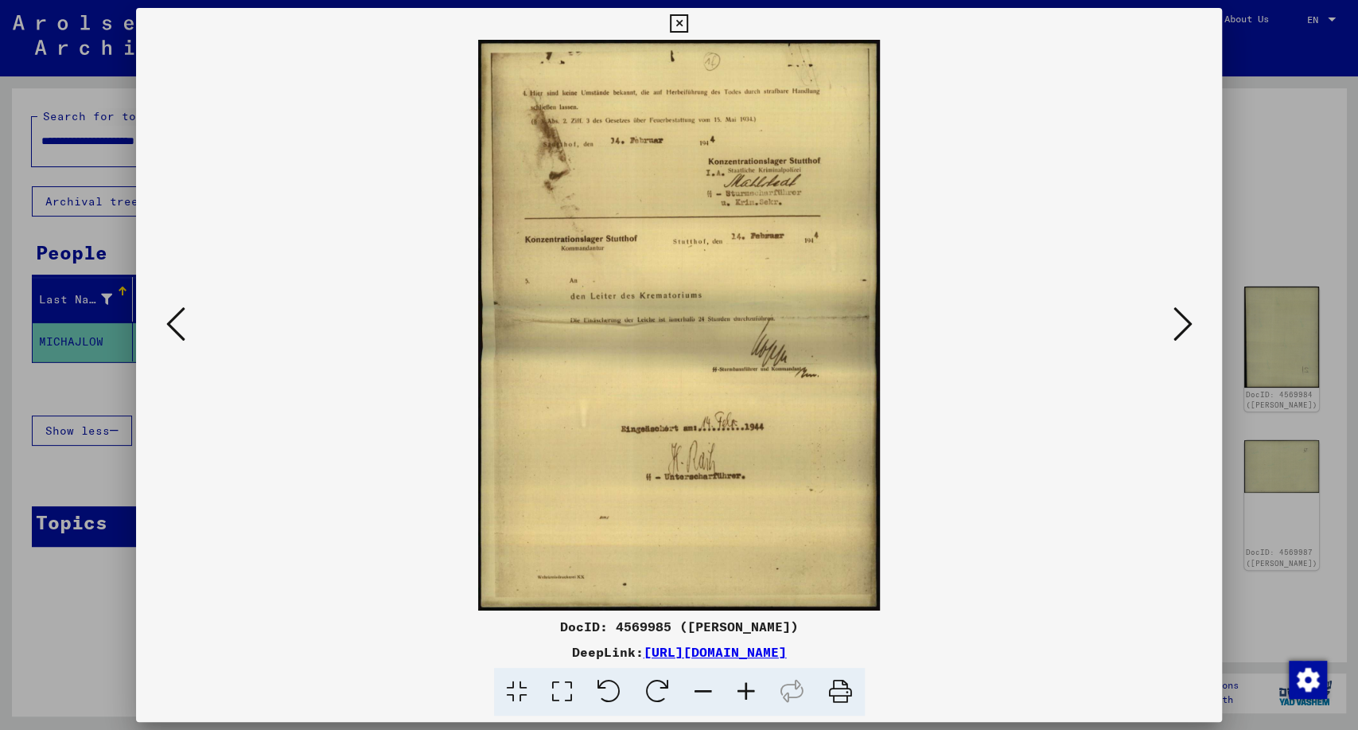
click at [1184, 323] on icon at bounding box center [1182, 324] width 19 height 38
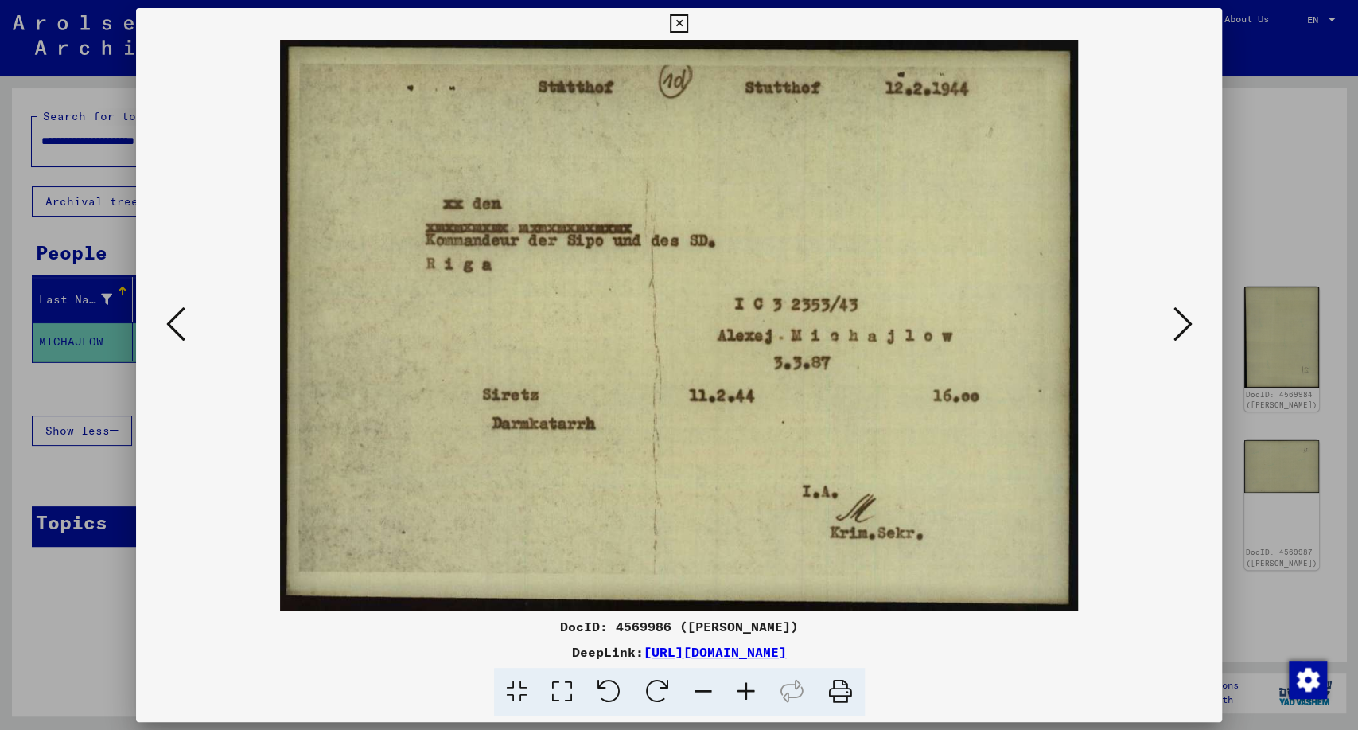
click at [1184, 323] on icon at bounding box center [1182, 324] width 19 height 38
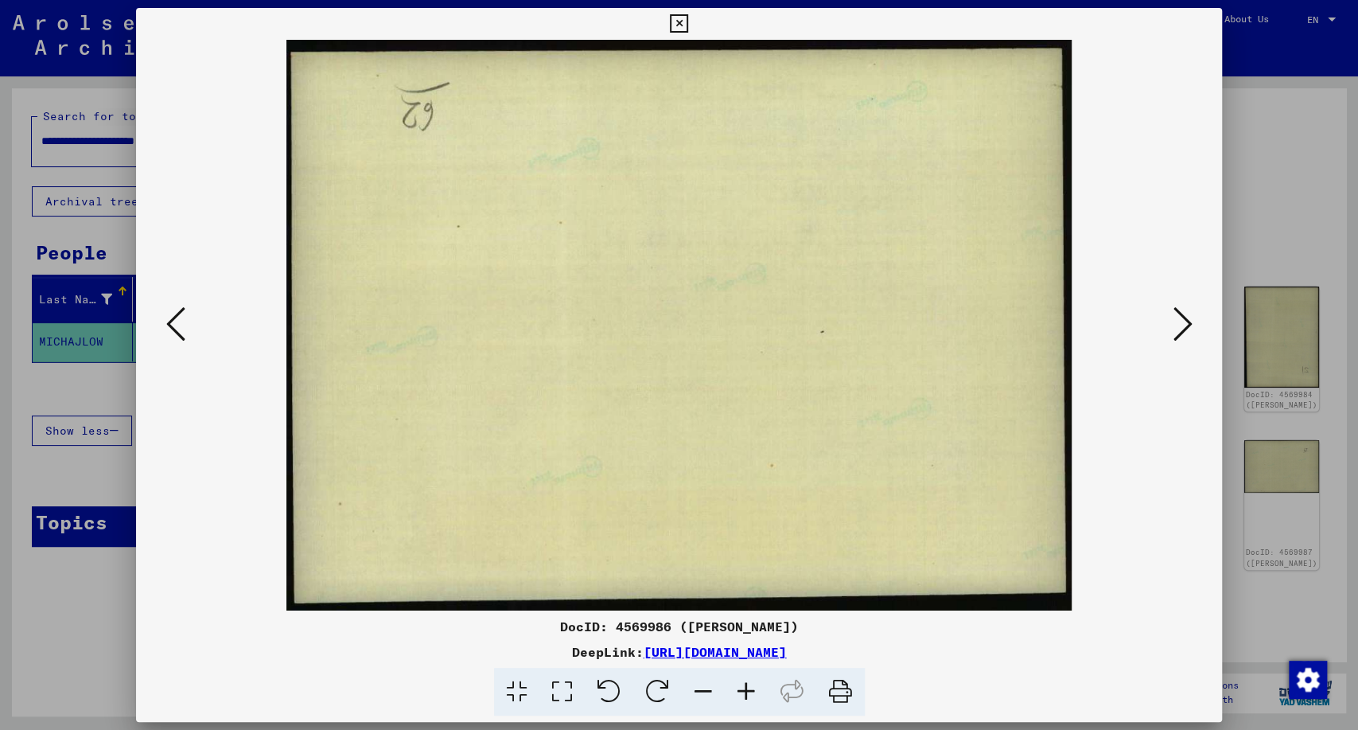
click at [1184, 323] on icon at bounding box center [1182, 324] width 19 height 38
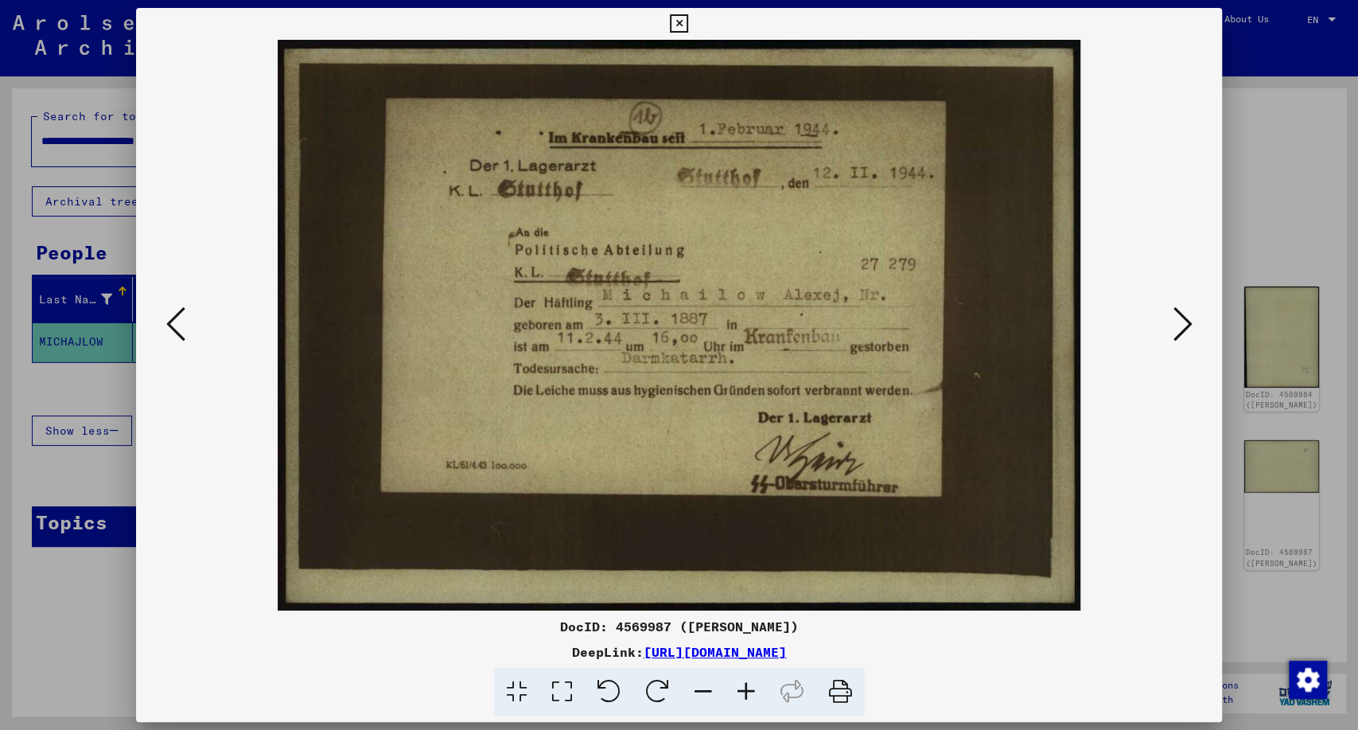
click at [1184, 323] on icon at bounding box center [1182, 324] width 19 height 38
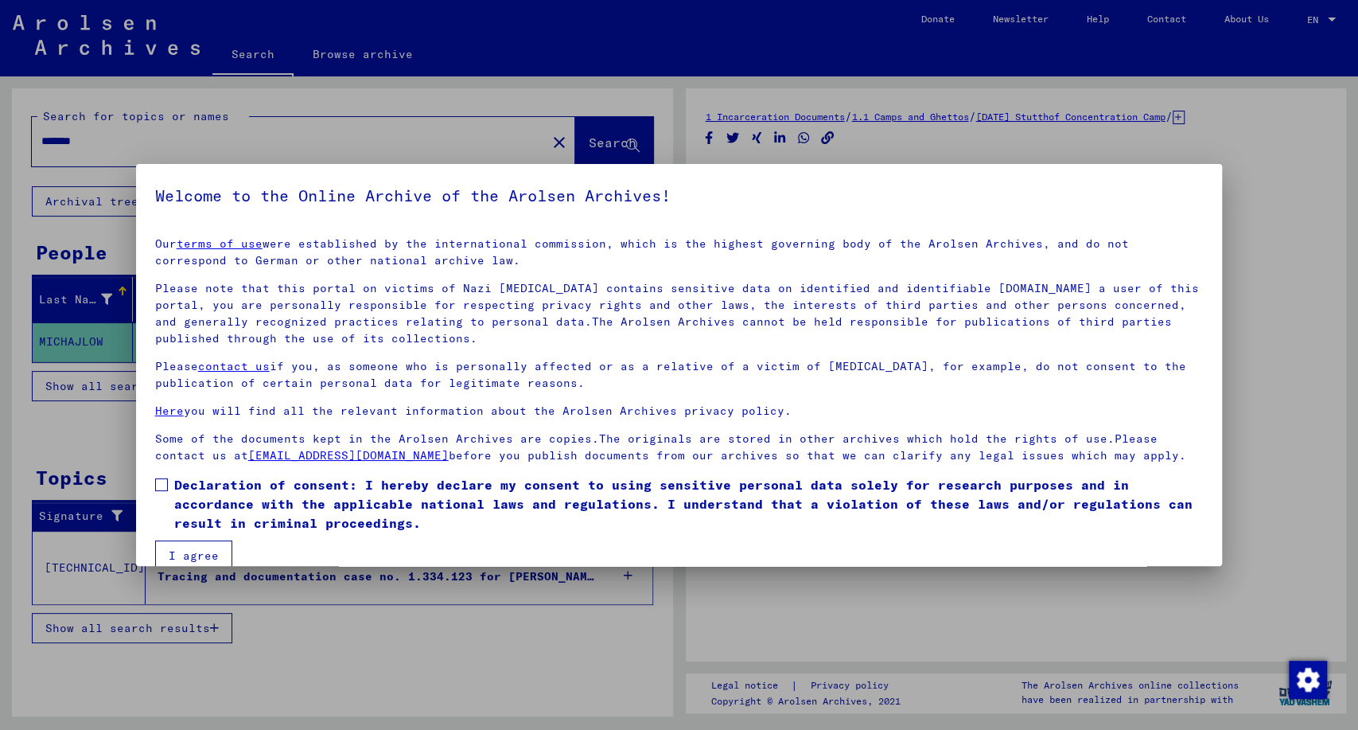
click at [174, 555] on button "I agree" at bounding box center [193, 555] width 77 height 30
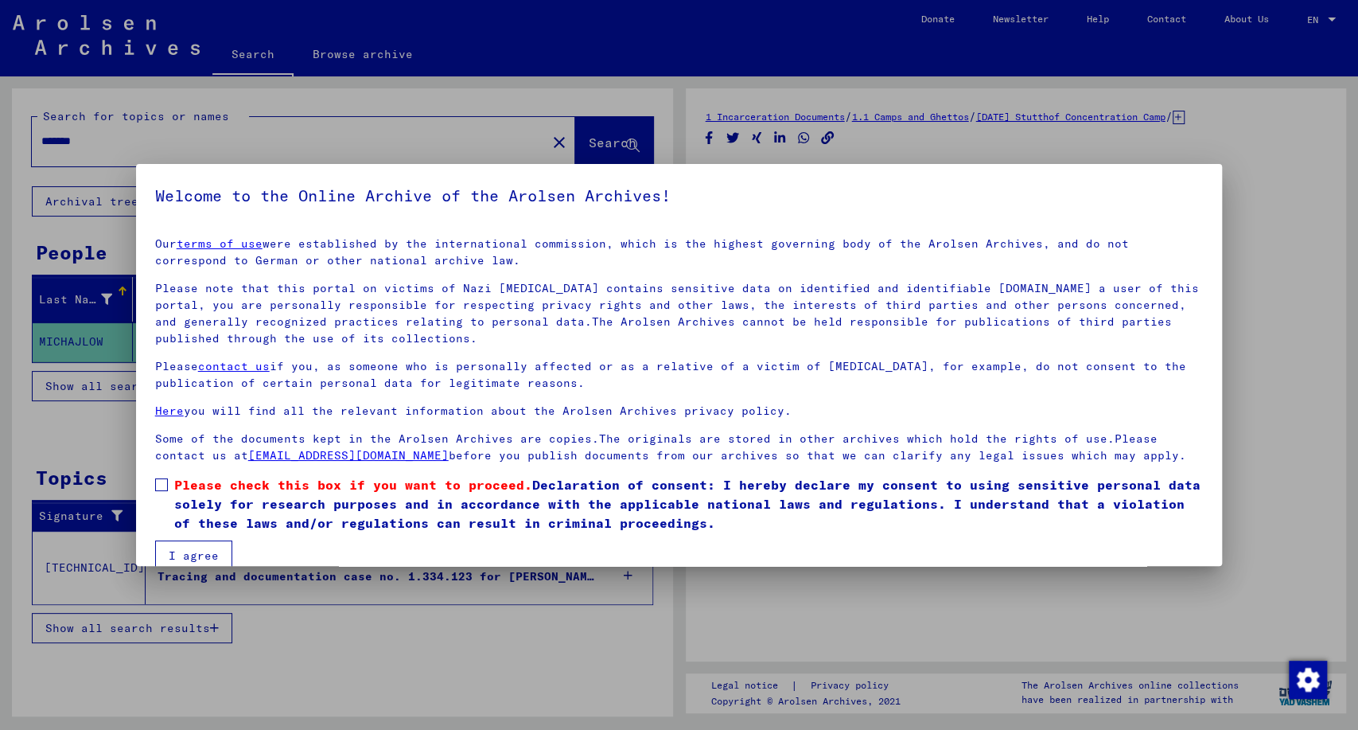
scroll to position [24, 0]
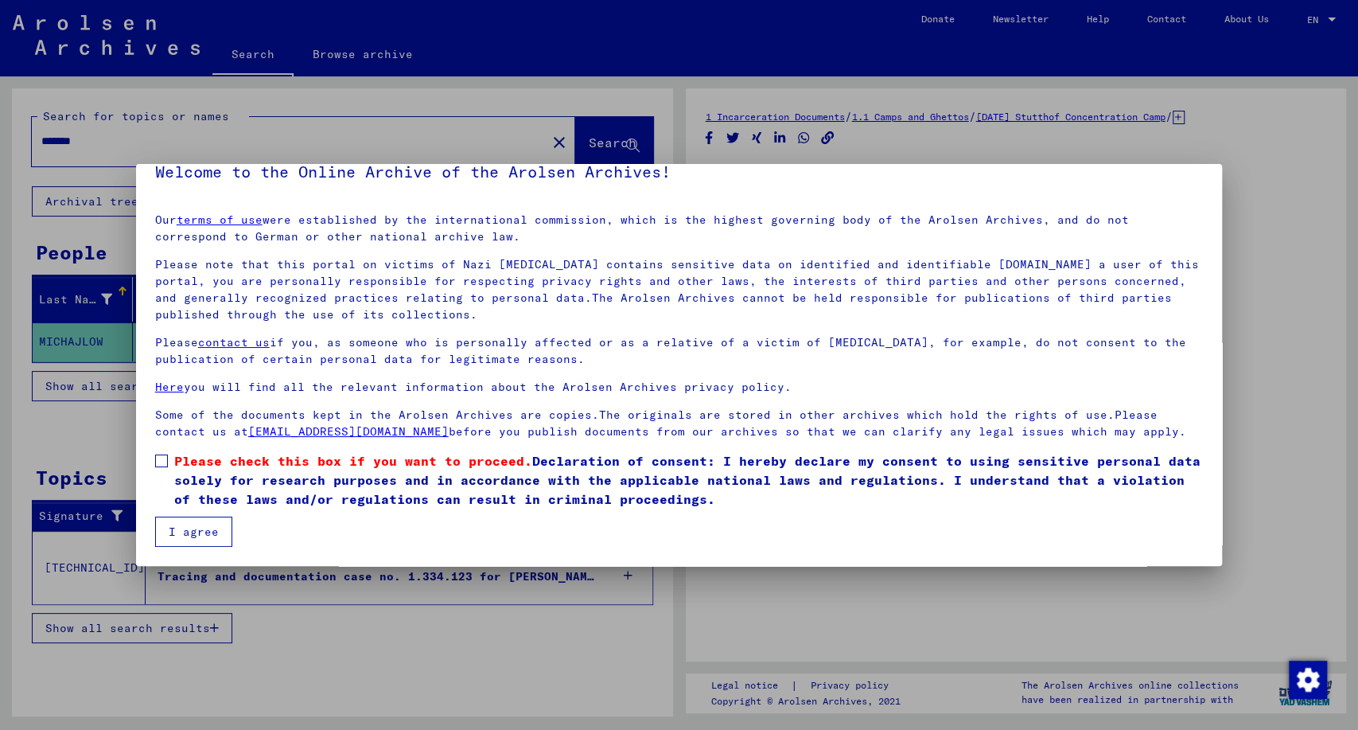
click at [172, 455] on label "Please check this box if you want to proceed. Declaration of consent: I hereby …" at bounding box center [679, 479] width 1049 height 57
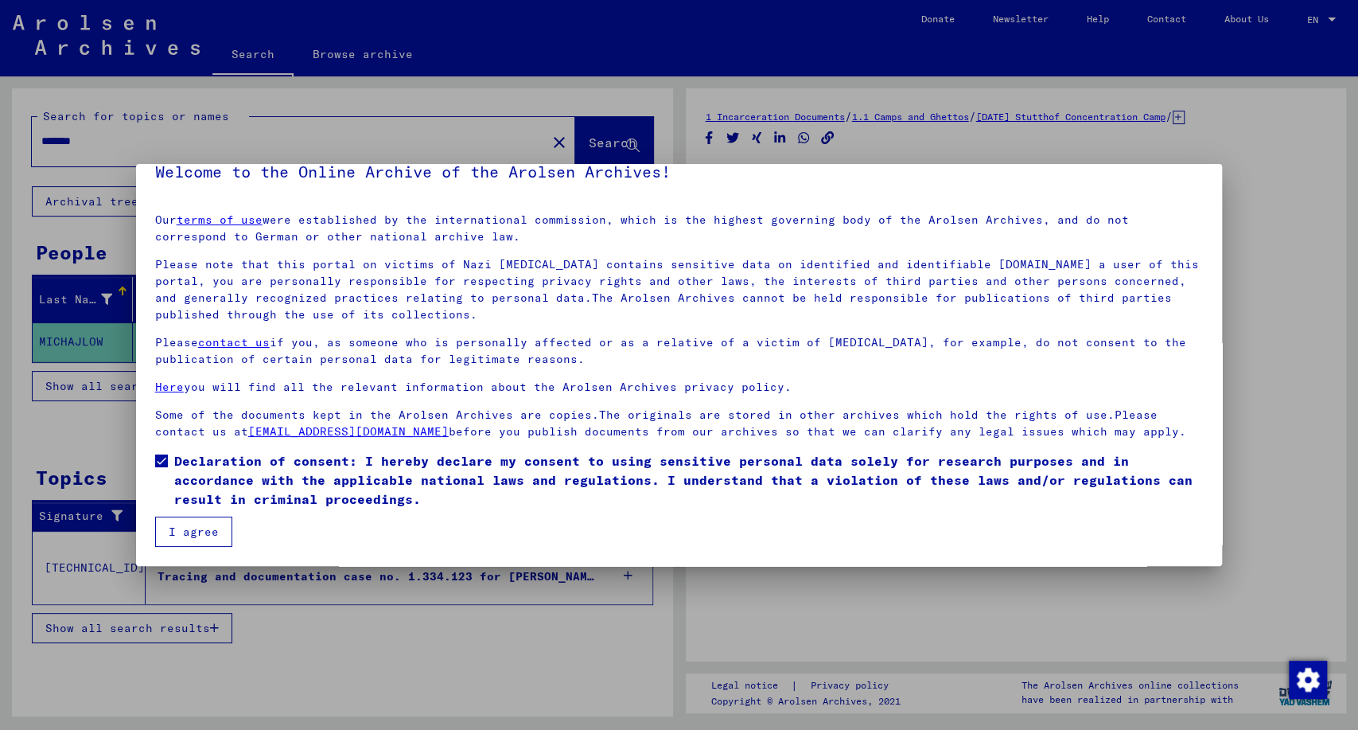
click at [193, 539] on button "I agree" at bounding box center [193, 531] width 77 height 30
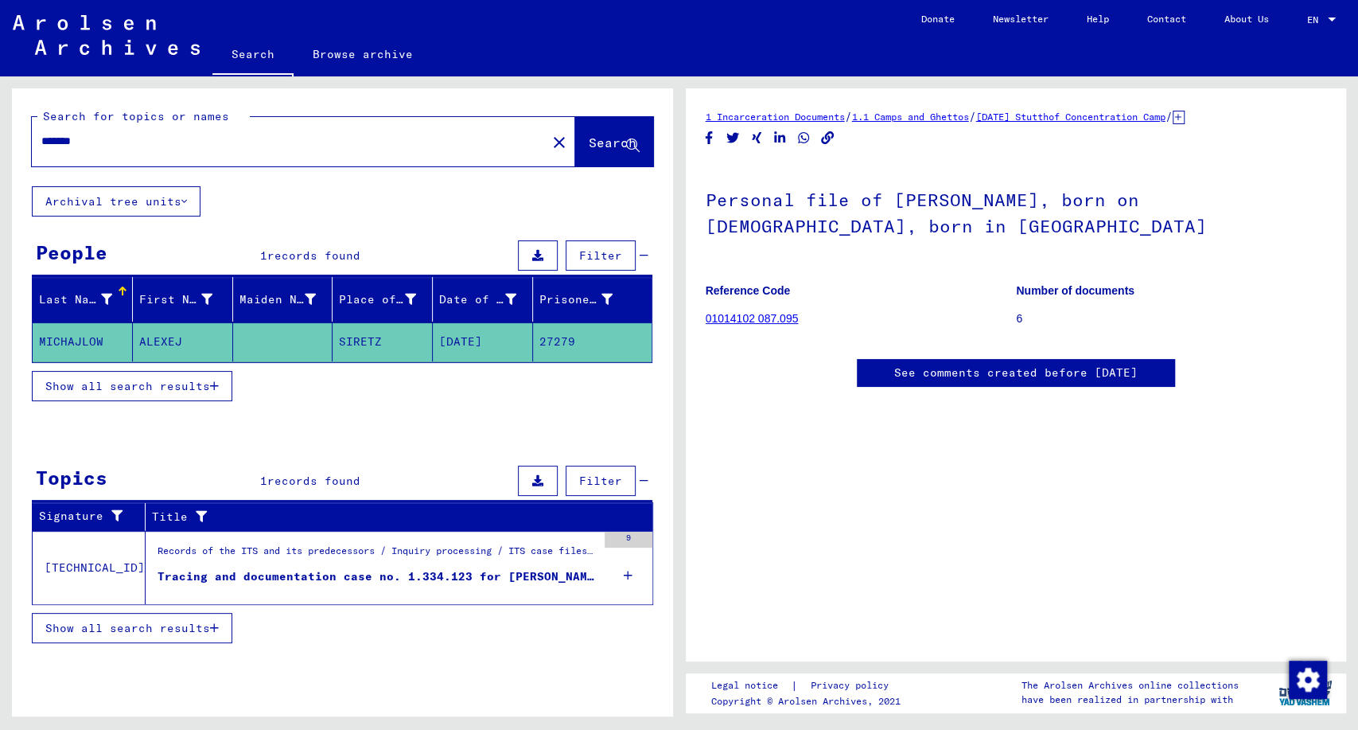
click at [173, 134] on input "*******" at bounding box center [289, 141] width 496 height 17
drag, startPoint x: 207, startPoint y: 330, endPoint x: 37, endPoint y: 340, distance: 170.5
click at [37, 340] on mat-row "[PERSON_NAME] [DATE] 27279" at bounding box center [342, 342] width 619 height 40
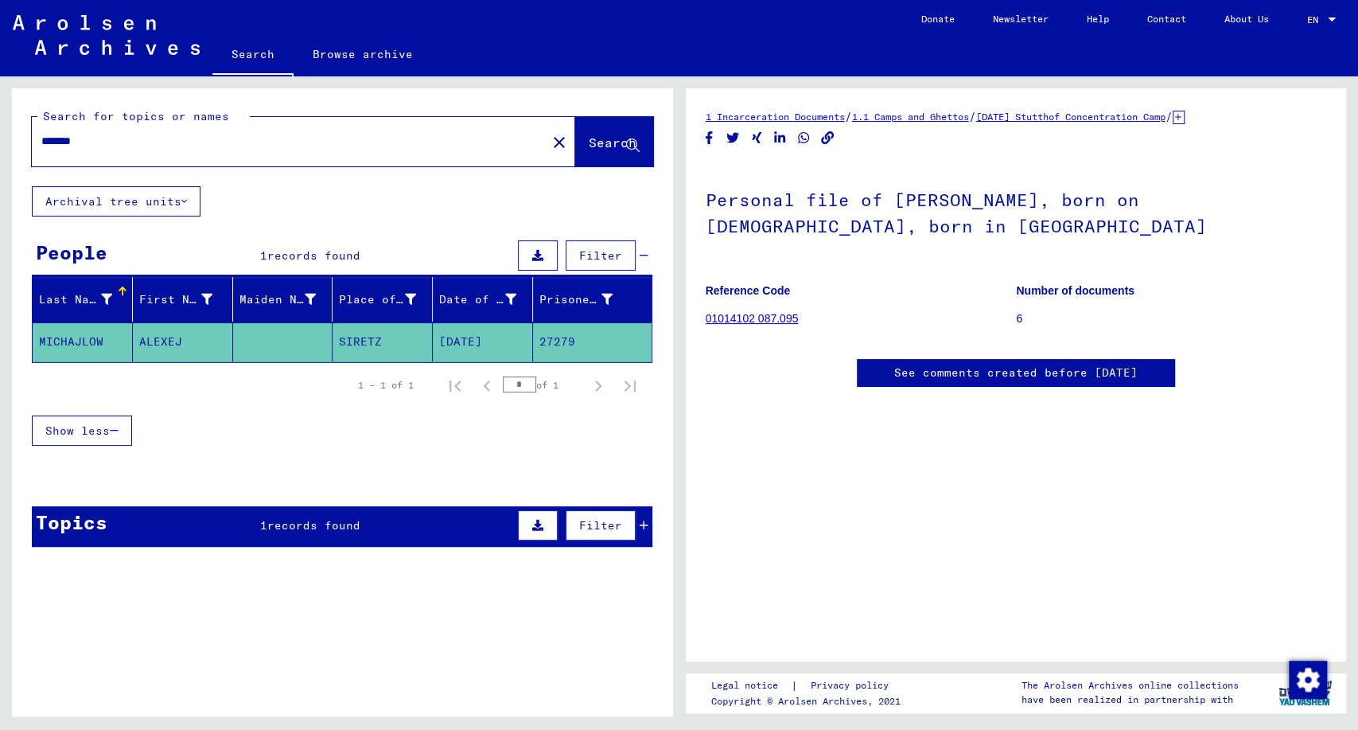
click at [115, 143] on input "*******" at bounding box center [289, 141] width 496 height 17
click at [119, 146] on input "*******" at bounding box center [289, 141] width 496 height 17
click at [120, 148] on input "*******" at bounding box center [289, 141] width 496 height 17
paste input "*********"
click at [594, 134] on button "Search" at bounding box center [614, 141] width 78 height 49
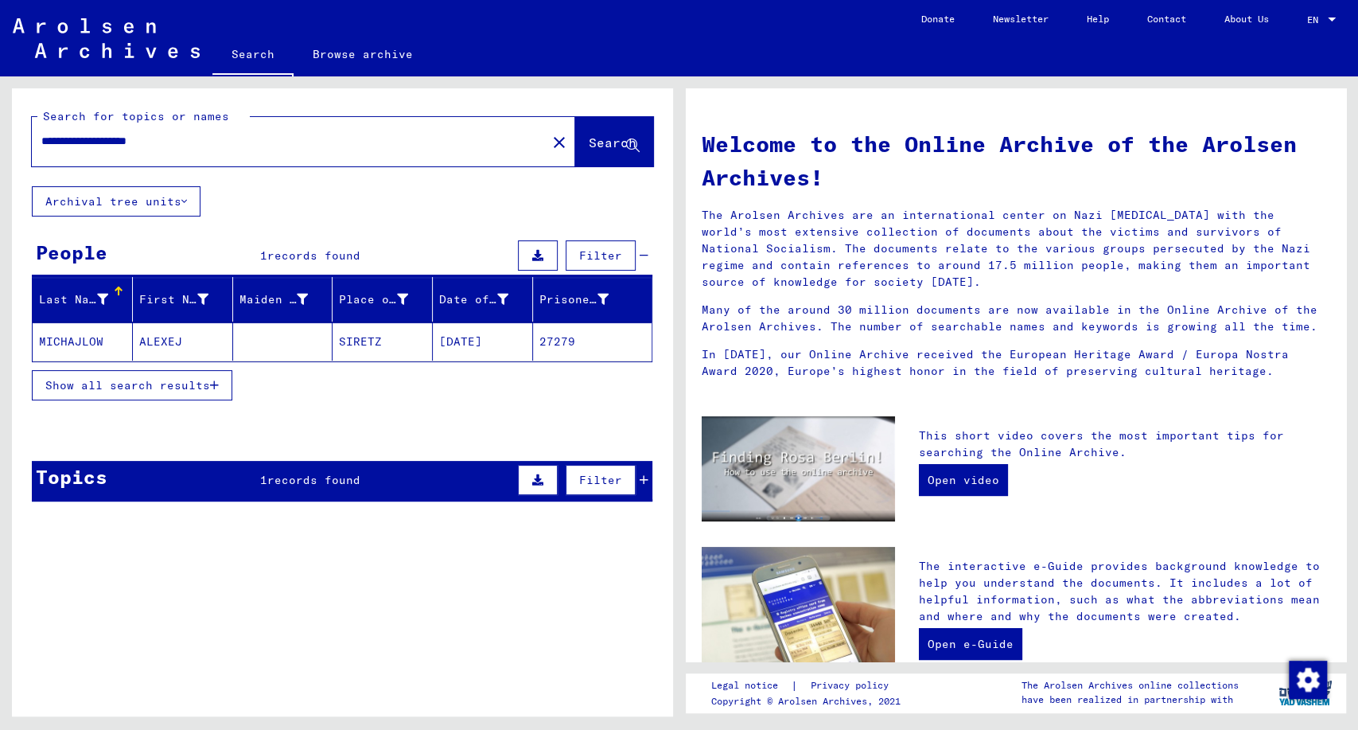
click at [130, 142] on input "**********" at bounding box center [284, 141] width 486 height 17
type input "**********"
click at [610, 134] on span "Search" at bounding box center [613, 142] width 48 height 16
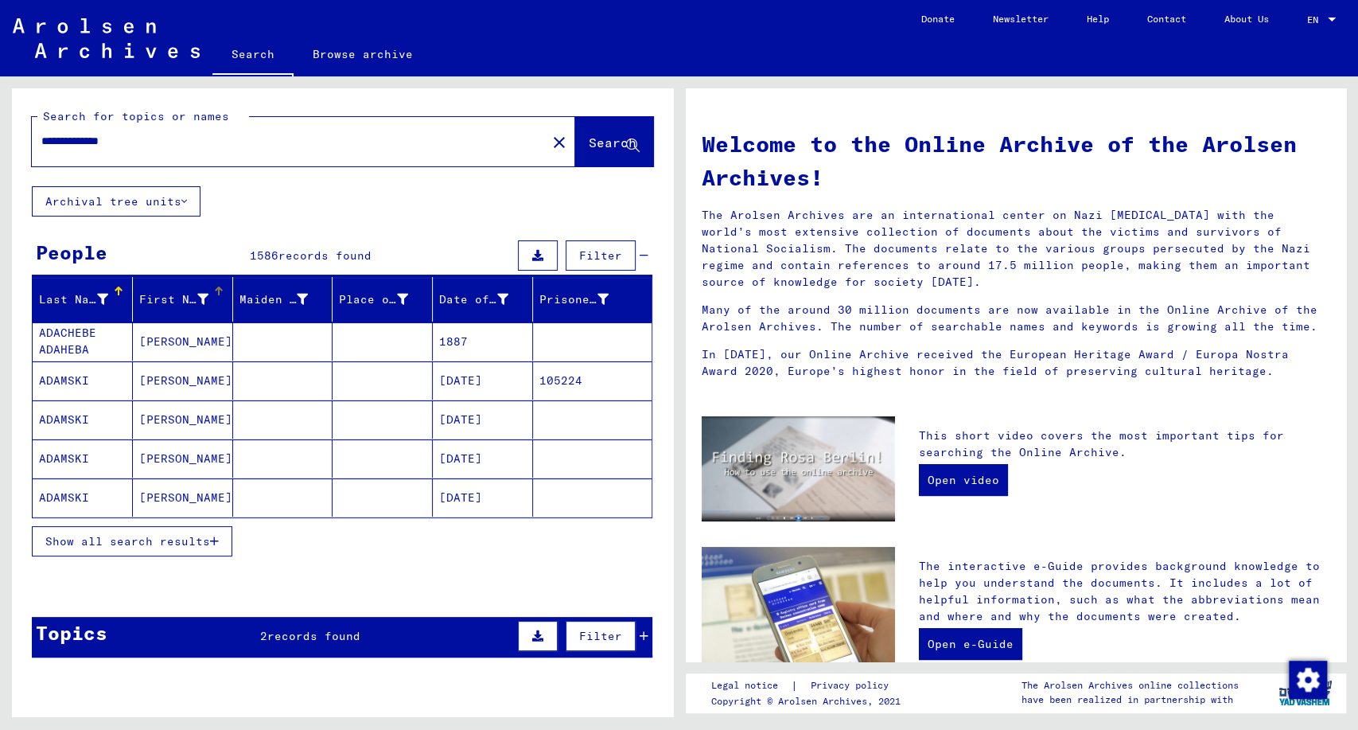
click at [177, 287] on div "First Name" at bounding box center [185, 298] width 93 height 25
